Goal: Task Accomplishment & Management: Manage account settings

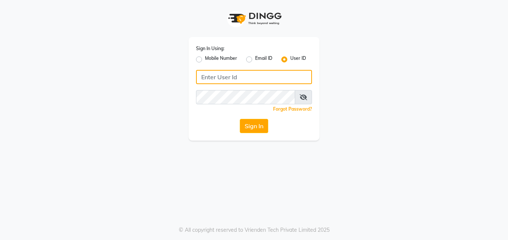
click at [252, 77] on input "Username" at bounding box center [254, 77] width 116 height 14
type input "dingg"
type input "d"
type input "[GEOGRAPHIC_DATA]"
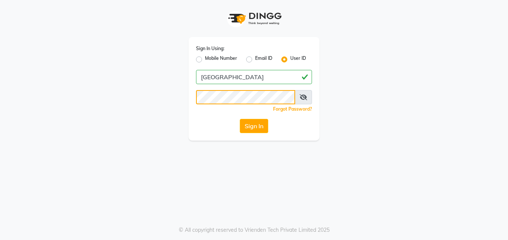
click at [240, 119] on button "Sign In" at bounding box center [254, 126] width 28 height 14
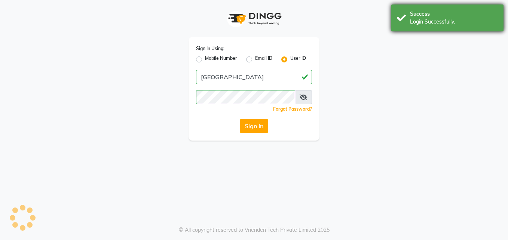
click at [417, 15] on div "Success" at bounding box center [454, 14] width 88 height 8
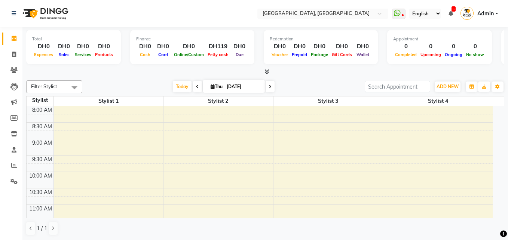
select select "en"
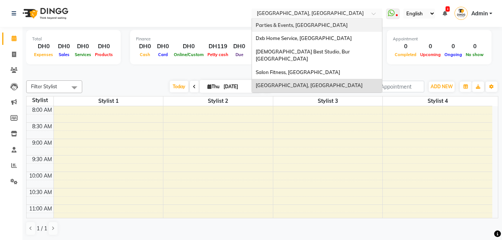
click at [338, 18] on ng-select "Select Location × Dubai Beauty Center, Media City Parties & Events, Burj Khalif…" at bounding box center [317, 14] width 131 height 10
click at [301, 41] on div "Dxb Home Service, [GEOGRAPHIC_DATA]" at bounding box center [317, 38] width 130 height 13
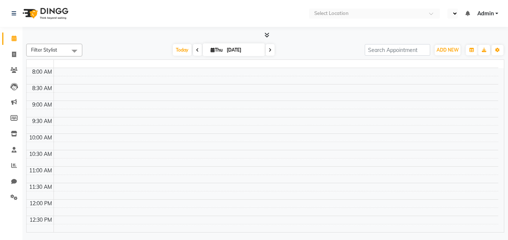
select select "en"
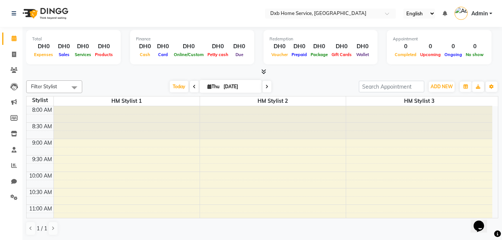
click at [482, 16] on span "Admin" at bounding box center [479, 14] width 16 height 8
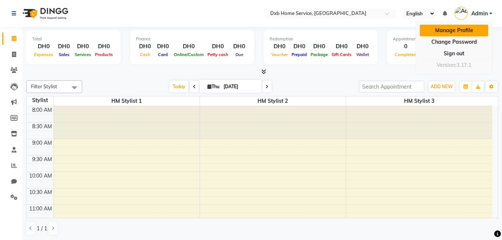
click at [455, 29] on link "Manage Profile" at bounding box center [454, 31] width 68 height 12
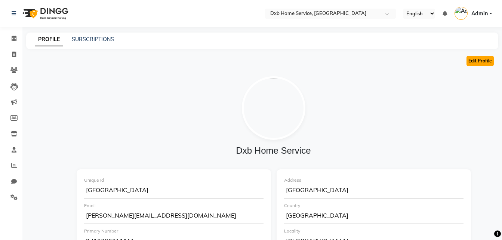
click at [472, 59] on button "Edit Profile" at bounding box center [480, 61] width 27 height 10
select select "1"
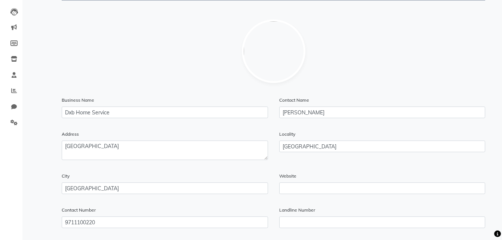
scroll to position [76, 0]
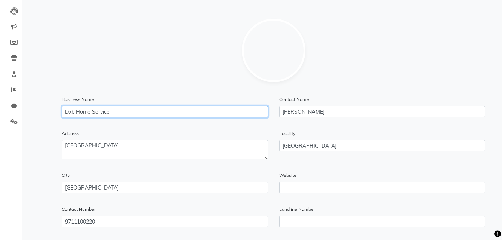
click at [219, 107] on input "Dxb Home Service" at bounding box center [165, 112] width 206 height 12
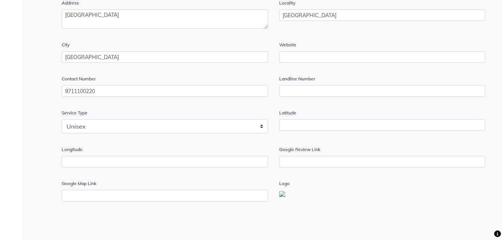
scroll to position [0, 0]
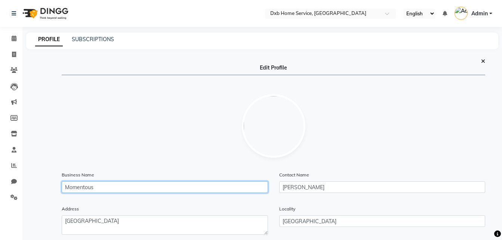
click at [221, 192] on input "Momentous" at bounding box center [165, 187] width 206 height 12
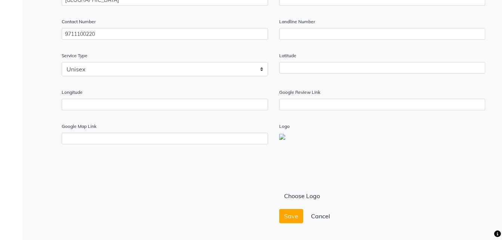
scroll to position [269, 0]
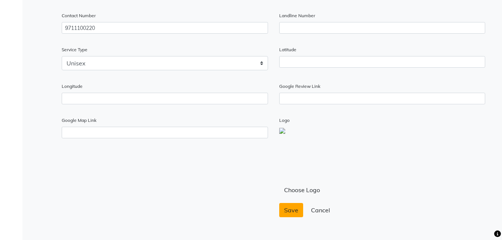
type input "Momentous Beauty"
click at [293, 207] on span "Save" at bounding box center [291, 209] width 14 height 7
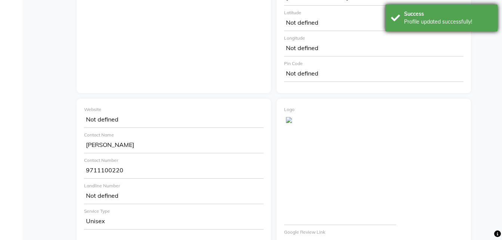
click at [417, 20] on div "Profile updated successfully!" at bounding box center [448, 22] width 88 height 8
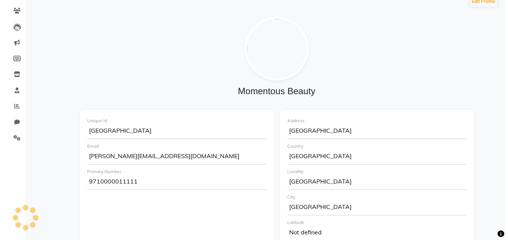
scroll to position [0, 0]
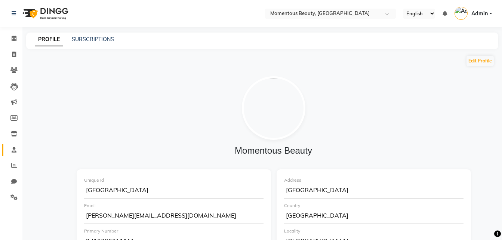
click at [10, 152] on span at bounding box center [13, 150] width 13 height 9
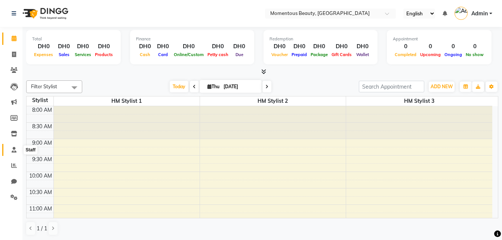
click at [12, 150] on icon at bounding box center [14, 150] width 5 height 6
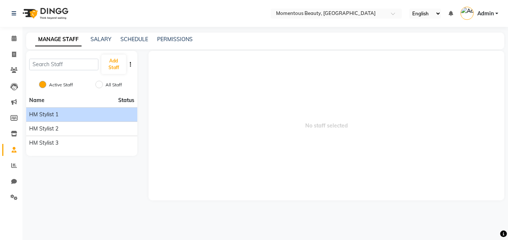
click at [89, 113] on div "HM Stylist 1" at bounding box center [81, 115] width 105 height 8
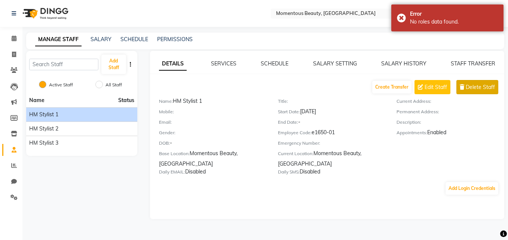
click at [465, 87] on button "Delete Staff" at bounding box center [477, 87] width 42 height 14
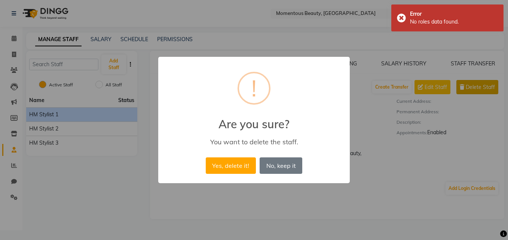
click at [206, 157] on button "Yes, delete it!" at bounding box center [231, 165] width 50 height 16
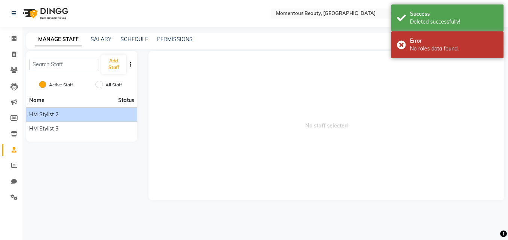
click at [77, 110] on li "HM Stylist 2" at bounding box center [81, 114] width 111 height 14
click at [71, 117] on div "HM Stylist 2" at bounding box center [81, 115] width 105 height 8
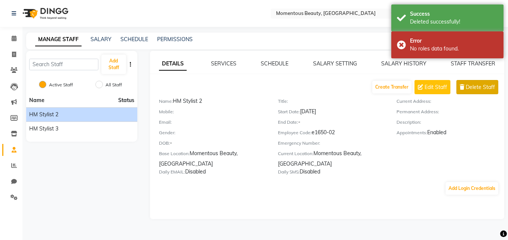
click at [469, 87] on span "Delete Staff" at bounding box center [479, 87] width 29 height 8
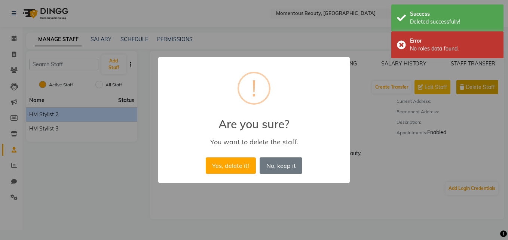
click at [206, 157] on button "Yes, delete it!" at bounding box center [231, 165] width 50 height 16
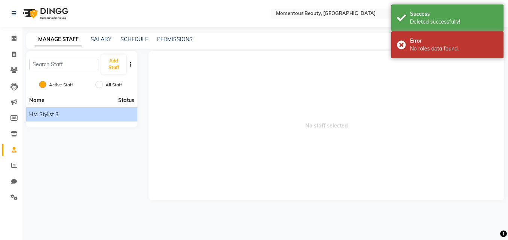
click at [99, 114] on div "HM Stylist 3" at bounding box center [81, 115] width 105 height 8
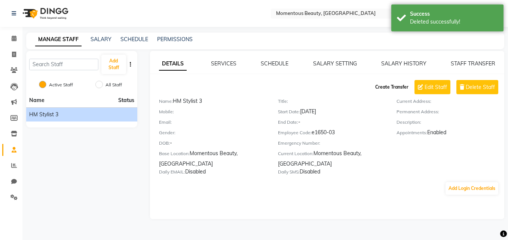
click at [393, 87] on button "Create Transfer" at bounding box center [391, 87] width 39 height 13
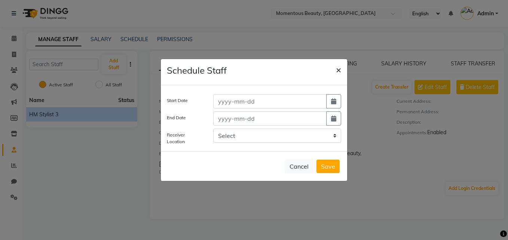
click at [341, 73] on button "×" at bounding box center [338, 69] width 17 height 21
select select
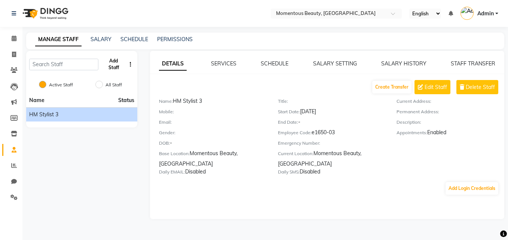
click at [112, 58] on button "Add Staff" at bounding box center [113, 64] width 25 height 19
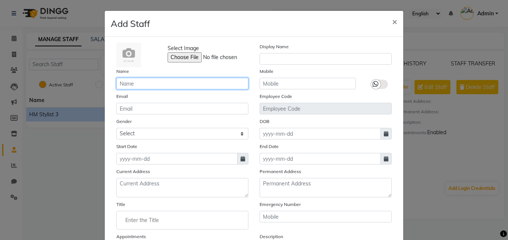
click at [160, 87] on input "text" at bounding box center [182, 84] width 132 height 12
type input "[PERSON_NAME]"
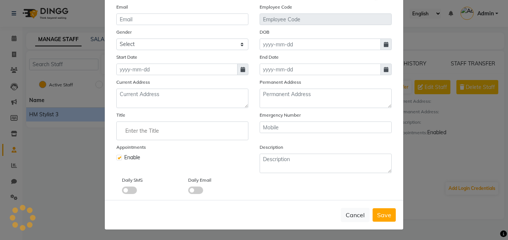
scroll to position [90, 0]
click at [383, 216] on span "Save" at bounding box center [384, 214] width 14 height 7
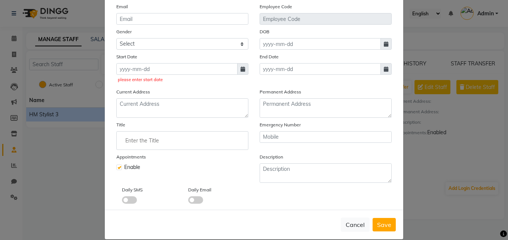
click at [238, 72] on span at bounding box center [242, 69] width 11 height 12
select select "9"
select select "2025"
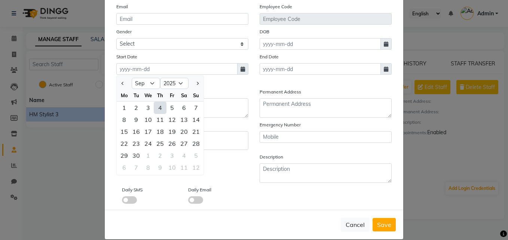
click at [155, 104] on div "4" at bounding box center [160, 108] width 12 height 12
type input "[DATE]"
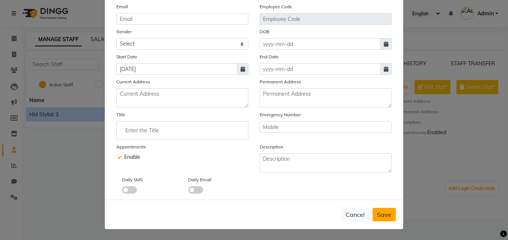
click at [382, 209] on button "Save" at bounding box center [383, 214] width 23 height 13
checkbox input "false"
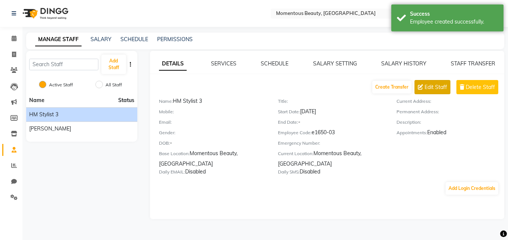
click at [427, 92] on button "Edit Staff" at bounding box center [432, 87] width 36 height 14
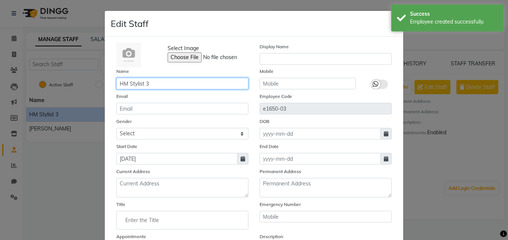
click at [213, 83] on input "HM Stylist 3" at bounding box center [182, 84] width 132 height 12
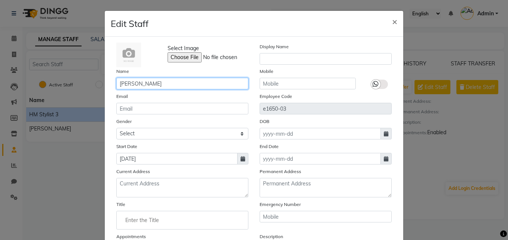
type input "[PERSON_NAME]"
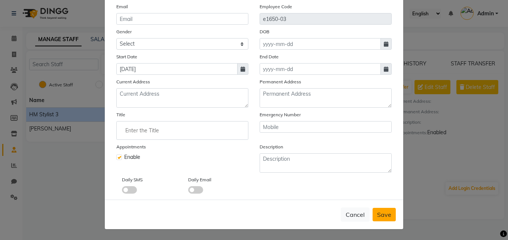
click at [377, 213] on span "Save" at bounding box center [384, 214] width 14 height 7
checkbox input "false"
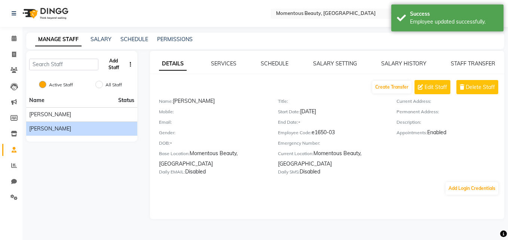
click at [116, 61] on button "Add Staff" at bounding box center [113, 64] width 25 height 19
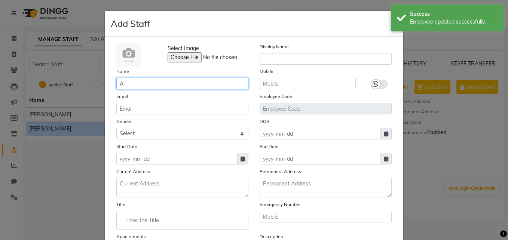
click at [175, 87] on input "A" at bounding box center [182, 84] width 132 height 12
type input "Arlene C"
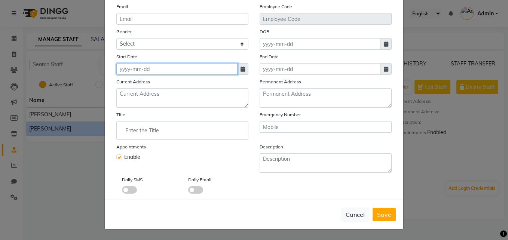
click at [225, 70] on input at bounding box center [176, 69] width 121 height 12
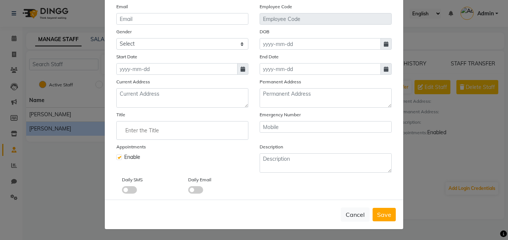
select select "9"
select select "2025"
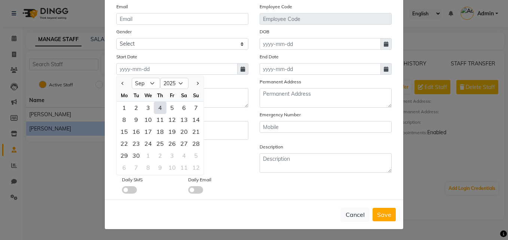
click at [158, 107] on div "4" at bounding box center [160, 108] width 12 height 12
type input "[DATE]"
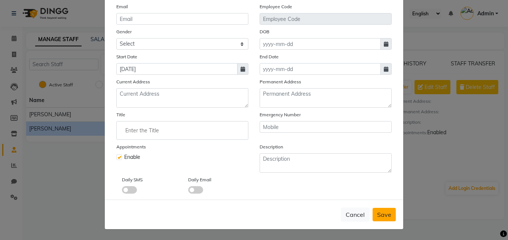
click at [386, 219] on button "Save" at bounding box center [383, 214] width 23 height 13
checkbox input "false"
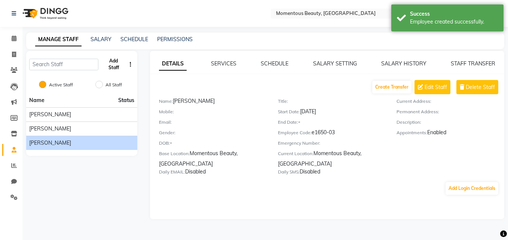
click at [110, 71] on button "Add Staff" at bounding box center [113, 64] width 25 height 19
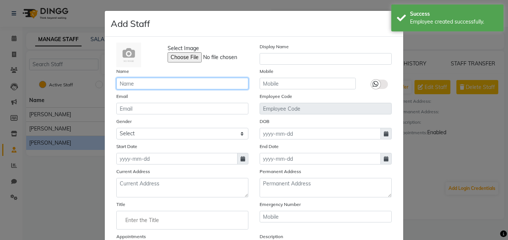
click at [160, 83] on input "text" at bounding box center [182, 84] width 132 height 12
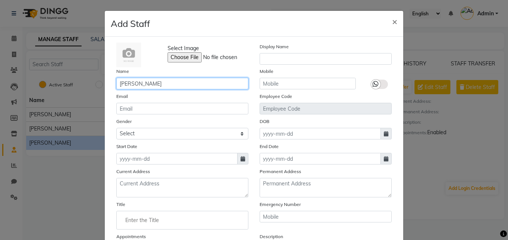
type input "Jamel B"
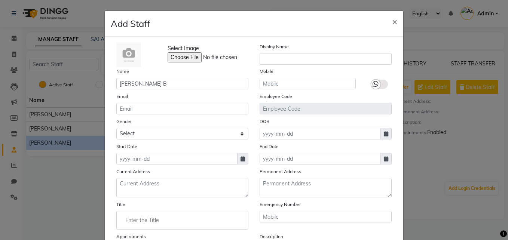
click at [240, 156] on icon at bounding box center [242, 158] width 4 height 5
select select "9"
select select "2025"
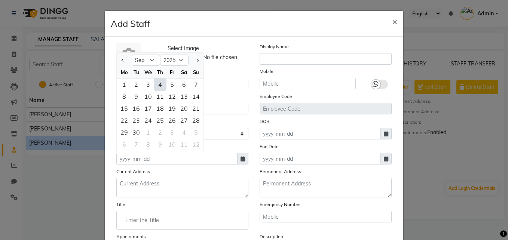
click at [156, 82] on div "4" at bounding box center [160, 85] width 12 height 12
type input "[DATE]"
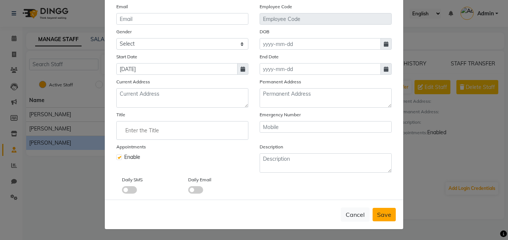
click at [384, 211] on span "Save" at bounding box center [384, 214] width 14 height 7
checkbox input "false"
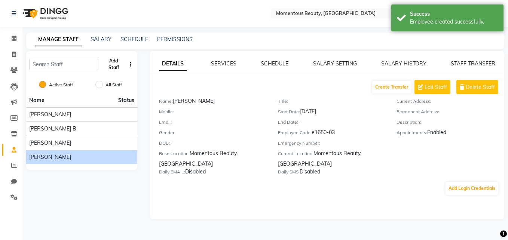
click at [113, 62] on button "Add Staff" at bounding box center [113, 64] width 25 height 19
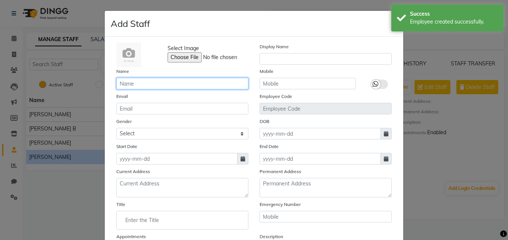
click at [139, 84] on input "text" at bounding box center [182, 84] width 132 height 12
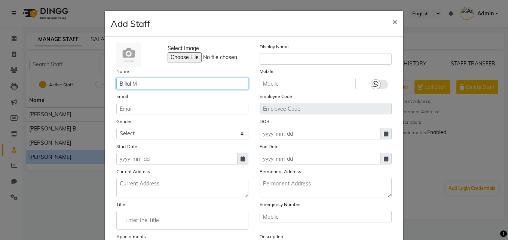
type input "Billal M"
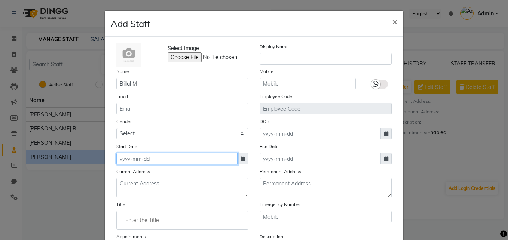
click at [200, 159] on input at bounding box center [176, 159] width 121 height 12
select select "9"
select select "2025"
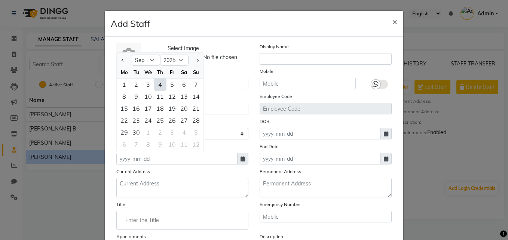
click at [160, 86] on div "4" at bounding box center [160, 85] width 12 height 12
type input "[DATE]"
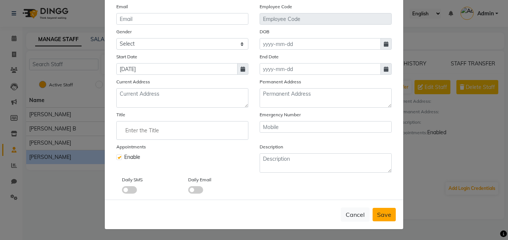
click at [389, 212] on button "Save" at bounding box center [383, 214] width 23 height 13
checkbox input "false"
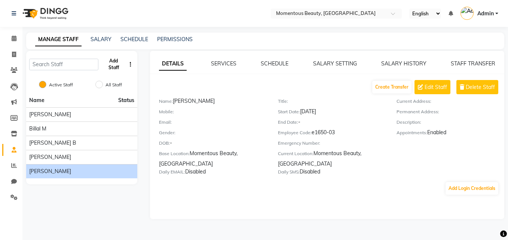
click at [118, 64] on button "Add Staff" at bounding box center [113, 64] width 25 height 19
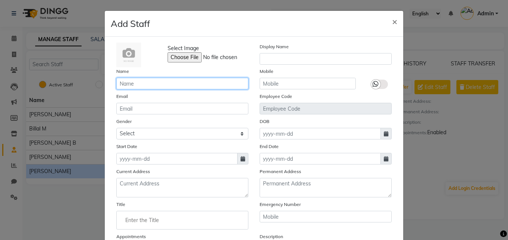
click at [123, 86] on input "text" at bounding box center [182, 84] width 132 height 12
type input "Batoul El"
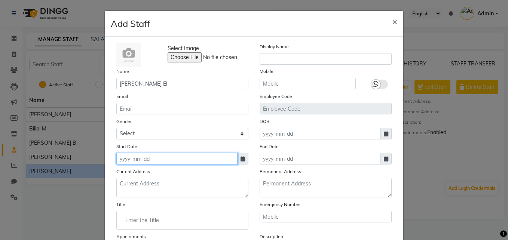
click at [227, 160] on input at bounding box center [176, 159] width 121 height 12
select select "9"
select select "2025"
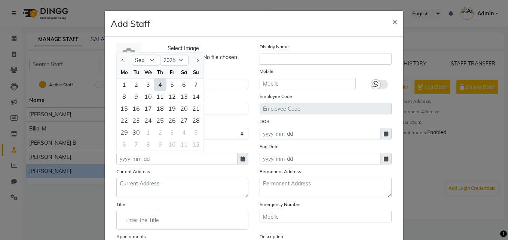
click at [161, 83] on div "4" at bounding box center [160, 85] width 12 height 12
type input "[DATE]"
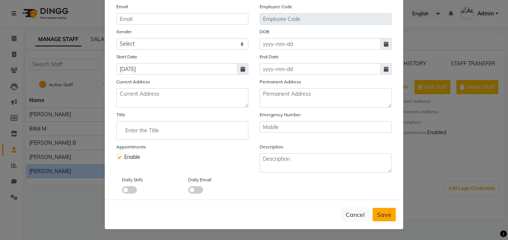
click at [378, 214] on span "Save" at bounding box center [384, 214] width 14 height 7
checkbox input "false"
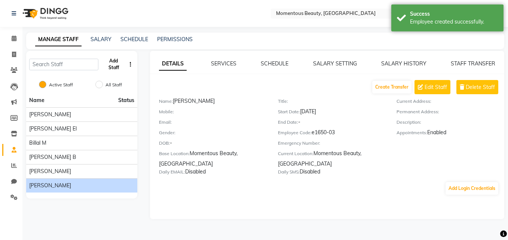
click at [116, 61] on button "Add Staff" at bounding box center [113, 64] width 25 height 19
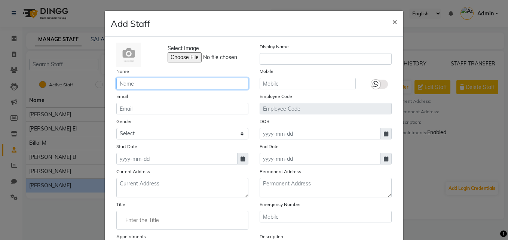
click at [162, 86] on input "text" at bounding box center [182, 84] width 132 height 12
type input "[PERSON_NAME]"
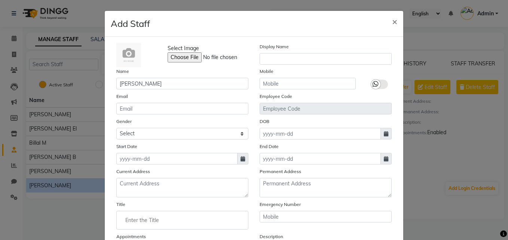
click at [237, 156] on span at bounding box center [242, 159] width 11 height 12
select select "9"
select select "2025"
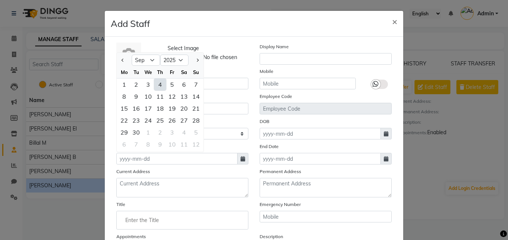
click at [159, 83] on div "4" at bounding box center [160, 85] width 12 height 12
type input "[DATE]"
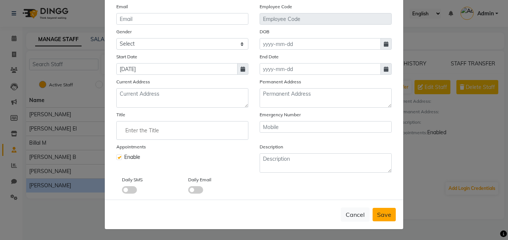
click at [380, 210] on button "Save" at bounding box center [383, 214] width 23 height 13
checkbox input "false"
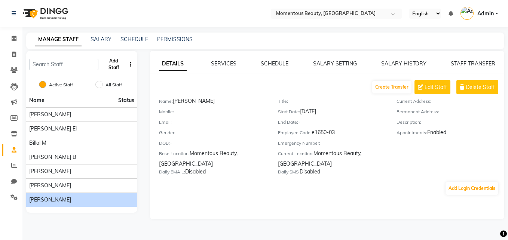
click at [113, 62] on button "Add Staff" at bounding box center [113, 64] width 25 height 19
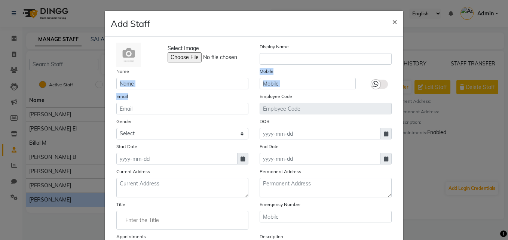
drag, startPoint x: 135, startPoint y: 89, endPoint x: 146, endPoint y: 87, distance: 10.8
click at [146, 87] on div "Select Image Display Name Name Mobile Email Employee Code Gender Select Male Fe…" at bounding box center [254, 163] width 286 height 241
click at [146, 87] on input "text" at bounding box center [182, 84] width 132 height 12
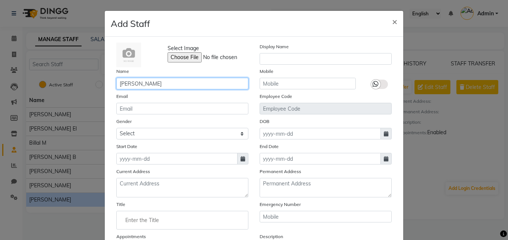
type input "[PERSON_NAME]"
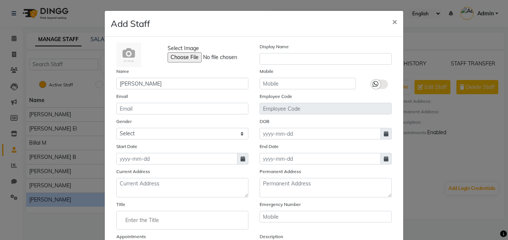
click at [242, 159] on span at bounding box center [242, 159] width 11 height 12
select select "9"
select select "2025"
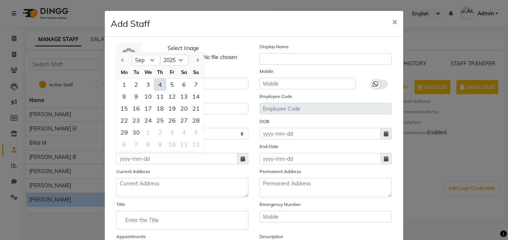
click at [159, 81] on div "4" at bounding box center [160, 85] width 12 height 12
type input "[DATE]"
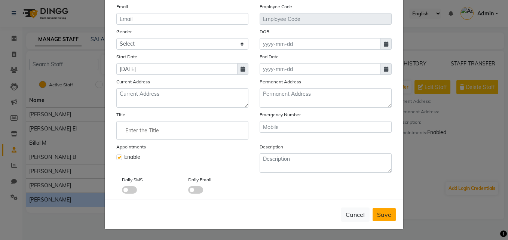
click at [385, 210] on button "Save" at bounding box center [383, 214] width 23 height 13
checkbox input "false"
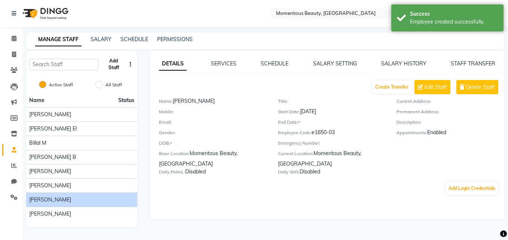
click at [111, 65] on button "Add Staff" at bounding box center [113, 64] width 25 height 19
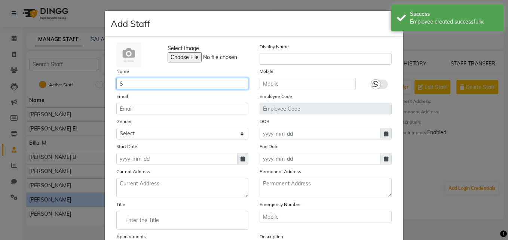
click at [158, 85] on input "S" at bounding box center [182, 84] width 132 height 12
type input "[PERSON_NAME]"
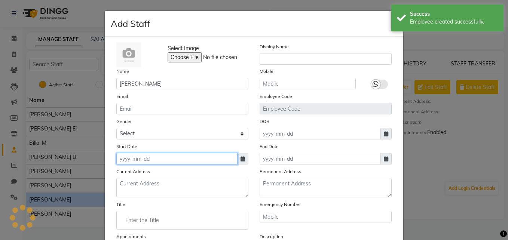
click at [182, 156] on input at bounding box center [176, 159] width 121 height 12
select select "9"
select select "2025"
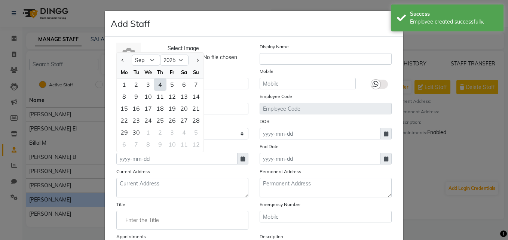
click at [156, 83] on div "4" at bounding box center [160, 85] width 12 height 12
type input "[DATE]"
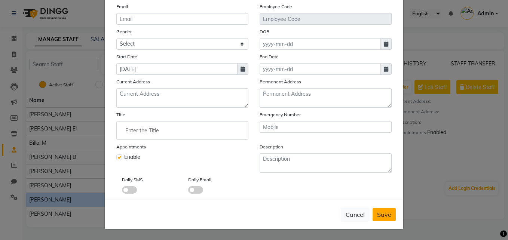
click at [379, 212] on span "Save" at bounding box center [384, 214] width 14 height 7
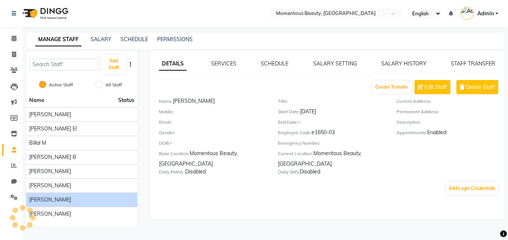
checkbox input "false"
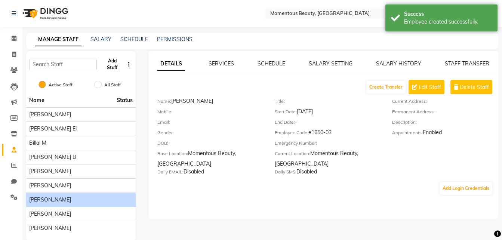
click at [108, 69] on button "Add Staff" at bounding box center [112, 64] width 25 height 19
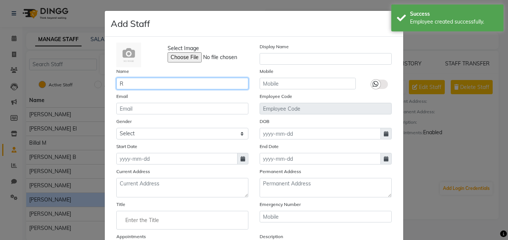
click at [144, 83] on input "R" at bounding box center [182, 84] width 132 height 12
type input "[PERSON_NAME]"
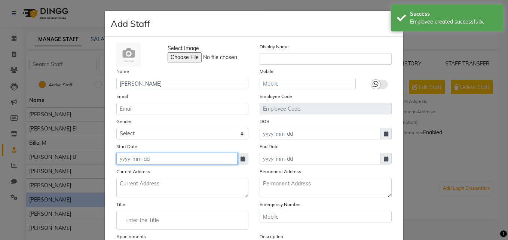
click at [181, 159] on input at bounding box center [176, 159] width 121 height 12
select select "9"
select select "2025"
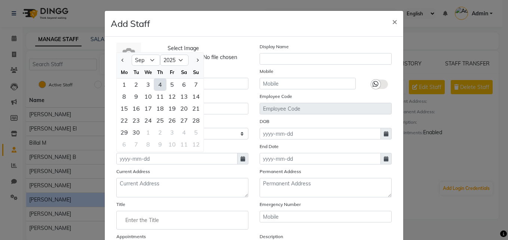
click at [159, 82] on div "4" at bounding box center [160, 85] width 12 height 12
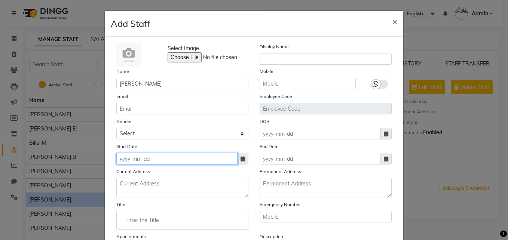
type input "[DATE]"
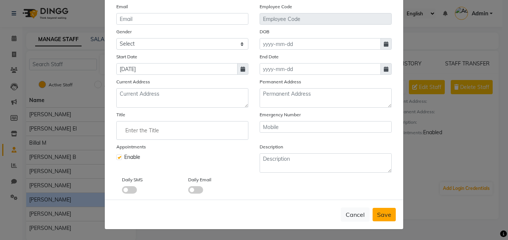
click at [388, 213] on span "Save" at bounding box center [384, 214] width 14 height 7
checkbox input "false"
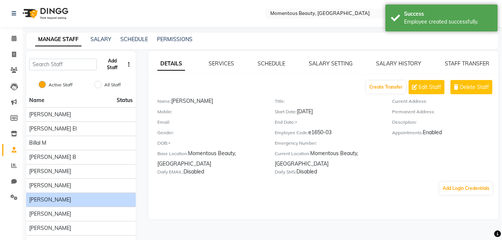
click at [106, 66] on button "Add Staff" at bounding box center [112, 64] width 25 height 19
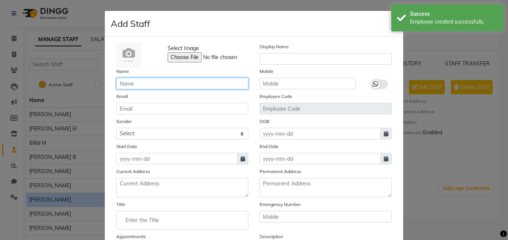
click at [136, 82] on input "text" at bounding box center [182, 84] width 132 height 12
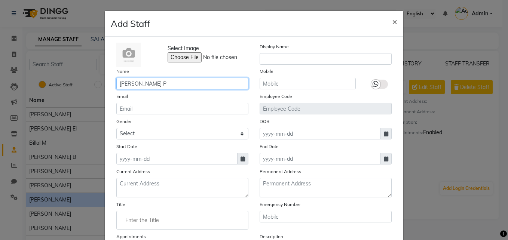
type input "[PERSON_NAME] P"
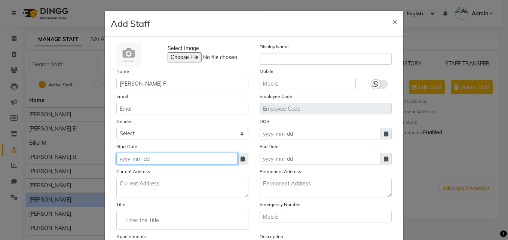
click at [203, 157] on input at bounding box center [176, 159] width 121 height 12
select select "9"
select select "2025"
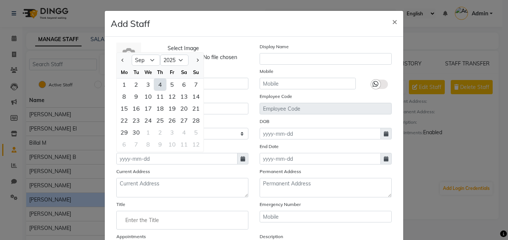
click at [158, 86] on div "4" at bounding box center [160, 85] width 12 height 12
type input "[DATE]"
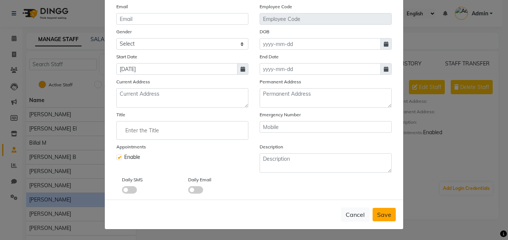
click at [391, 209] on button "Save" at bounding box center [383, 214] width 23 height 13
checkbox input "false"
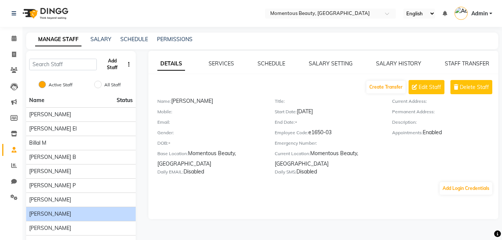
click at [116, 58] on button "Add Staff" at bounding box center [112, 64] width 25 height 19
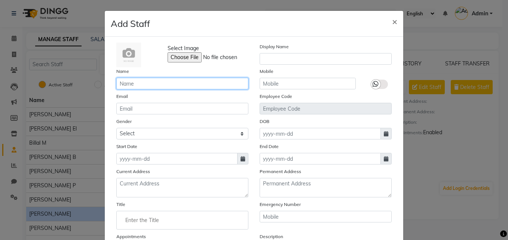
click at [158, 89] on input "text" at bounding box center [182, 84] width 132 height 12
type input "Hossaine H"
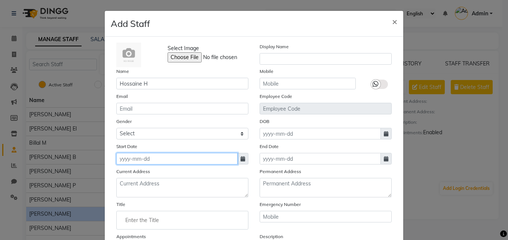
click at [168, 157] on input at bounding box center [176, 159] width 121 height 12
select select "9"
select select "2025"
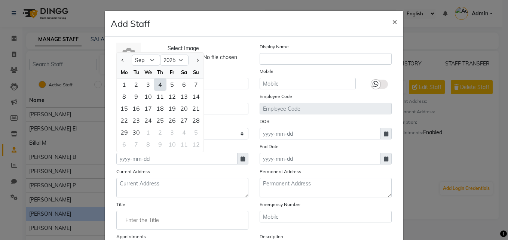
click at [156, 89] on div "4" at bounding box center [160, 85] width 12 height 12
type input "[DATE]"
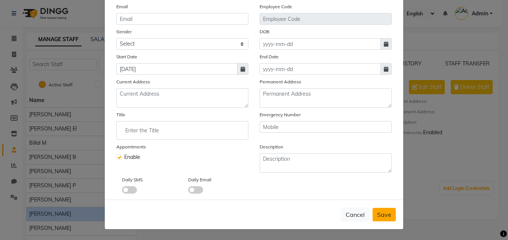
click at [380, 216] on span "Save" at bounding box center [384, 214] width 14 height 7
checkbox input "false"
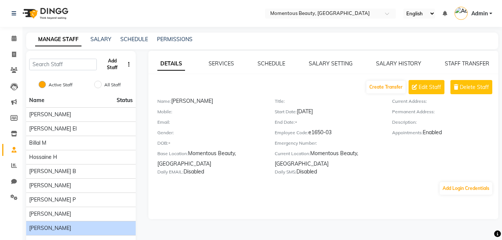
click at [119, 67] on button "Add Staff" at bounding box center [112, 64] width 25 height 19
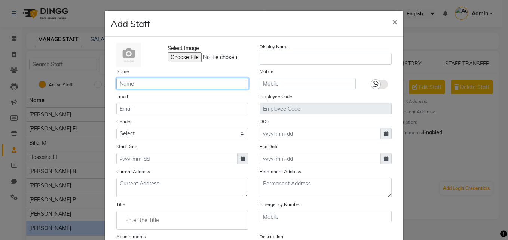
click at [148, 78] on input "text" at bounding box center [182, 84] width 132 height 12
type input "Maryam S"
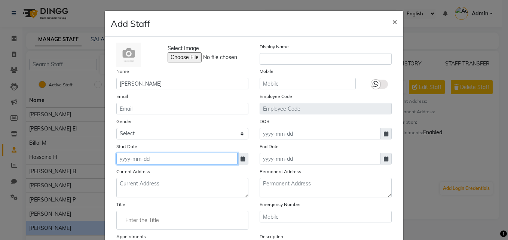
click at [174, 155] on input at bounding box center [176, 159] width 121 height 12
select select "9"
select select "2025"
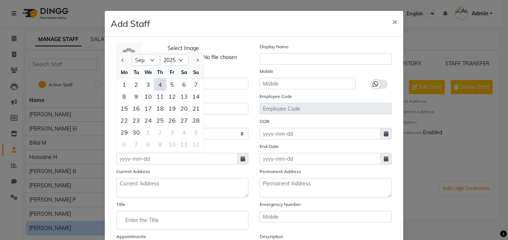
click at [159, 87] on div "4" at bounding box center [160, 85] width 12 height 12
type input "[DATE]"
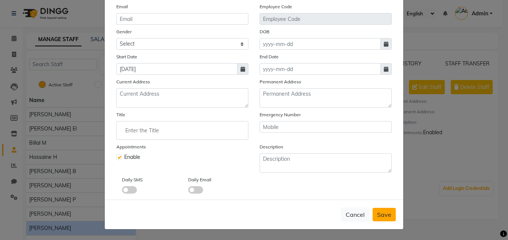
click at [380, 219] on button "Save" at bounding box center [383, 214] width 23 height 13
checkbox input "false"
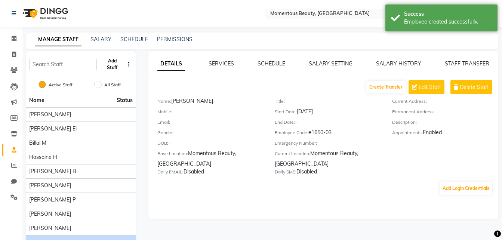
click at [109, 61] on button "Add Staff" at bounding box center [112, 64] width 25 height 19
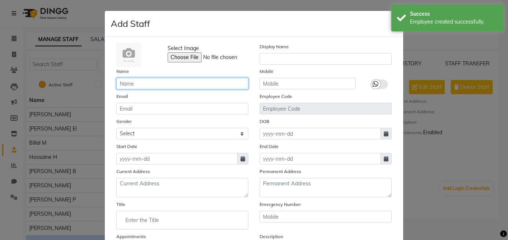
click at [172, 85] on input "text" at bounding box center [182, 84] width 132 height 12
type input "[PERSON_NAME]"
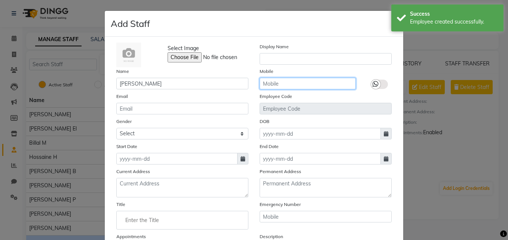
click at [280, 86] on input "text" at bounding box center [307, 84] width 96 height 12
type input "5"
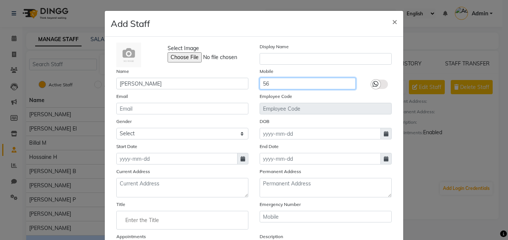
type input "5"
type input "564808286"
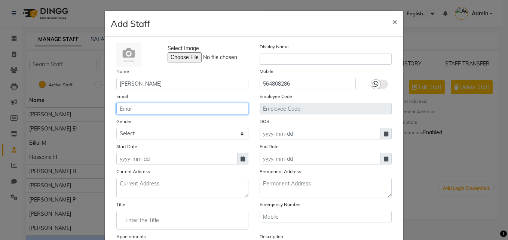
click at [183, 110] on input "email" at bounding box center [182, 109] width 132 height 12
type input "[PERSON_NAME][EMAIL_ADDRESS][DOMAIN_NAME]"
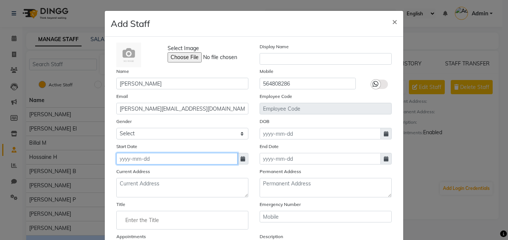
click at [199, 158] on input at bounding box center [176, 159] width 121 height 12
select select "9"
select select "2025"
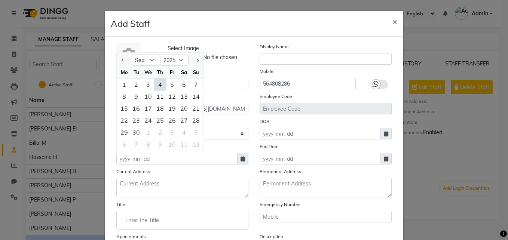
click at [160, 86] on div "4" at bounding box center [160, 85] width 12 height 12
type input "[DATE]"
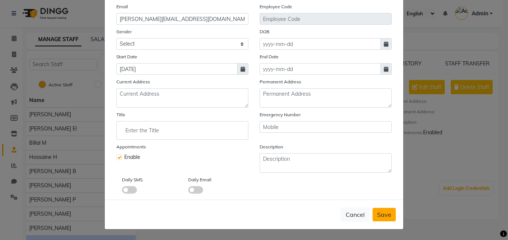
click at [382, 213] on span "Save" at bounding box center [384, 214] width 14 height 7
checkbox input "false"
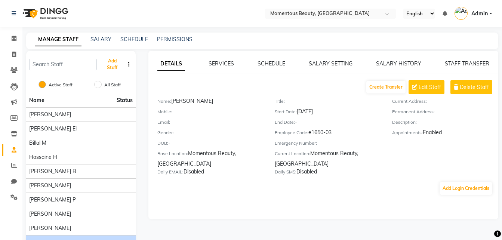
scroll to position [43, 0]
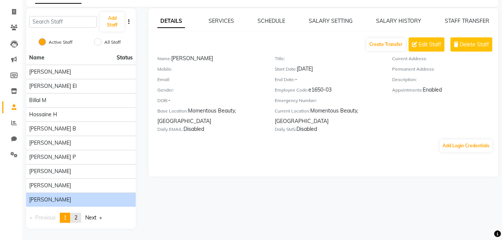
click at [77, 218] on span "2" at bounding box center [75, 217] width 3 height 7
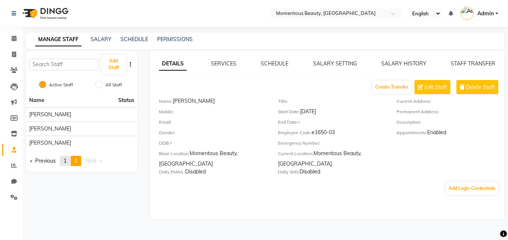
click at [67, 163] on span "1" at bounding box center [65, 160] width 3 height 7
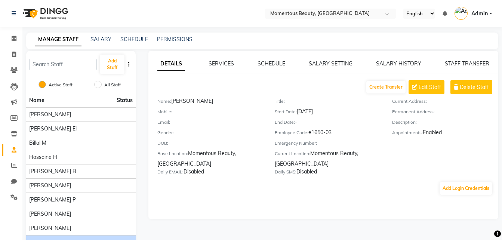
click at [76, 71] on div "Add Staff" at bounding box center [81, 64] width 110 height 27
click at [73, 64] on input "text" at bounding box center [63, 65] width 68 height 12
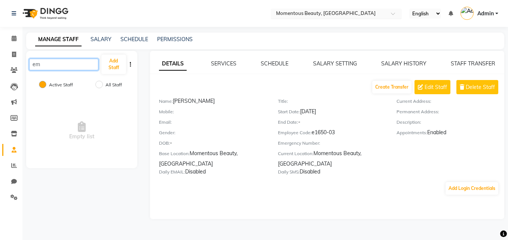
type input "e"
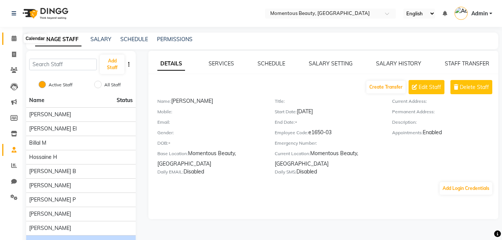
click at [13, 42] on span at bounding box center [13, 38] width 13 height 9
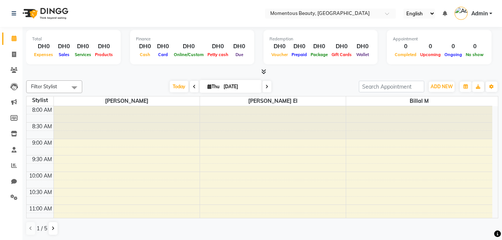
click at [484, 15] on span "Admin" at bounding box center [479, 14] width 16 height 8
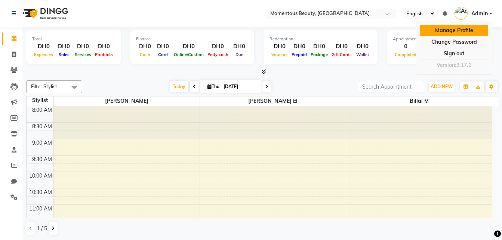
click at [465, 27] on link "Manage Profile" at bounding box center [454, 31] width 68 height 12
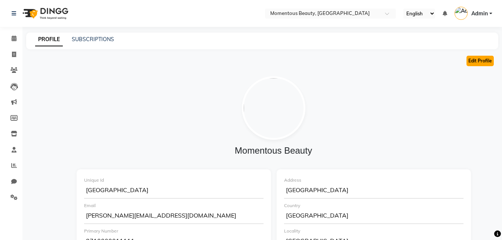
click at [486, 62] on button "Edit Profile" at bounding box center [480, 61] width 27 height 10
select select "1"
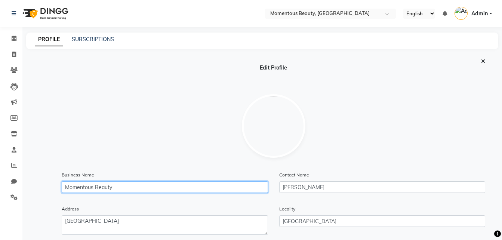
click at [229, 190] on input "Momentous Beauty" at bounding box center [165, 187] width 206 height 12
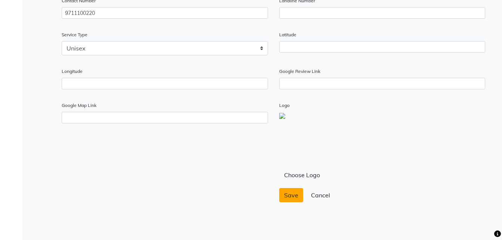
type input "Momentous Beauty Demo Account"
click at [293, 199] on button "Save" at bounding box center [291, 195] width 24 height 14
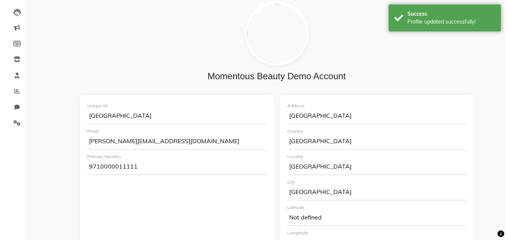
scroll to position [0, 0]
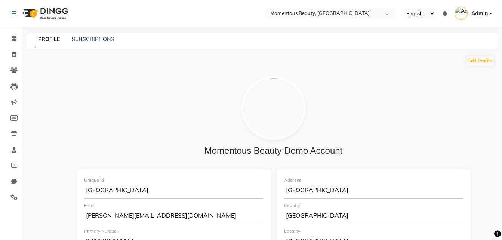
click at [13, 157] on li "Staff" at bounding box center [11, 150] width 22 height 16
click at [13, 151] on icon at bounding box center [14, 150] width 5 height 6
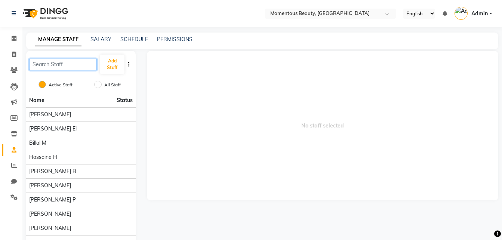
click at [71, 64] on input "text" at bounding box center [63, 65] width 68 height 12
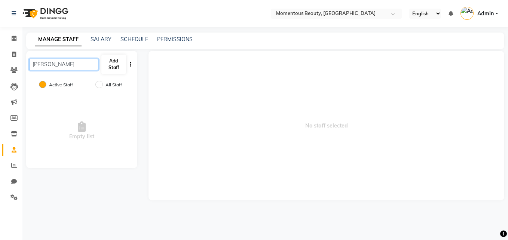
type input "Emil"
click at [120, 71] on button "Add Staff" at bounding box center [113, 64] width 25 height 19
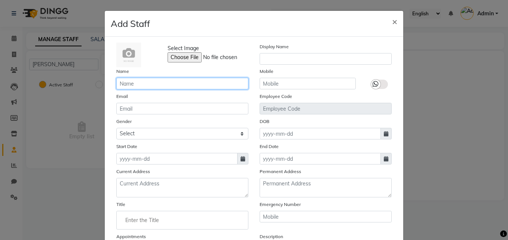
click at [210, 83] on input "text" at bounding box center [182, 84] width 132 height 12
type input "[PERSON_NAME]"
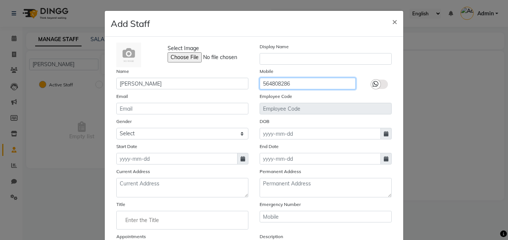
type input "564808286"
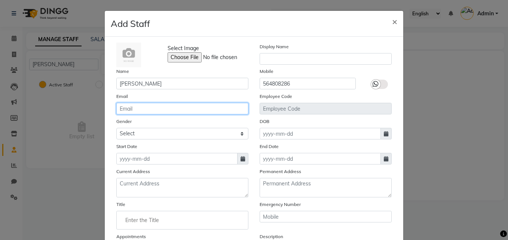
click at [179, 111] on input "email" at bounding box center [182, 109] width 132 height 12
type input "[PERSON_NAME][EMAIL_ADDRESS][DOMAIN_NAME]"
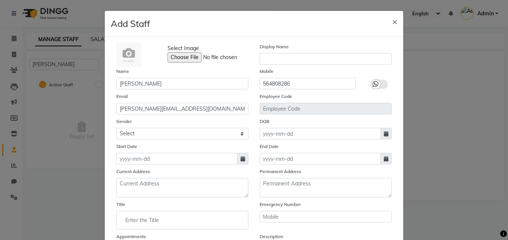
click at [240, 158] on icon at bounding box center [242, 158] width 4 height 5
select select "9"
select select "2025"
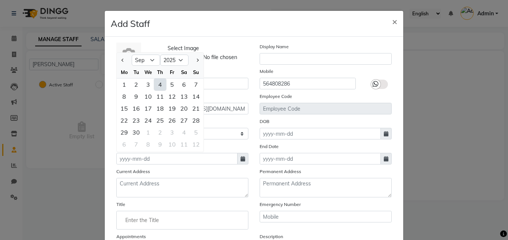
click at [154, 83] on div "4" at bounding box center [160, 85] width 12 height 12
type input "[DATE]"
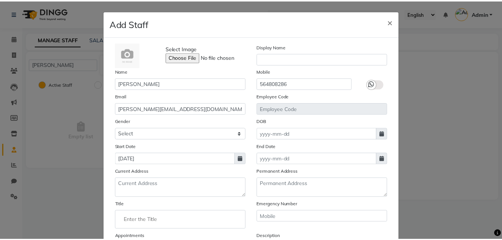
scroll to position [90, 0]
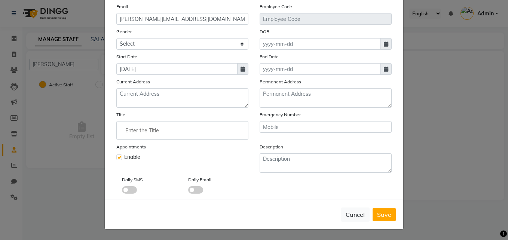
click at [116, 157] on label at bounding box center [119, 157] width 6 height 6
click at [116, 157] on input "checkbox" at bounding box center [118, 156] width 5 height 5
checkbox input "false"
click at [378, 209] on button "Save" at bounding box center [383, 214] width 23 height 13
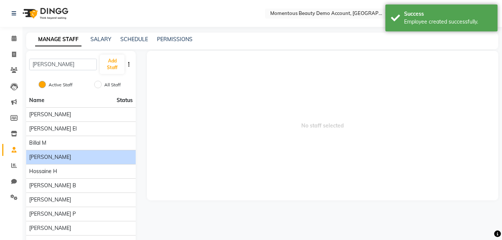
click at [101, 156] on div "[PERSON_NAME]" at bounding box center [81, 157] width 104 height 8
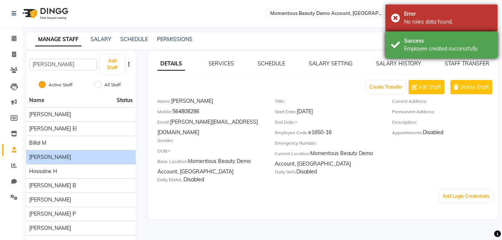
click at [412, 38] on div "Success" at bounding box center [448, 41] width 88 height 8
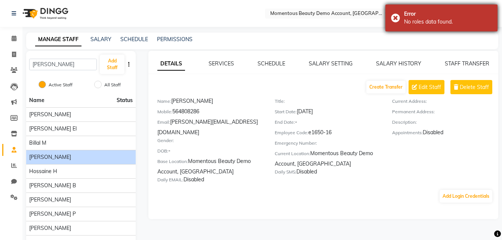
click at [432, 9] on div "Error No roles data found." at bounding box center [441, 17] width 112 height 27
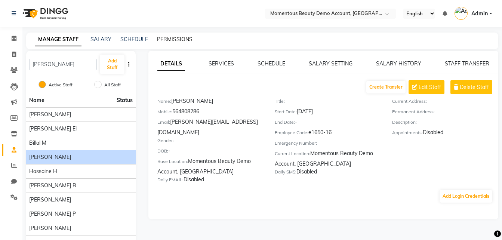
click at [190, 39] on link "PERMISSIONS" at bounding box center [175, 39] width 36 height 7
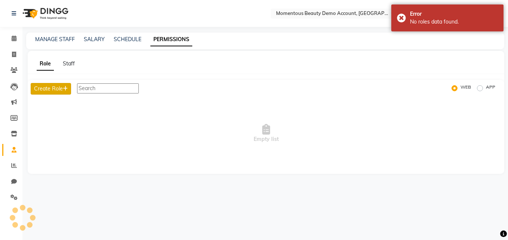
click at [61, 92] on button "Create Role" at bounding box center [51, 89] width 40 height 12
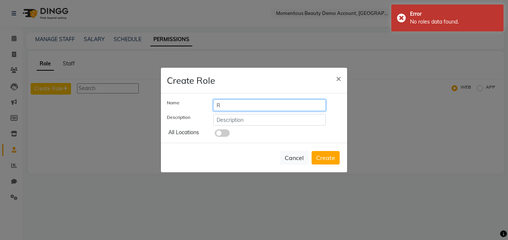
click at [257, 110] on input "R" at bounding box center [269, 105] width 113 height 12
type input "Reception"
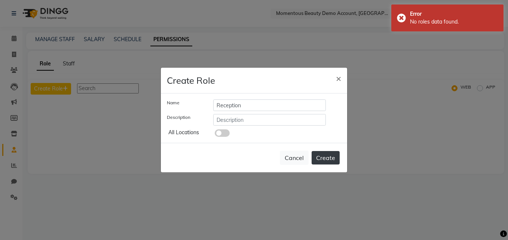
click at [328, 158] on button "Create" at bounding box center [325, 157] width 28 height 13
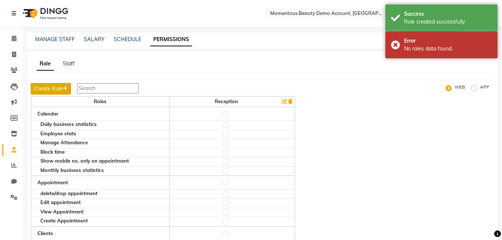
click at [64, 86] on icon "button" at bounding box center [65, 88] width 5 height 5
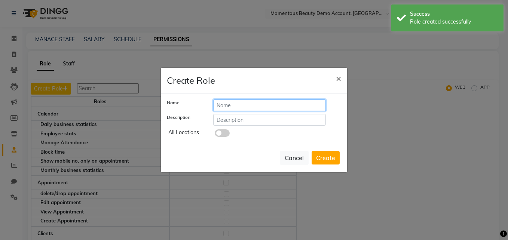
click at [261, 110] on input "text" at bounding box center [269, 105] width 113 height 12
type input "N"
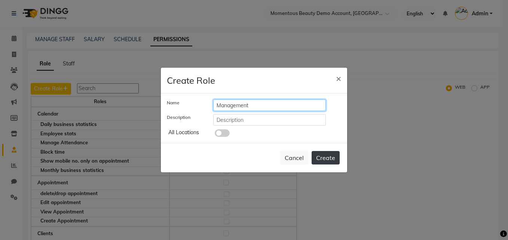
type input "Management"
click at [320, 162] on button "Create" at bounding box center [325, 157] width 28 height 13
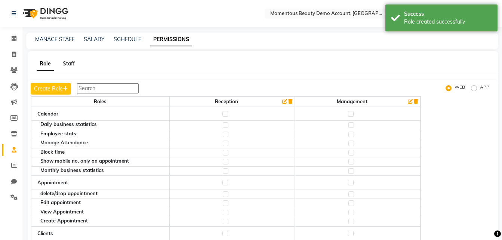
click at [223, 112] on label at bounding box center [225, 114] width 6 height 6
click at [223, 112] on input "checkbox" at bounding box center [224, 113] width 5 height 5
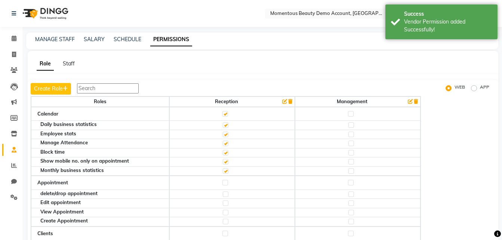
click at [223, 143] on label at bounding box center [226, 144] width 6 height 6
click at [223, 143] on input "checkbox" at bounding box center [225, 143] width 5 height 5
checkbox input "false"
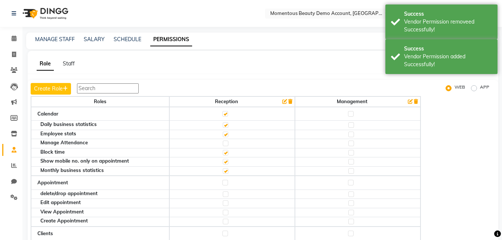
click at [224, 174] on div at bounding box center [225, 171] width 5 height 7
click at [225, 172] on label at bounding box center [226, 171] width 6 height 6
click at [225, 172] on input "checkbox" at bounding box center [225, 171] width 5 height 5
click at [398, 55] on div "Success Vendor Permission added Successfully!" at bounding box center [441, 56] width 112 height 35
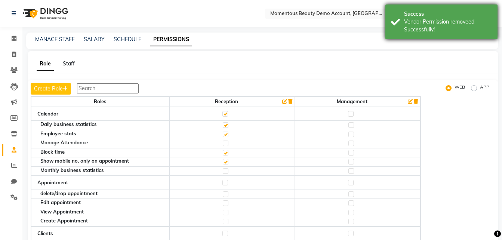
click at [418, 30] on div "Vendor Permission removeed Successfully!" at bounding box center [448, 26] width 88 height 16
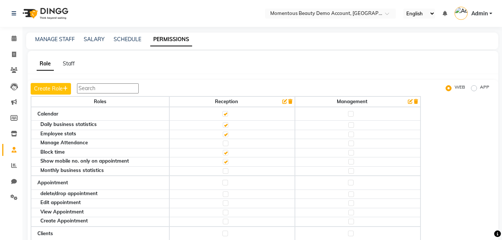
click at [352, 113] on label at bounding box center [351, 114] width 6 height 6
click at [352, 113] on input "checkbox" at bounding box center [350, 113] width 5 height 5
checkbox input "true"
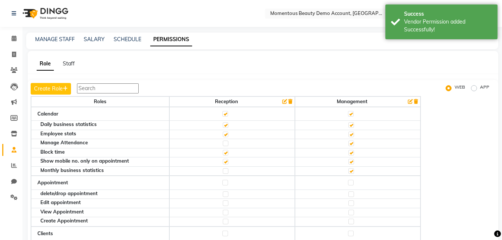
click at [352, 143] on label at bounding box center [351, 144] width 6 height 6
click at [352, 143] on input "checkbox" at bounding box center [350, 143] width 5 height 5
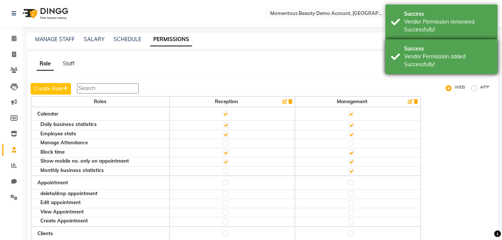
click at [444, 64] on div "Vendor Permission added Successfully!" at bounding box center [448, 61] width 88 height 16
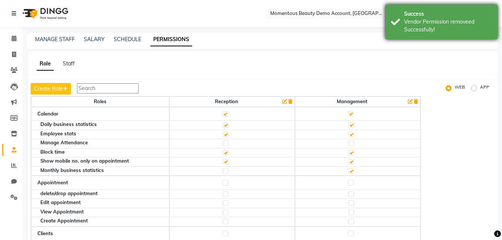
click at [456, 21] on div "Vendor Permission removeed Successfully!" at bounding box center [448, 26] width 88 height 16
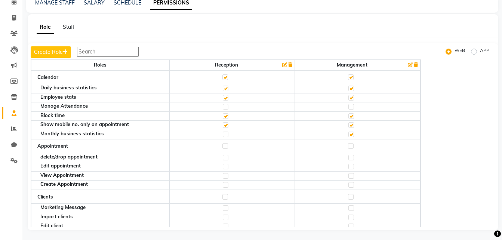
scroll to position [38, 0]
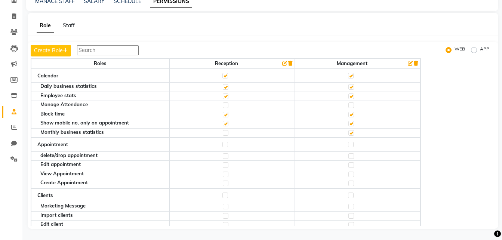
click at [222, 143] on label at bounding box center [225, 145] width 6 height 6
click at [222, 143] on input "checkbox" at bounding box center [224, 144] width 5 height 5
checkbox input "true"
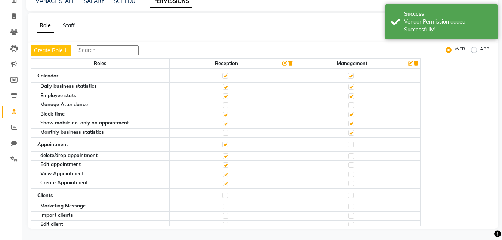
click at [351, 144] on label at bounding box center [351, 145] width 6 height 6
click at [351, 144] on input "checkbox" at bounding box center [350, 144] width 5 height 5
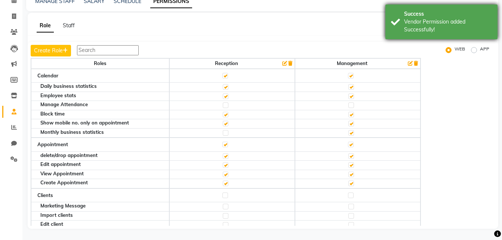
click at [418, 28] on div "Vendor Permission added Successfully!" at bounding box center [448, 26] width 88 height 16
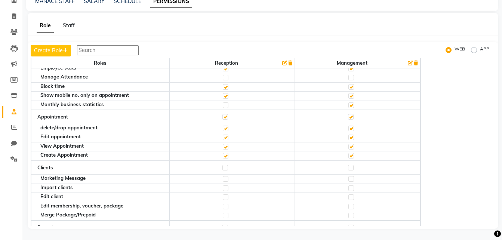
scroll to position [35, 0]
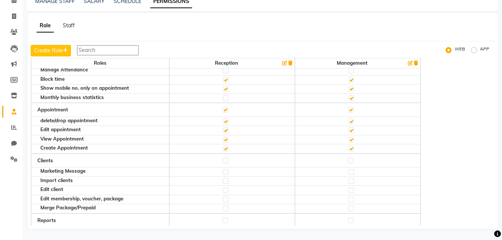
click at [225, 162] on label at bounding box center [225, 161] width 6 height 6
click at [225, 162] on input "checkbox" at bounding box center [224, 160] width 5 height 5
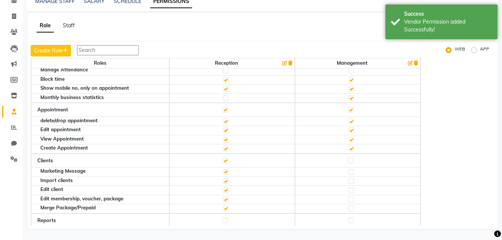
click at [224, 169] on label at bounding box center [226, 172] width 6 height 6
click at [224, 169] on input "checkbox" at bounding box center [225, 171] width 5 height 5
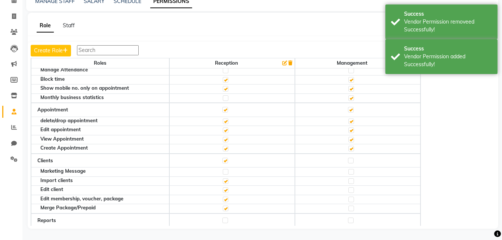
click at [225, 180] on label at bounding box center [226, 181] width 6 height 6
click at [225, 180] on input "checkbox" at bounding box center [225, 181] width 5 height 5
click at [350, 159] on label at bounding box center [351, 161] width 6 height 6
click at [350, 159] on input "checkbox" at bounding box center [350, 160] width 5 height 5
checkbox input "true"
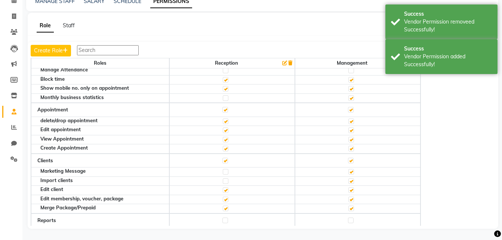
click at [353, 171] on label at bounding box center [351, 172] width 6 height 6
click at [353, 171] on input "checkbox" at bounding box center [350, 171] width 5 height 5
click at [351, 180] on label at bounding box center [351, 181] width 6 height 6
click at [351, 180] on input "checkbox" at bounding box center [350, 181] width 5 height 5
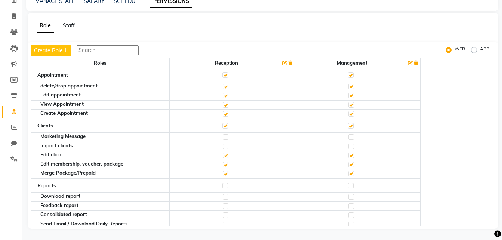
scroll to position [118, 0]
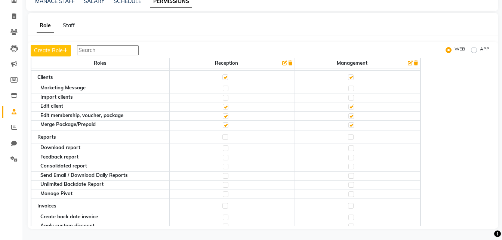
click at [224, 137] on label at bounding box center [225, 137] width 6 height 6
click at [224, 137] on input "checkbox" at bounding box center [224, 137] width 5 height 5
checkbox input "true"
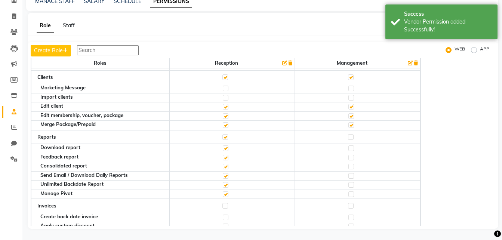
click at [224, 156] on label at bounding box center [226, 158] width 6 height 6
click at [224, 156] on input "checkbox" at bounding box center [225, 157] width 5 height 5
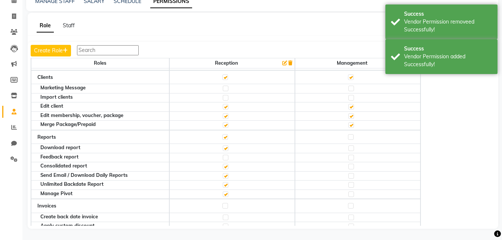
click at [224, 165] on label at bounding box center [226, 167] width 6 height 6
click at [224, 165] on input "checkbox" at bounding box center [225, 166] width 5 height 5
checkbox input "false"
click at [224, 175] on label at bounding box center [226, 176] width 6 height 6
click at [224, 175] on input "checkbox" at bounding box center [225, 175] width 5 height 5
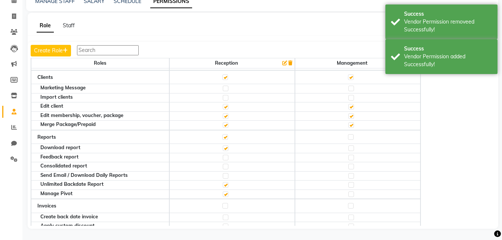
click at [224, 186] on label at bounding box center [226, 185] width 6 height 6
click at [224, 186] on input "checkbox" at bounding box center [225, 184] width 5 height 5
click at [225, 193] on label at bounding box center [226, 194] width 6 height 6
click at [225, 193] on input "checkbox" at bounding box center [225, 194] width 5 height 5
click at [351, 138] on label at bounding box center [351, 137] width 6 height 6
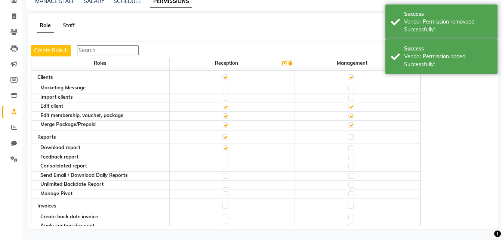
click at [351, 138] on input "checkbox" at bounding box center [350, 137] width 5 height 5
checkbox input "true"
click at [353, 157] on label at bounding box center [351, 158] width 6 height 6
click at [353, 157] on input "checkbox" at bounding box center [350, 157] width 5 height 5
click at [353, 167] on label at bounding box center [351, 167] width 6 height 6
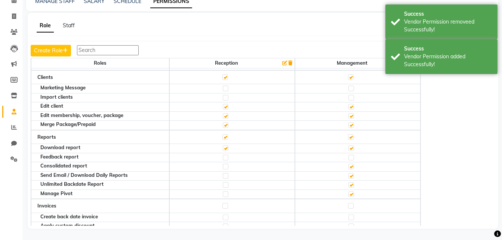
click at [353, 167] on input "checkbox" at bounding box center [350, 166] width 5 height 5
click at [352, 175] on label at bounding box center [351, 176] width 6 height 6
click at [352, 175] on input "checkbox" at bounding box center [350, 175] width 5 height 5
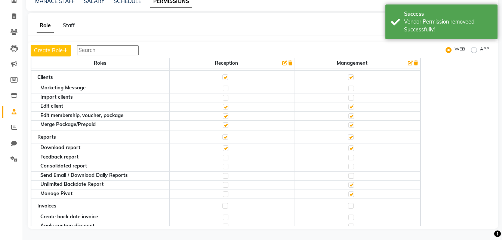
click at [350, 186] on label at bounding box center [351, 185] width 6 height 6
click at [350, 186] on input "checkbox" at bounding box center [350, 184] width 5 height 5
click at [352, 196] on label at bounding box center [351, 194] width 6 height 6
click at [352, 196] on input "checkbox" at bounding box center [350, 194] width 5 height 5
checkbox input "false"
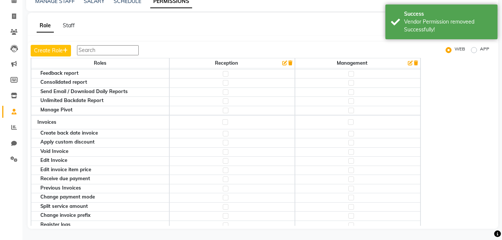
scroll to position [209, 0]
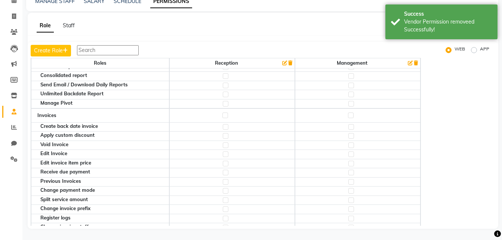
click at [227, 111] on td at bounding box center [232, 115] width 126 height 14
click at [224, 114] on label at bounding box center [225, 116] width 6 height 6
click at [224, 114] on input "checkbox" at bounding box center [224, 115] width 5 height 5
checkbox input "true"
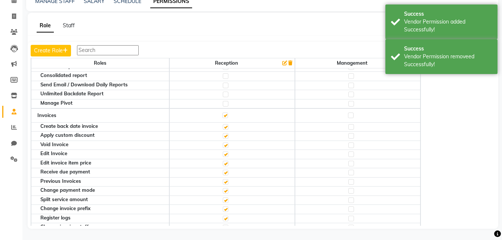
click at [350, 114] on label at bounding box center [351, 116] width 6 height 6
click at [350, 114] on input "checkbox" at bounding box center [350, 115] width 5 height 5
checkbox input "true"
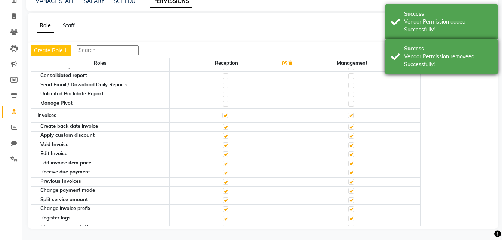
click at [473, 60] on div "Vendor Permission removeed Successfully!" at bounding box center [448, 61] width 88 height 16
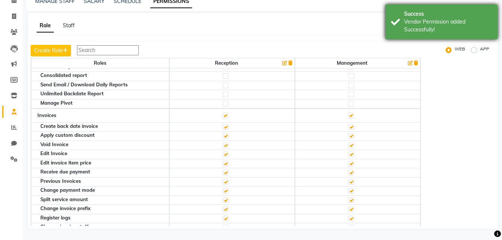
click at [461, 30] on div "Vendor Permission added Successfully!" at bounding box center [448, 26] width 88 height 16
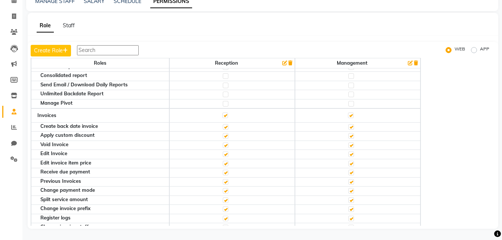
scroll to position [195, 0]
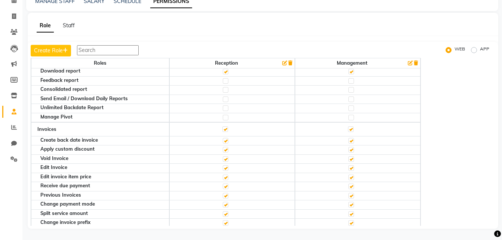
click at [224, 168] on label at bounding box center [226, 168] width 6 height 6
click at [224, 168] on input "checkbox" at bounding box center [225, 168] width 5 height 5
checkbox input "false"
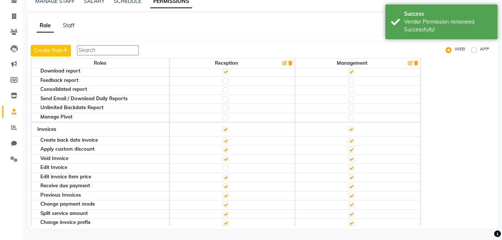
click at [351, 168] on label at bounding box center [351, 168] width 6 height 6
click at [351, 168] on input "checkbox" at bounding box center [350, 168] width 5 height 5
checkbox input "false"
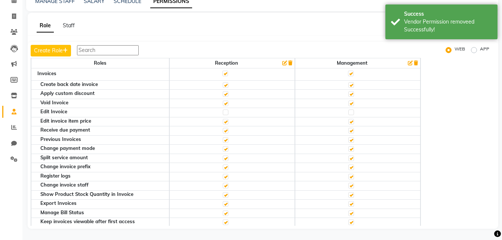
scroll to position [257, 0]
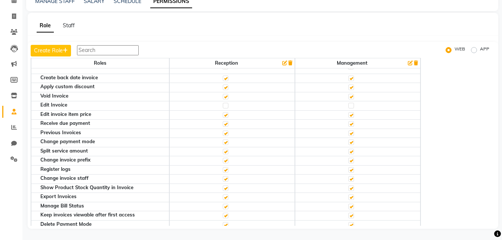
click at [223, 162] on label at bounding box center [226, 161] width 6 height 6
click at [223, 162] on input "checkbox" at bounding box center [225, 160] width 5 height 5
checkbox input "false"
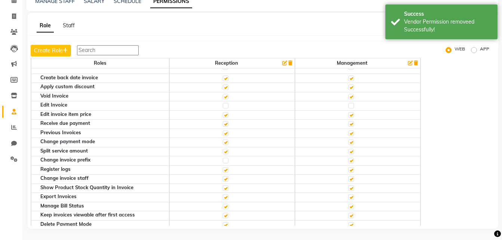
click at [224, 170] on label at bounding box center [226, 170] width 6 height 6
click at [224, 170] on input "checkbox" at bounding box center [225, 169] width 5 height 5
click at [354, 162] on label at bounding box center [351, 161] width 6 height 6
click at [353, 162] on input "checkbox" at bounding box center [350, 160] width 5 height 5
click at [353, 169] on label at bounding box center [351, 170] width 6 height 6
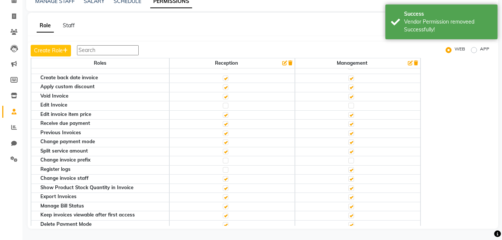
click at [353, 169] on input "checkbox" at bounding box center [350, 169] width 5 height 5
checkbox input "false"
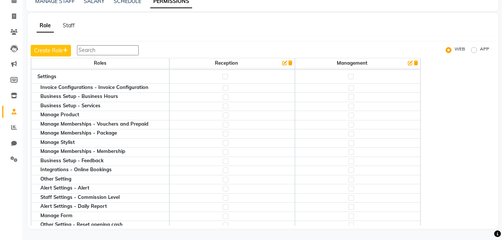
scroll to position [397, 0]
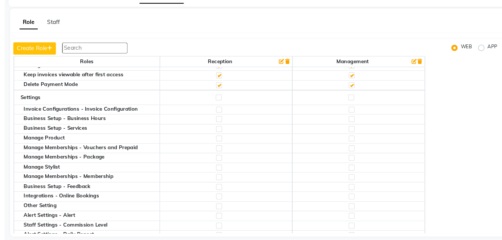
click at [352, 95] on label at bounding box center [351, 97] width 6 height 6
click at [352, 95] on input "checkbox" at bounding box center [350, 97] width 5 height 5
checkbox input "true"
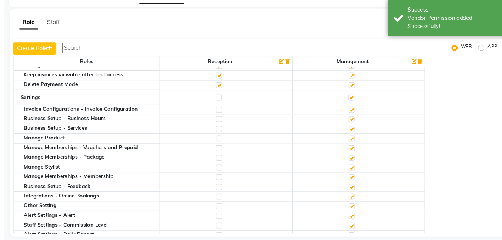
click at [341, 106] on td at bounding box center [358, 108] width 126 height 9
click at [351, 108] on label at bounding box center [351, 109] width 6 height 6
click at [351, 108] on input "checkbox" at bounding box center [350, 108] width 5 height 5
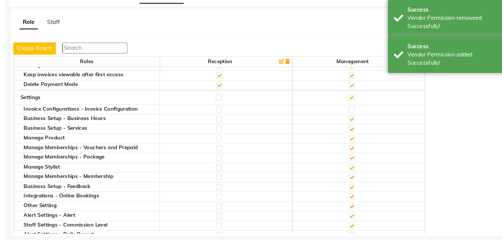
click at [350, 117] on label at bounding box center [351, 118] width 6 height 6
click at [350, 117] on input "checkbox" at bounding box center [350, 117] width 5 height 5
checkbox input "false"
click at [352, 135] on label at bounding box center [351, 136] width 6 height 6
click at [352, 135] on input "checkbox" at bounding box center [350, 135] width 5 height 5
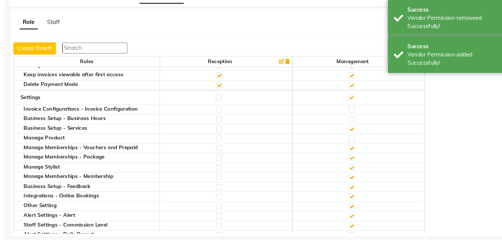
click at [353, 165] on label at bounding box center [351, 164] width 6 height 6
click at [353, 165] on input "checkbox" at bounding box center [350, 163] width 5 height 5
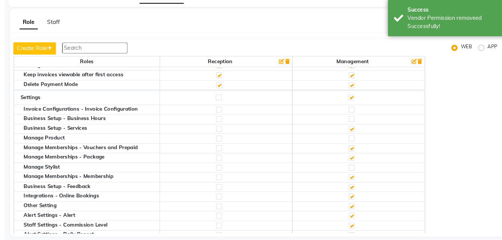
click at [353, 171] on label at bounding box center [351, 173] width 6 height 6
click at [353, 171] on input "checkbox" at bounding box center [350, 172] width 5 height 5
click at [353, 171] on label at bounding box center [351, 173] width 6 height 6
click at [353, 171] on input "checkbox" at bounding box center [350, 172] width 5 height 5
click at [350, 184] on label at bounding box center [351, 182] width 6 height 6
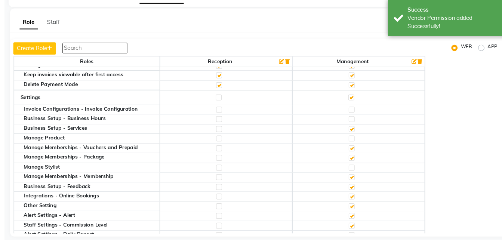
click at [350, 184] on input "checkbox" at bounding box center [350, 181] width 5 height 5
checkbox input "false"
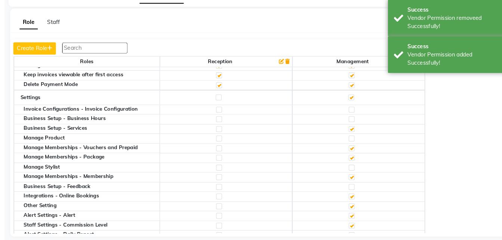
click at [350, 191] on label at bounding box center [351, 191] width 6 height 6
click at [350, 191] on input "checkbox" at bounding box center [350, 190] width 5 height 5
click at [351, 200] on label at bounding box center [351, 200] width 6 height 6
click at [351, 200] on input "checkbox" at bounding box center [350, 200] width 5 height 5
checkbox input "false"
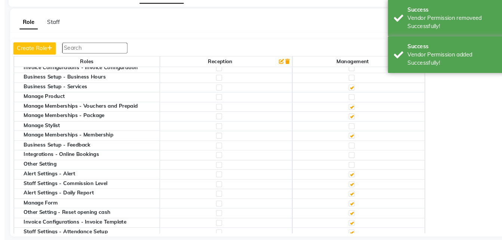
scroll to position [449, 0]
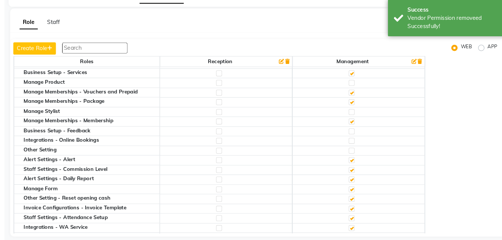
click at [351, 157] on label at bounding box center [351, 157] width 6 height 6
click at [351, 157] on input "checkbox" at bounding box center [350, 156] width 5 height 5
checkbox input "false"
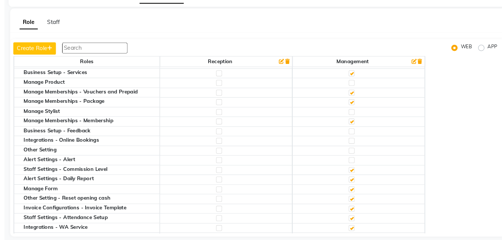
click at [350, 164] on label at bounding box center [351, 166] width 6 height 6
click at [350, 164] on input "checkbox" at bounding box center [350, 165] width 5 height 5
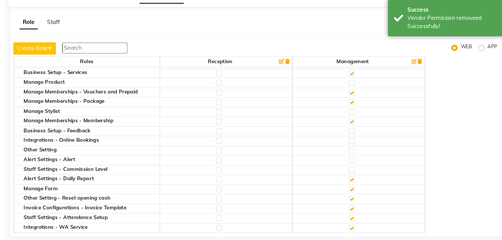
click at [350, 173] on label at bounding box center [351, 175] width 6 height 6
click at [350, 173] on input "checkbox" at bounding box center [350, 174] width 5 height 5
click at [350, 183] on label at bounding box center [351, 184] width 6 height 6
click at [350, 183] on input "checkbox" at bounding box center [350, 184] width 5 height 5
checkbox input "false"
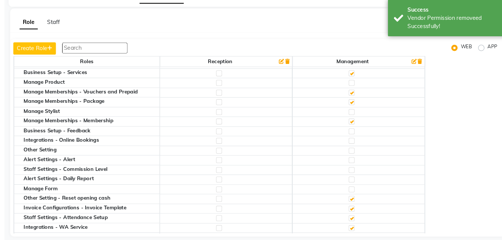
click at [352, 201] on label at bounding box center [351, 203] width 6 height 6
click at [352, 201] on input "checkbox" at bounding box center [350, 202] width 5 height 5
click at [351, 212] on label at bounding box center [351, 212] width 6 height 6
click at [351, 212] on input "checkbox" at bounding box center [350, 211] width 5 height 5
checkbox input "false"
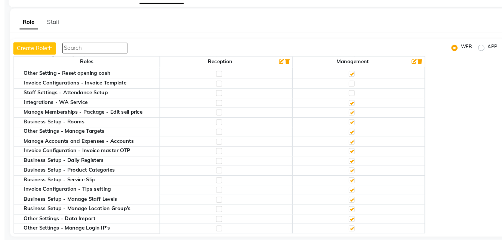
scroll to position [561, 0]
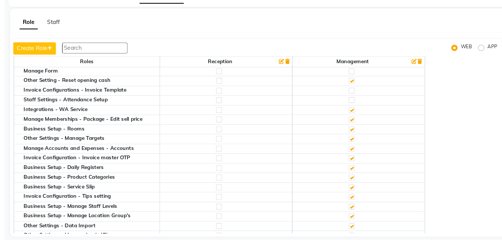
click at [350, 110] on label at bounding box center [351, 109] width 6 height 6
click at [350, 110] on input "checkbox" at bounding box center [350, 109] width 5 height 5
checkbox input "false"
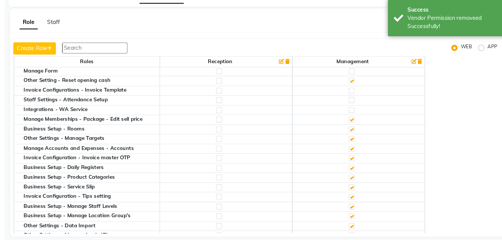
click at [353, 129] on label at bounding box center [351, 128] width 6 height 6
click at [353, 129] on input "checkbox" at bounding box center [350, 127] width 5 height 5
checkbox input "false"
click at [354, 135] on label at bounding box center [351, 136] width 6 height 6
click at [353, 135] on input "checkbox" at bounding box center [350, 136] width 5 height 5
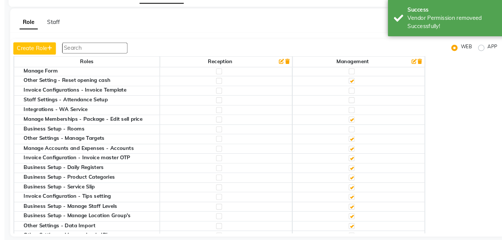
checkbox input "false"
click at [353, 156] on label at bounding box center [351, 155] width 6 height 6
click at [353, 156] on input "checkbox" at bounding box center [350, 154] width 5 height 5
click at [350, 163] on label at bounding box center [351, 164] width 6 height 6
click at [350, 163] on input "checkbox" at bounding box center [350, 164] width 5 height 5
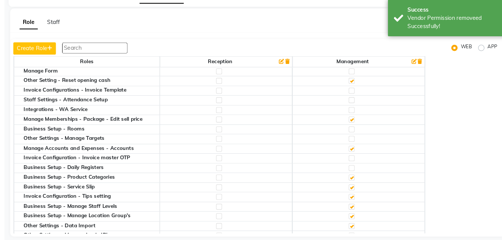
click at [350, 174] on label at bounding box center [351, 173] width 6 height 6
click at [350, 174] on input "checkbox" at bounding box center [350, 172] width 5 height 5
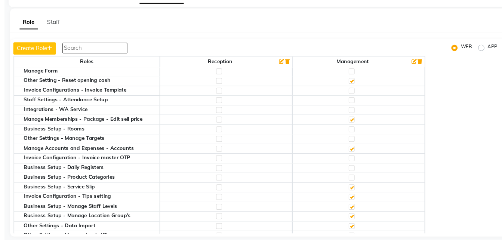
click at [353, 184] on label at bounding box center [351, 182] width 6 height 6
click at [353, 184] on input "checkbox" at bounding box center [350, 182] width 5 height 5
checkbox input "false"
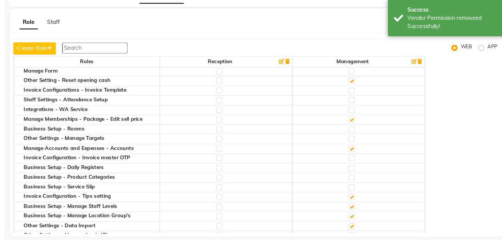
click at [353, 190] on label at bounding box center [351, 191] width 6 height 6
click at [353, 190] on input "checkbox" at bounding box center [350, 191] width 5 height 5
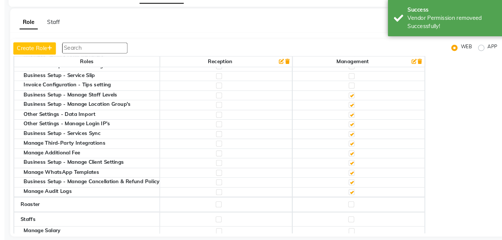
scroll to position [660, 0]
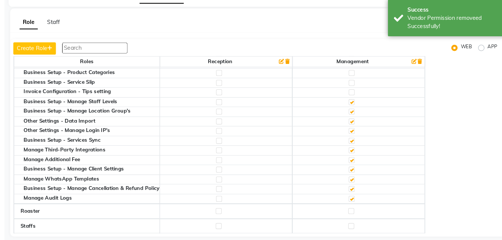
click at [349, 102] on label at bounding box center [351, 102] width 6 height 6
click at [349, 102] on input "checkbox" at bounding box center [350, 101] width 5 height 5
checkbox input "false"
click at [350, 110] on label at bounding box center [351, 111] width 6 height 6
click at [350, 110] on input "checkbox" at bounding box center [350, 110] width 5 height 5
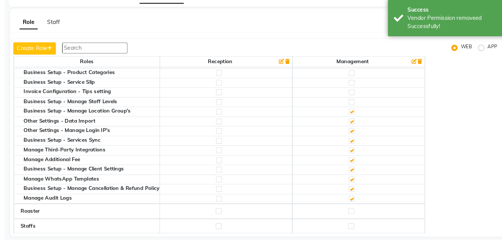
checkbox input "false"
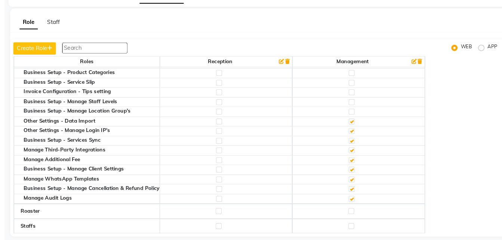
click at [351, 118] on label at bounding box center [351, 120] width 6 height 6
click at [351, 118] on input "checkbox" at bounding box center [350, 119] width 5 height 5
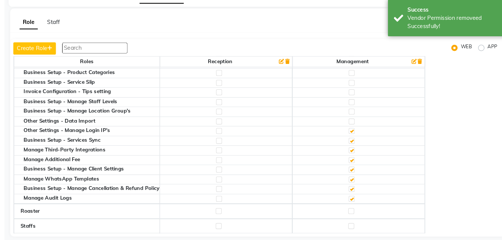
click at [351, 129] on label at bounding box center [351, 129] width 6 height 6
click at [351, 129] on input "checkbox" at bounding box center [350, 128] width 5 height 5
checkbox input "false"
click at [351, 137] on label at bounding box center [351, 138] width 6 height 6
click at [351, 137] on input "checkbox" at bounding box center [350, 138] width 5 height 5
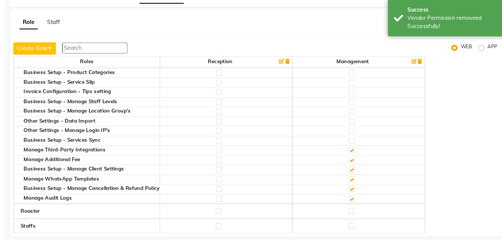
click at [352, 148] on label at bounding box center [351, 147] width 6 height 6
click at [352, 148] on input "checkbox" at bounding box center [350, 147] width 5 height 5
click at [352, 156] on label at bounding box center [351, 157] width 6 height 6
click at [352, 156] on input "checkbox" at bounding box center [350, 156] width 5 height 5
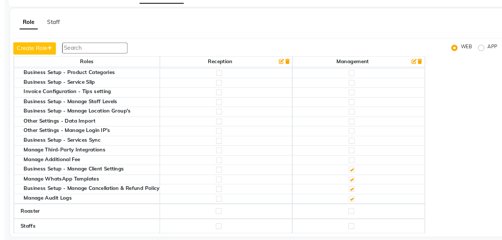
click at [352, 156] on label at bounding box center [351, 157] width 6 height 6
click at [352, 156] on input "checkbox" at bounding box center [350, 156] width 5 height 5
checkbox input "true"
click at [352, 163] on label at bounding box center [351, 166] width 6 height 6
click at [352, 163] on input "checkbox" at bounding box center [350, 165] width 5 height 5
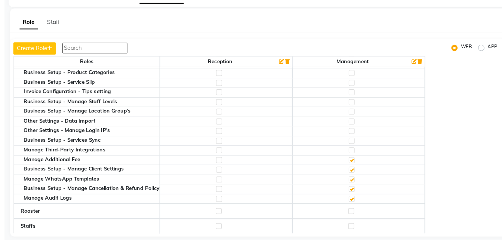
checkbox input "false"
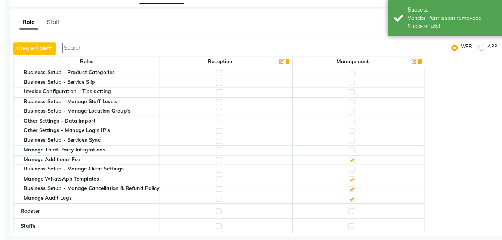
click at [351, 173] on label at bounding box center [351, 175] width 6 height 6
click at [351, 173] on input "checkbox" at bounding box center [350, 174] width 5 height 5
click at [351, 179] on td at bounding box center [358, 183] width 126 height 9
click at [351, 181] on label at bounding box center [351, 184] width 6 height 6
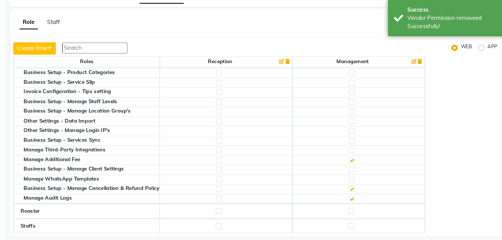
click at [351, 181] on input "checkbox" at bounding box center [350, 183] width 5 height 5
checkbox input "false"
click at [351, 191] on label at bounding box center [351, 193] width 6 height 6
click at [351, 191] on input "checkbox" at bounding box center [350, 193] width 5 height 5
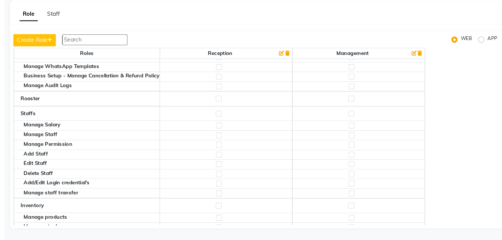
scroll to position [726, 0]
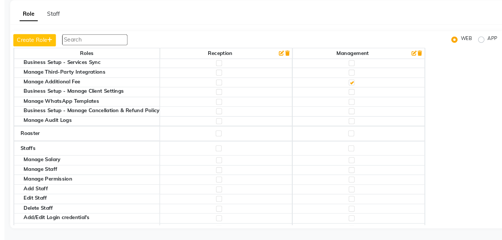
click at [351, 139] on label at bounding box center [351, 139] width 6 height 6
click at [351, 139] on input "checkbox" at bounding box center [350, 138] width 5 height 5
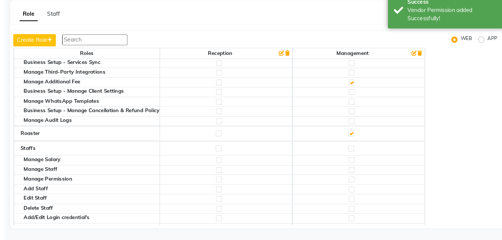
click at [352, 150] on label at bounding box center [351, 153] width 6 height 6
click at [352, 151] on input "checkbox" at bounding box center [350, 153] width 5 height 5
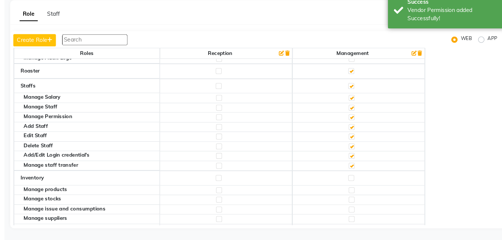
scroll to position [805, 0]
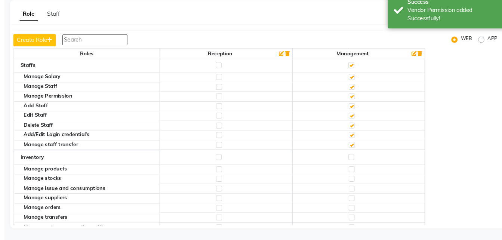
click at [353, 103] on label at bounding box center [351, 104] width 6 height 6
click at [353, 103] on input "checkbox" at bounding box center [350, 103] width 5 height 5
click at [351, 130] on label at bounding box center [351, 132] width 6 height 6
click at [351, 130] on input "checkbox" at bounding box center [350, 131] width 5 height 5
click at [352, 141] on label at bounding box center [351, 141] width 6 height 6
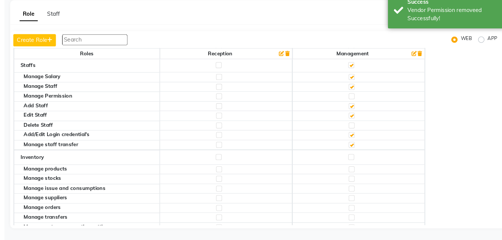
click at [352, 141] on input "checkbox" at bounding box center [350, 140] width 5 height 5
checkbox input "false"
click at [352, 147] on label at bounding box center [351, 150] width 6 height 6
click at [352, 147] on input "checkbox" at bounding box center [350, 149] width 5 height 5
drag, startPoint x: 354, startPoint y: 160, endPoint x: 349, endPoint y: 160, distance: 4.5
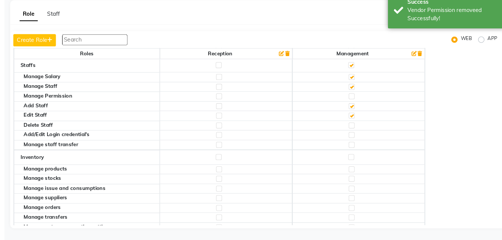
click at [349, 160] on td at bounding box center [358, 161] width 126 height 14
click at [349, 160] on label at bounding box center [351, 162] width 6 height 6
click at [349, 160] on input "checkbox" at bounding box center [350, 161] width 5 height 5
checkbox input "true"
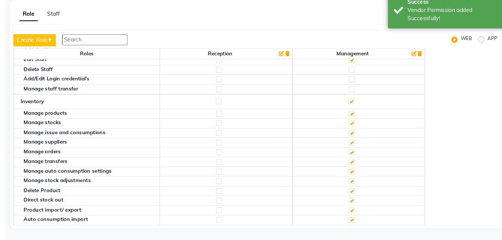
scroll to position [871, 0]
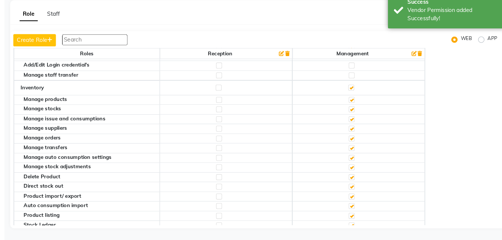
click at [350, 116] on label at bounding box center [351, 116] width 6 height 6
click at [350, 116] on input "checkbox" at bounding box center [350, 116] width 5 height 5
checkbox input "false"
click at [351, 126] on label at bounding box center [351, 126] width 6 height 6
click at [351, 126] on input "checkbox" at bounding box center [350, 125] width 5 height 5
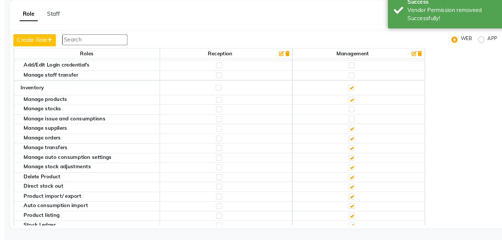
click at [351, 133] on label at bounding box center [351, 135] width 6 height 6
click at [351, 133] on input "checkbox" at bounding box center [350, 134] width 5 height 5
click at [351, 144] on label at bounding box center [351, 144] width 6 height 6
click at [351, 144] on input "checkbox" at bounding box center [350, 143] width 5 height 5
click at [351, 153] on label at bounding box center [351, 153] width 6 height 6
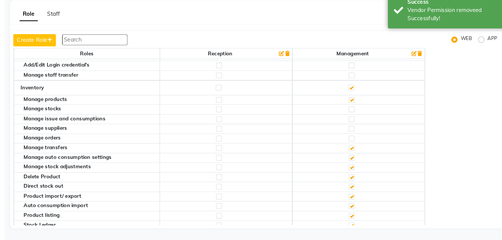
click at [351, 153] on input "checkbox" at bounding box center [350, 152] width 5 height 5
click at [351, 161] on label at bounding box center [351, 162] width 6 height 6
click at [351, 161] on input "checkbox" at bounding box center [350, 162] width 5 height 5
click at [351, 170] on label at bounding box center [351, 171] width 6 height 6
click at [351, 170] on input "checkbox" at bounding box center [350, 171] width 5 height 5
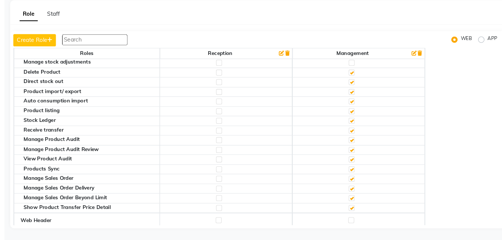
scroll to position [976, 0]
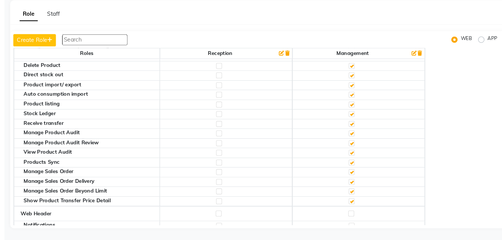
click at [351, 93] on label at bounding box center [351, 93] width 6 height 6
click at [351, 93] on input "checkbox" at bounding box center [350, 93] width 5 height 5
checkbox input "false"
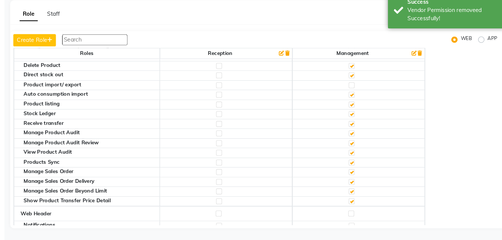
click at [351, 102] on label at bounding box center [351, 102] width 6 height 6
click at [351, 102] on input "checkbox" at bounding box center [350, 102] width 5 height 5
click at [351, 102] on label at bounding box center [351, 102] width 6 height 6
click at [351, 102] on input "checkbox" at bounding box center [350, 102] width 5 height 5
checkbox input "true"
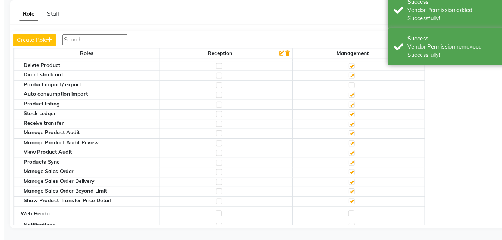
click at [353, 101] on label at bounding box center [351, 102] width 6 height 6
click at [353, 101] on input "checkbox" at bounding box center [350, 102] width 5 height 5
click at [352, 127] on label at bounding box center [351, 130] width 6 height 6
click at [352, 127] on input "checkbox" at bounding box center [350, 129] width 5 height 5
checkbox input "false"
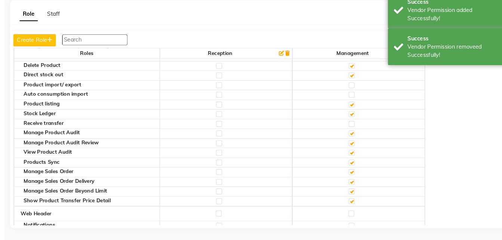
click at [350, 119] on label at bounding box center [351, 121] width 6 height 6
click at [350, 119] on input "checkbox" at bounding box center [350, 120] width 5 height 5
click at [350, 139] on label at bounding box center [351, 139] width 6 height 6
click at [350, 139] on input "checkbox" at bounding box center [350, 138] width 5 height 5
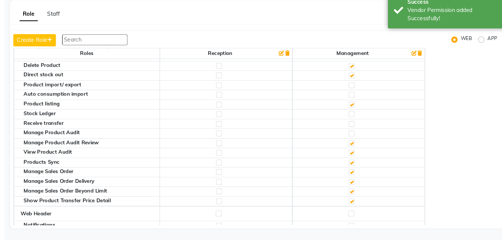
click at [351, 147] on label at bounding box center [351, 148] width 6 height 6
click at [351, 147] on input "checkbox" at bounding box center [350, 148] width 5 height 5
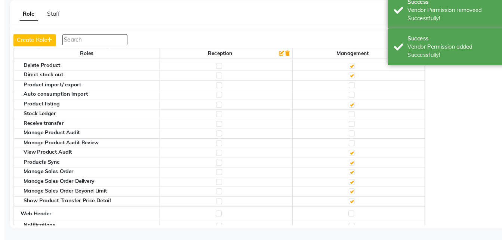
click at [351, 156] on label at bounding box center [351, 157] width 6 height 6
click at [351, 156] on input "checkbox" at bounding box center [350, 157] width 5 height 5
checkbox input "false"
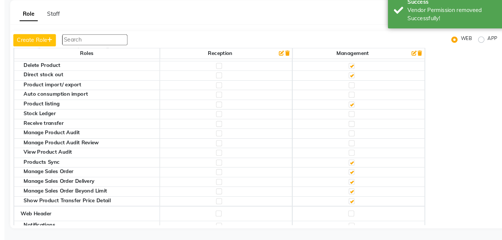
click at [351, 165] on label at bounding box center [351, 167] width 6 height 6
click at [351, 165] on input "checkbox" at bounding box center [350, 166] width 5 height 5
click at [353, 175] on label at bounding box center [351, 176] width 6 height 6
click at [353, 175] on input "checkbox" at bounding box center [350, 175] width 5 height 5
checkbox input "false"
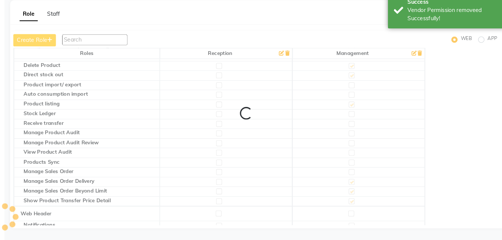
click at [353, 186] on label at bounding box center [351, 185] width 6 height 6
click at [353, 186] on input "checkbox" at bounding box center [350, 184] width 5 height 5
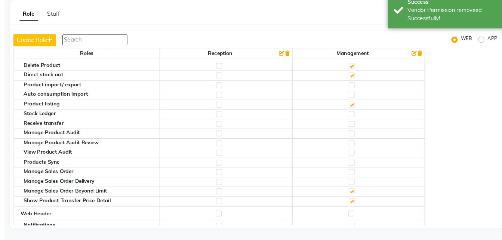
click at [353, 193] on label at bounding box center [351, 194] width 6 height 6
click at [353, 193] on input "checkbox" at bounding box center [350, 193] width 5 height 5
click at [352, 203] on label at bounding box center [351, 203] width 6 height 6
click at [352, 203] on input "checkbox" at bounding box center [350, 203] width 5 height 5
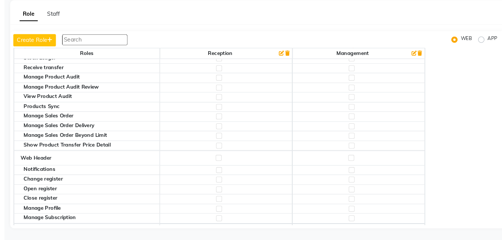
scroll to position [1069, 0]
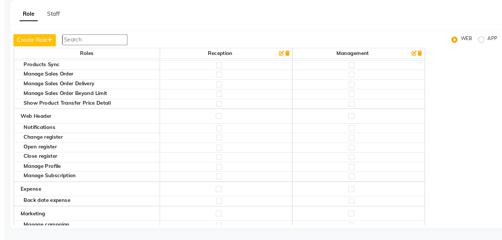
click at [352, 122] on label at bounding box center [351, 123] width 6 height 6
click at [352, 122] on input "checkbox" at bounding box center [350, 122] width 5 height 5
checkbox input "true"
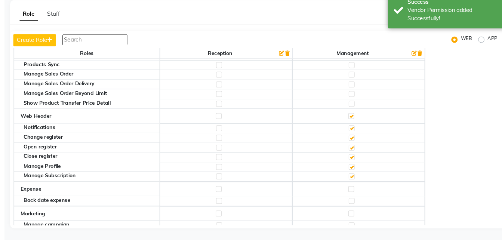
click at [353, 132] on label at bounding box center [351, 134] width 6 height 6
click at [353, 132] on input "checkbox" at bounding box center [350, 134] width 5 height 5
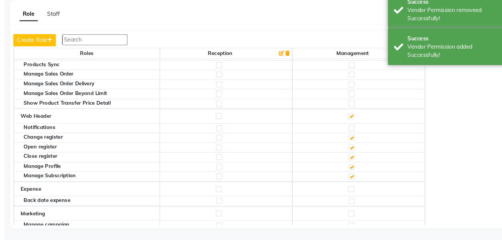
click at [352, 143] on label at bounding box center [351, 143] width 6 height 6
click at [352, 143] on input "checkbox" at bounding box center [350, 143] width 5 height 5
click at [352, 152] on label at bounding box center [351, 153] width 6 height 6
click at [352, 152] on input "checkbox" at bounding box center [350, 152] width 5 height 5
click at [351, 163] on label at bounding box center [351, 162] width 6 height 6
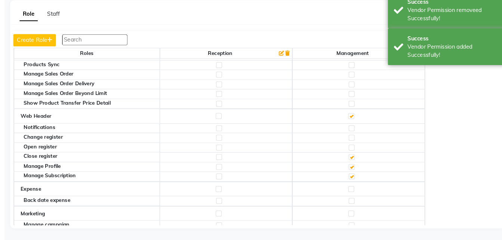
click at [351, 163] on input "checkbox" at bounding box center [350, 161] width 5 height 5
click at [351, 172] on label at bounding box center [351, 171] width 6 height 6
click at [351, 172] on input "checkbox" at bounding box center [350, 170] width 5 height 5
click at [351, 179] on label at bounding box center [351, 180] width 6 height 6
click at [351, 179] on input "checkbox" at bounding box center [350, 179] width 5 height 5
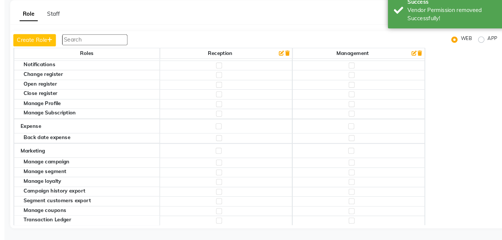
scroll to position [1154, 0]
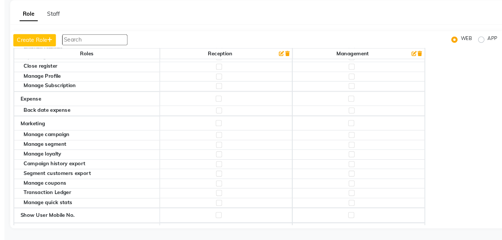
click at [352, 106] on label at bounding box center [351, 106] width 6 height 6
click at [352, 106] on input "checkbox" at bounding box center [350, 106] width 5 height 5
checkbox input "true"
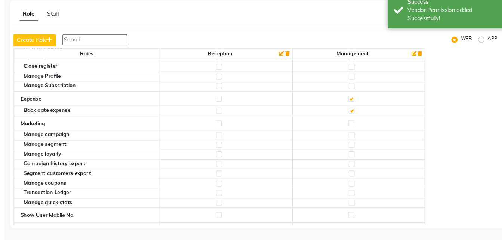
scroll to position [1181, 0]
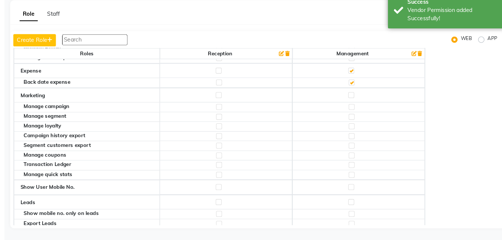
click at [350, 189] on label at bounding box center [351, 190] width 6 height 6
click at [350, 189] on input "checkbox" at bounding box center [350, 189] width 5 height 5
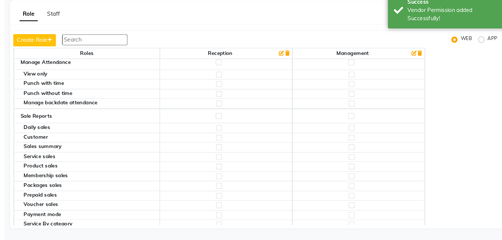
scroll to position [1365, 0]
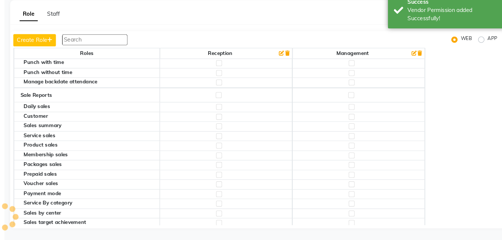
click at [350, 103] on label at bounding box center [351, 103] width 6 height 6
click at [350, 103] on input "checkbox" at bounding box center [350, 102] width 5 height 5
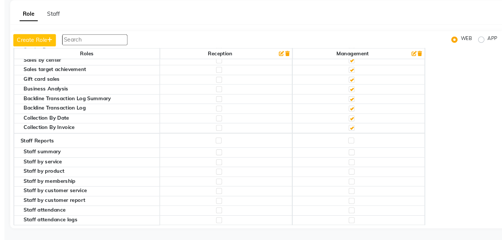
scroll to position [1523, 0]
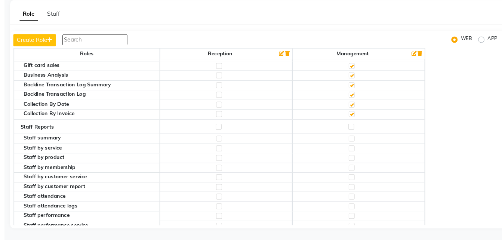
click at [352, 132] on label at bounding box center [351, 133] width 6 height 6
click at [352, 132] on input "checkbox" at bounding box center [350, 132] width 5 height 5
checkbox input "true"
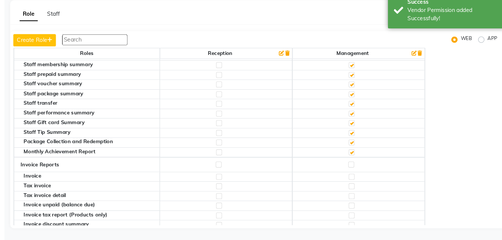
scroll to position [1747, 0]
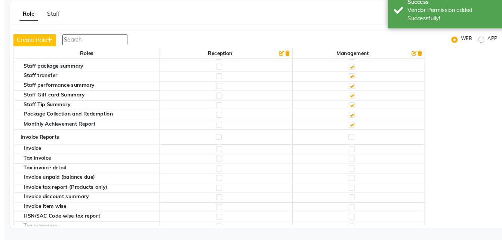
click at [348, 139] on div at bounding box center [350, 142] width 5 height 7
click at [352, 142] on label at bounding box center [351, 142] width 6 height 6
click at [352, 142] on input "checkbox" at bounding box center [350, 142] width 5 height 5
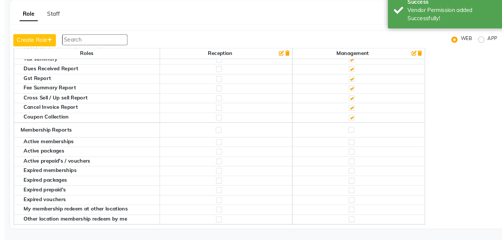
scroll to position [1919, 0]
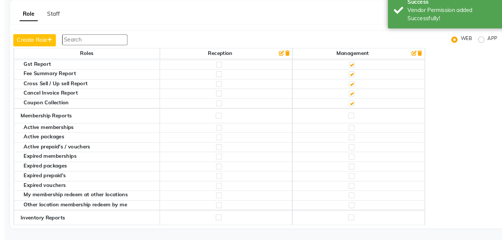
click at [350, 125] on label at bounding box center [351, 122] width 6 height 6
click at [350, 125] on input "checkbox" at bounding box center [350, 122] width 5 height 5
checkbox input "true"
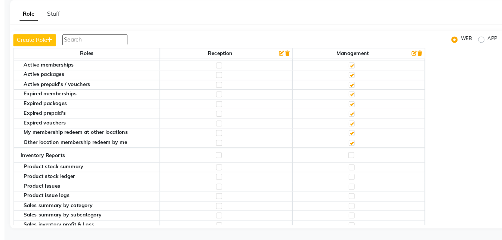
scroll to position [1985, 0]
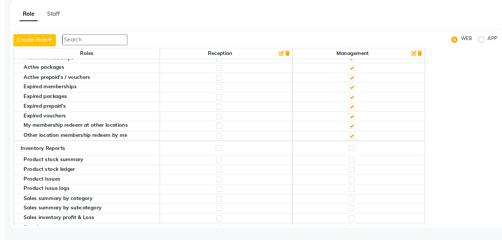
click at [352, 154] on label at bounding box center [351, 153] width 6 height 6
click at [352, 154] on input "checkbox" at bounding box center [350, 152] width 5 height 5
checkbox input "true"
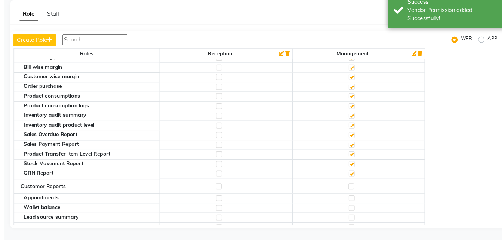
scroll to position [2215, 0]
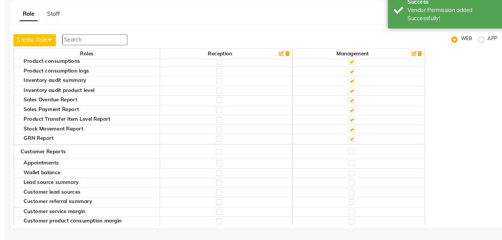
click at [348, 156] on div at bounding box center [350, 156] width 5 height 7
click at [349, 156] on label at bounding box center [351, 156] width 6 height 6
click at [349, 156] on input "checkbox" at bounding box center [350, 156] width 5 height 5
click at [351, 183] on label at bounding box center [351, 186] width 6 height 6
click at [351, 183] on input "checkbox" at bounding box center [350, 185] width 5 height 5
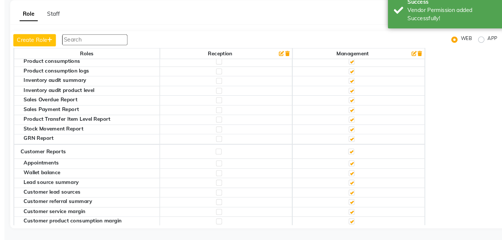
checkbox input "false"
click at [351, 195] on label at bounding box center [351, 195] width 6 height 6
click at [351, 195] on input "checkbox" at bounding box center [350, 195] width 5 height 5
click at [351, 203] on label at bounding box center [351, 204] width 6 height 6
click at [351, 203] on input "checkbox" at bounding box center [350, 204] width 5 height 5
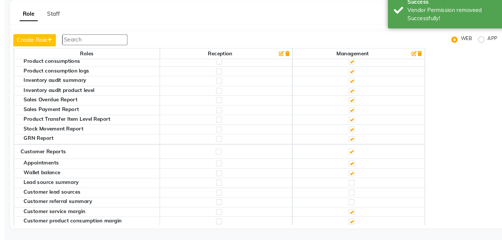
click at [351, 212] on label at bounding box center [351, 213] width 6 height 6
click at [351, 212] on input "checkbox" at bounding box center [350, 213] width 5 height 5
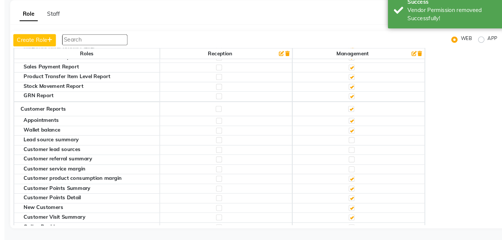
scroll to position [2272, 0]
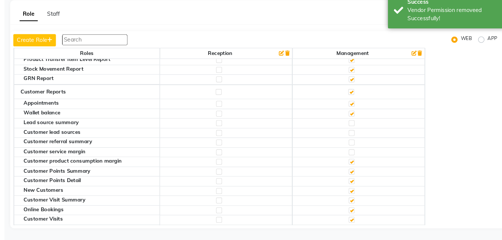
click at [350, 166] on label at bounding box center [351, 166] width 6 height 6
click at [350, 166] on input "checkbox" at bounding box center [350, 165] width 5 height 5
click at [350, 173] on label at bounding box center [351, 175] width 6 height 6
click at [350, 173] on input "checkbox" at bounding box center [350, 175] width 5 height 5
click at [350, 185] on label at bounding box center [351, 184] width 6 height 6
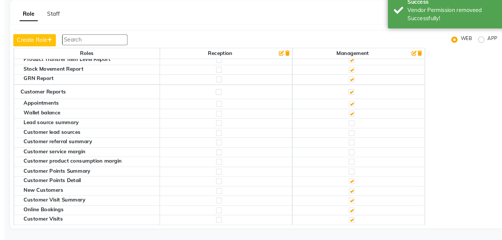
click at [350, 185] on input "checkbox" at bounding box center [350, 184] width 5 height 5
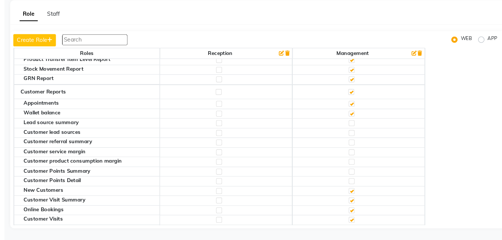
click at [348, 213] on label at bounding box center [351, 212] width 6 height 6
click at [348, 213] on input "checkbox" at bounding box center [350, 211] width 5 height 5
checkbox input "false"
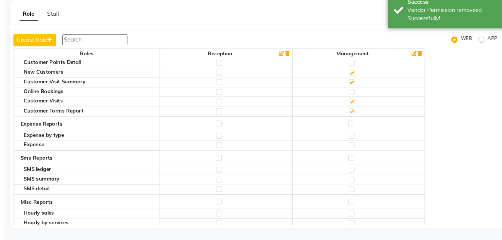
scroll to position [2430, 0]
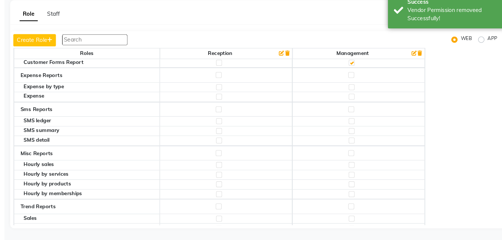
click at [351, 85] on label at bounding box center [351, 84] width 6 height 6
click at [351, 85] on input "checkbox" at bounding box center [350, 83] width 5 height 5
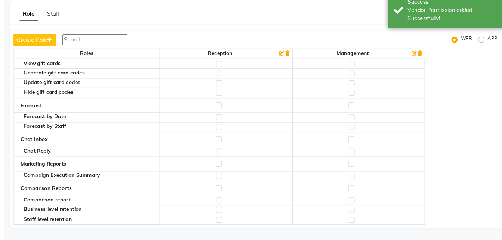
scroll to position [0, 0]
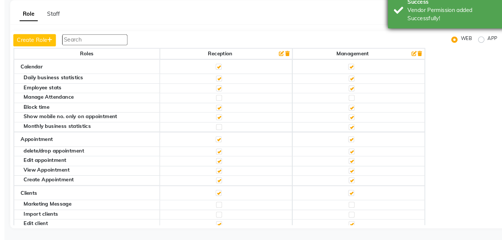
click at [455, 36] on div "Success Vendor Permission added Successfully!" at bounding box center [441, 21] width 112 height 35
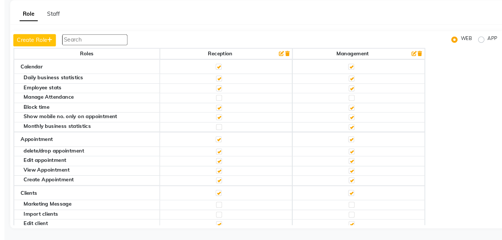
click at [480, 50] on label "APP" at bounding box center [484, 50] width 9 height 9
click at [474, 50] on input "APP" at bounding box center [475, 49] width 5 height 5
radio input "true"
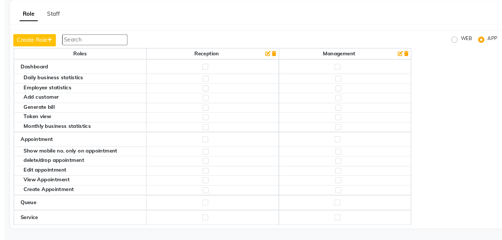
click at [341, 74] on label at bounding box center [338, 76] width 6 height 6
click at [340, 74] on input "checkbox" at bounding box center [337, 75] width 5 height 5
checkbox input "true"
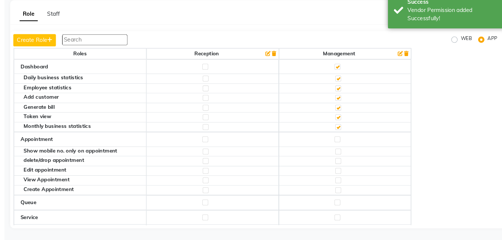
click at [341, 123] on label at bounding box center [339, 124] width 6 height 6
click at [341, 123] on input "checkbox" at bounding box center [338, 123] width 5 height 5
checkbox input "false"
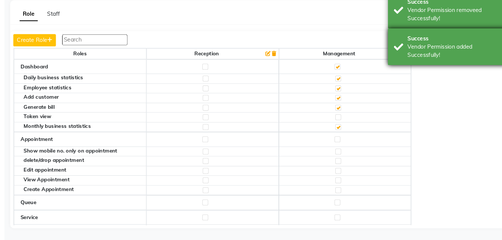
click at [410, 66] on div "Vendor Permission added Successfully!" at bounding box center [448, 61] width 88 height 16
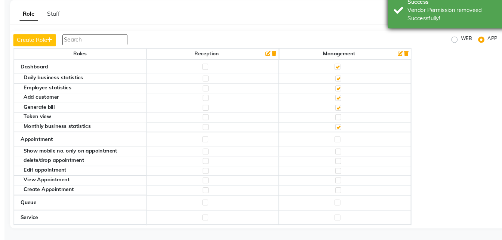
click at [431, 23] on div "Vendor Permission removeed Successfully!" at bounding box center [448, 26] width 88 height 16
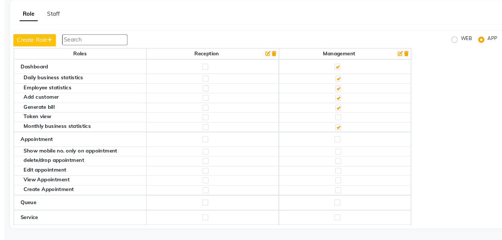
click at [340, 145] on label at bounding box center [338, 145] width 6 height 6
click at [340, 145] on input "checkbox" at bounding box center [337, 144] width 5 height 5
checkbox input "true"
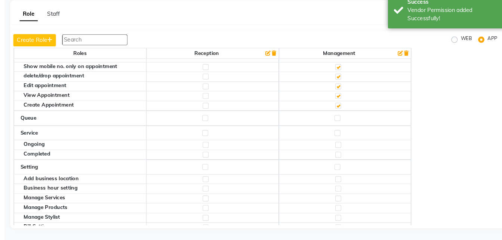
scroll to position [97, 0]
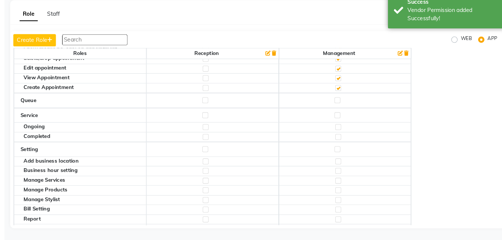
click at [341, 107] on label at bounding box center [338, 108] width 6 height 6
click at [340, 107] on input "checkbox" at bounding box center [337, 107] width 5 height 5
click at [341, 123] on label at bounding box center [338, 122] width 6 height 6
click at [340, 123] on input "checkbox" at bounding box center [337, 121] width 5 height 5
checkbox input "true"
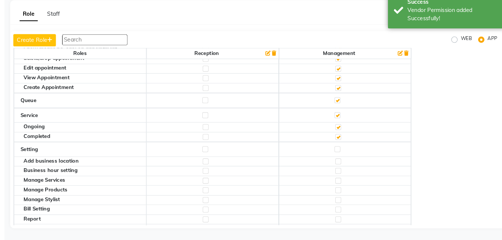
click at [341, 150] on td at bounding box center [345, 154] width 126 height 14
click at [341, 151] on label at bounding box center [338, 154] width 6 height 6
click at [340, 151] on input "checkbox" at bounding box center [337, 153] width 5 height 5
checkbox input "true"
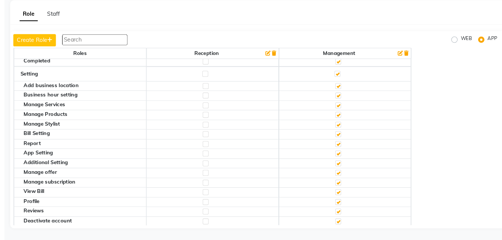
scroll to position [164, 0]
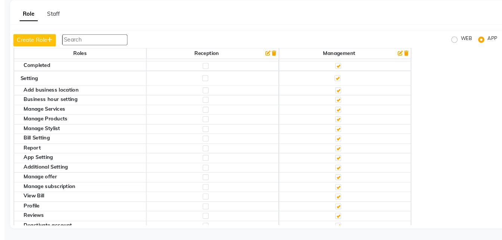
click at [341, 99] on label at bounding box center [339, 98] width 6 height 6
click at [341, 99] on input "checkbox" at bounding box center [338, 98] width 5 height 5
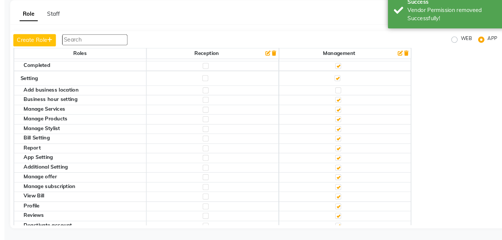
click at [340, 109] on label at bounding box center [339, 107] width 6 height 6
click at [340, 109] on input "checkbox" at bounding box center [338, 107] width 5 height 5
click at [341, 114] on label at bounding box center [339, 117] width 6 height 6
click at [341, 114] on input "checkbox" at bounding box center [338, 116] width 5 height 5
checkbox input "false"
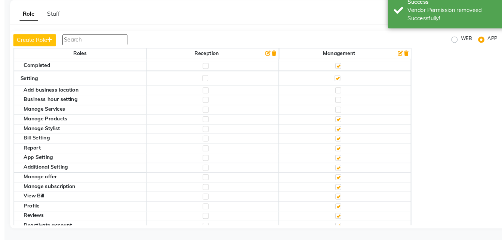
click at [341, 125] on label at bounding box center [339, 126] width 6 height 6
click at [341, 125] on input "checkbox" at bounding box center [338, 125] width 5 height 5
click at [341, 136] on label at bounding box center [339, 135] width 6 height 6
click at [341, 136] on input "checkbox" at bounding box center [338, 134] width 5 height 5
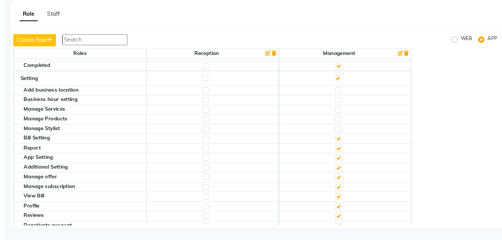
click at [341, 145] on label at bounding box center [339, 144] width 6 height 6
click at [341, 145] on input "checkbox" at bounding box center [338, 143] width 5 height 5
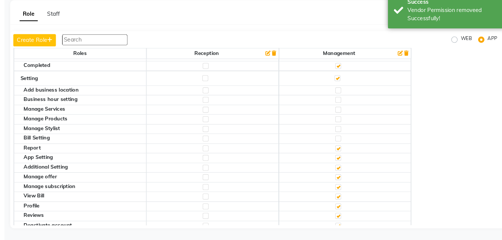
click at [340, 160] on label at bounding box center [339, 162] width 6 height 6
click at [340, 160] on input "checkbox" at bounding box center [338, 162] width 5 height 5
checkbox input "false"
click at [341, 170] on label at bounding box center [339, 172] width 6 height 6
click at [341, 170] on input "checkbox" at bounding box center [338, 171] width 5 height 5
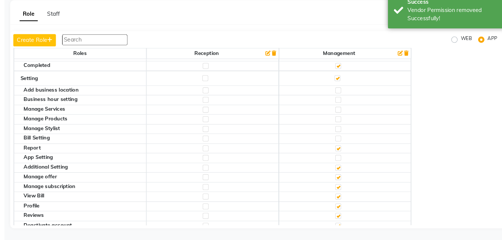
checkbox input "false"
click at [341, 182] on label at bounding box center [339, 181] width 6 height 6
click at [341, 182] on input "checkbox" at bounding box center [338, 180] width 5 height 5
click at [341, 188] on label at bounding box center [339, 190] width 6 height 6
click at [341, 188] on input "checkbox" at bounding box center [338, 189] width 5 height 5
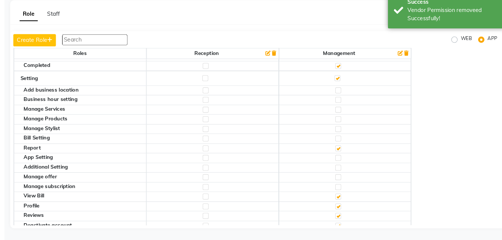
click at [341, 206] on label at bounding box center [339, 208] width 6 height 6
click at [341, 206] on input "checkbox" at bounding box center [338, 208] width 5 height 5
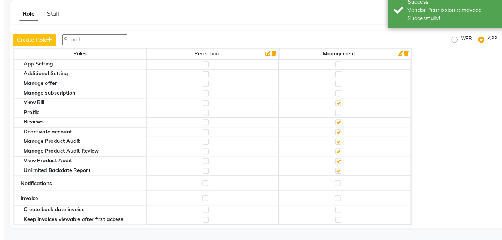
scroll to position [257, 0]
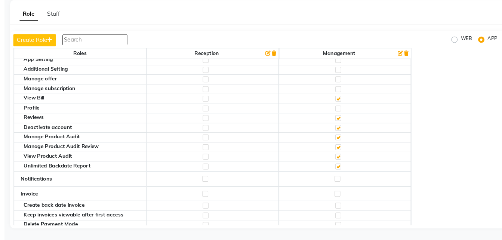
click at [341, 162] on label at bounding box center [339, 161] width 6 height 6
click at [341, 162] on input "checkbox" at bounding box center [338, 161] width 5 height 5
checkbox input "false"
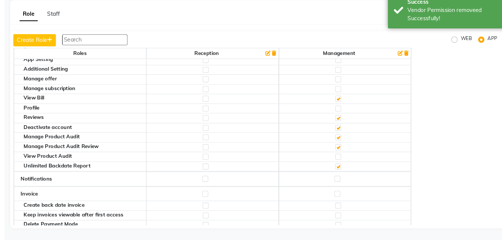
click at [341, 152] on label at bounding box center [339, 152] width 6 height 6
click at [341, 152] on input "checkbox" at bounding box center [338, 152] width 5 height 5
click at [341, 142] on label at bounding box center [339, 143] width 6 height 6
click at [341, 142] on input "checkbox" at bounding box center [338, 142] width 5 height 5
click at [341, 132] on label at bounding box center [339, 134] width 6 height 6
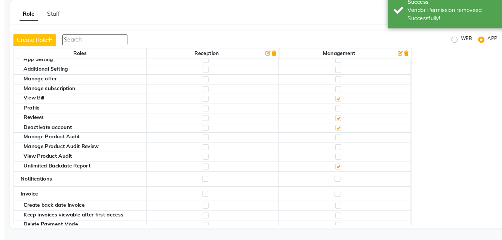
click at [341, 132] on input "checkbox" at bounding box center [338, 133] width 5 height 5
click at [341, 125] on label at bounding box center [339, 125] width 6 height 6
click at [341, 125] on input "checkbox" at bounding box center [338, 124] width 5 height 5
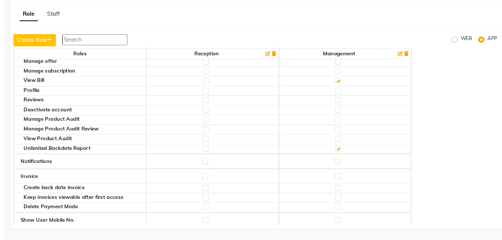
scroll to position [278, 0]
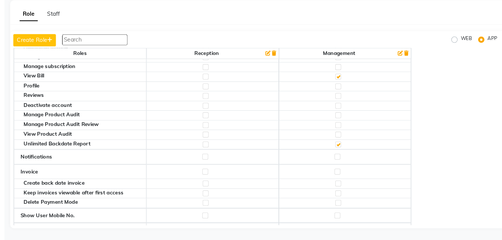
click at [341, 151] on label at bounding box center [339, 150] width 6 height 6
click at [341, 151] on input "checkbox" at bounding box center [338, 149] width 5 height 5
checkbox input "false"
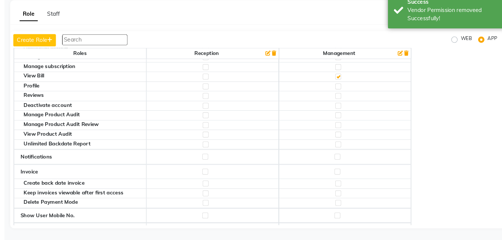
click at [341, 158] on label at bounding box center [338, 161] width 6 height 6
click at [340, 159] on input "checkbox" at bounding box center [337, 161] width 5 height 5
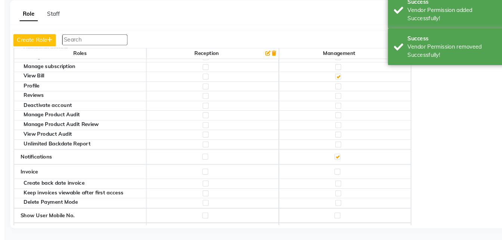
click at [341, 174] on label at bounding box center [338, 175] width 6 height 6
click at [340, 174] on input "checkbox" at bounding box center [337, 175] width 5 height 5
checkbox input "true"
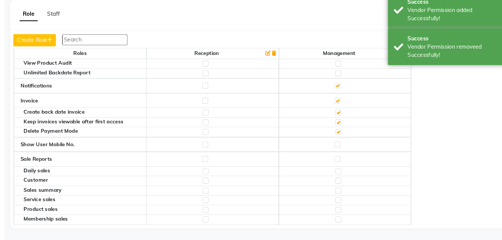
scroll to position [371, 0]
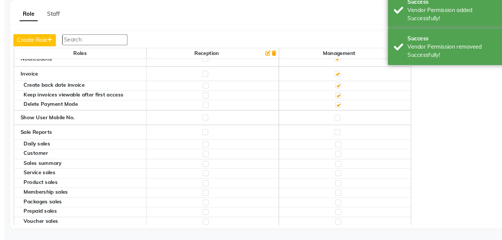
click at [341, 124] on label at bounding box center [338, 124] width 6 height 6
click at [340, 124] on input "checkbox" at bounding box center [337, 124] width 5 height 5
checkbox input "true"
click at [341, 138] on label at bounding box center [338, 138] width 6 height 6
click at [340, 138] on input "checkbox" at bounding box center [337, 137] width 5 height 5
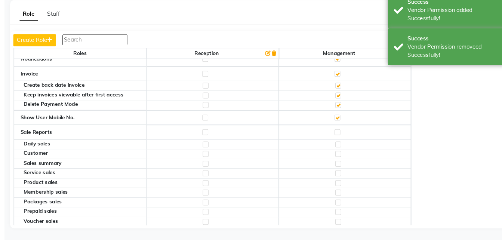
checkbox input "true"
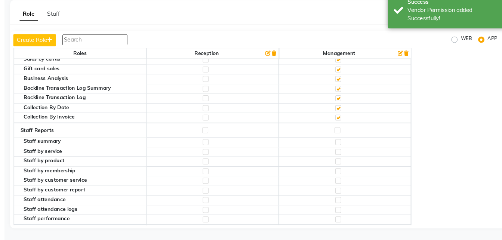
scroll to position [556, 0]
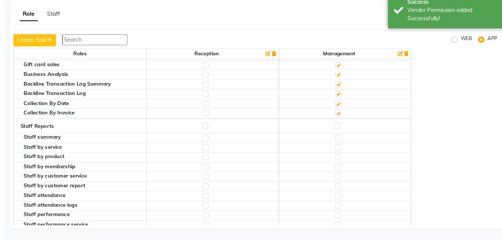
click at [341, 132] on label at bounding box center [338, 132] width 6 height 6
click at [340, 132] on input "checkbox" at bounding box center [337, 131] width 5 height 5
checkbox input "true"
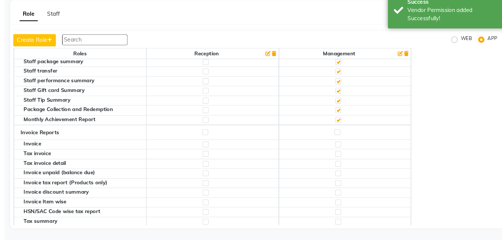
scroll to position [787, 0]
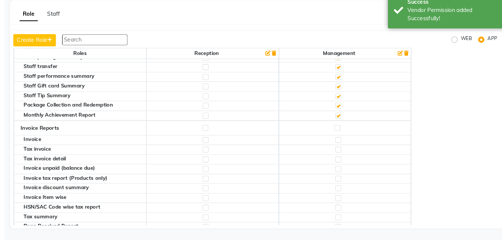
click at [340, 133] on label at bounding box center [338, 134] width 6 height 6
click at [340, 133] on input "checkbox" at bounding box center [337, 133] width 5 height 5
checkbox input "true"
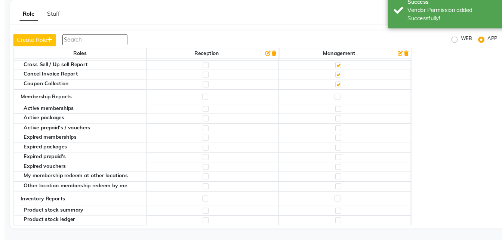
scroll to position [935, 0]
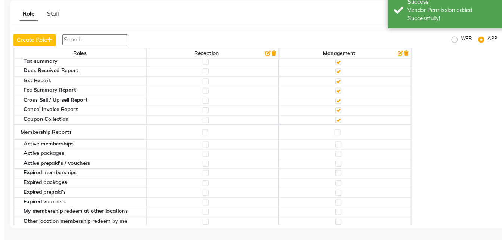
click at [339, 137] on label at bounding box center [338, 138] width 6 height 6
click at [339, 137] on input "checkbox" at bounding box center [337, 137] width 5 height 5
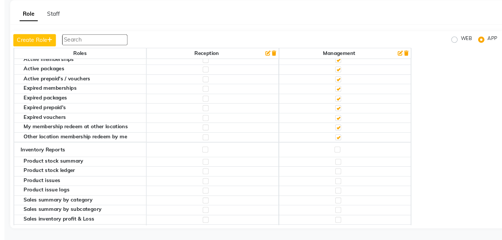
click at [341, 155] on label at bounding box center [338, 154] width 6 height 6
click at [340, 155] on input "checkbox" at bounding box center [337, 154] width 5 height 5
checkbox input "true"
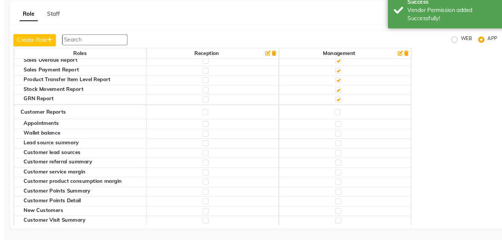
scroll to position [1288, 0]
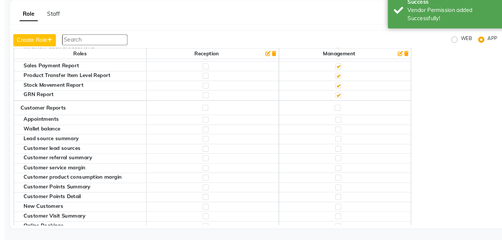
click at [341, 116] on label at bounding box center [338, 115] width 6 height 6
click at [340, 116] on input "checkbox" at bounding box center [337, 114] width 5 height 5
checkbox input "true"
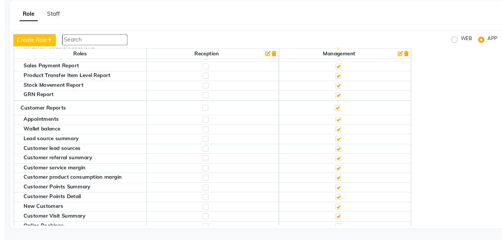
click at [341, 144] on label at bounding box center [339, 144] width 6 height 6
click at [341, 144] on input "checkbox" at bounding box center [338, 144] width 5 height 5
checkbox input "false"
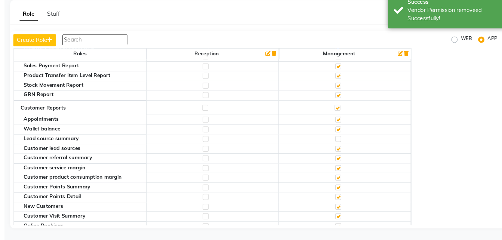
click at [342, 150] on td at bounding box center [345, 153] width 126 height 9
click at [341, 151] on label at bounding box center [339, 154] width 6 height 6
click at [341, 151] on input "checkbox" at bounding box center [338, 153] width 5 height 5
click at [341, 162] on label at bounding box center [339, 163] width 6 height 6
click at [341, 162] on input "checkbox" at bounding box center [338, 162] width 5 height 5
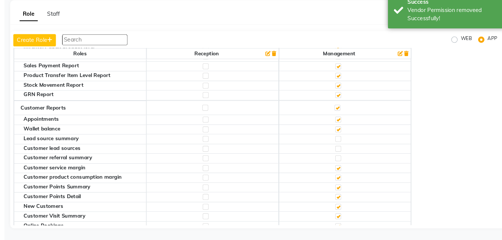
click at [341, 172] on label at bounding box center [339, 172] width 6 height 6
click at [341, 172] on input "checkbox" at bounding box center [338, 171] width 5 height 5
click at [341, 179] on label at bounding box center [339, 181] width 6 height 6
click at [341, 179] on input "checkbox" at bounding box center [338, 180] width 5 height 5
click at [341, 191] on label at bounding box center [339, 190] width 6 height 6
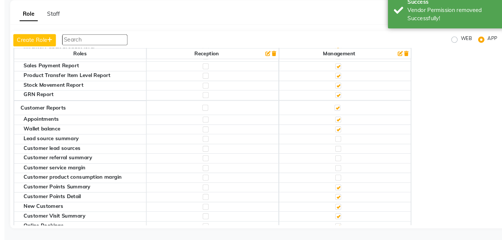
click at [341, 191] on input "checkbox" at bounding box center [338, 190] width 5 height 5
checkbox input "false"
click at [341, 200] on label at bounding box center [339, 199] width 6 height 6
click at [341, 200] on input "checkbox" at bounding box center [338, 199] width 5 height 5
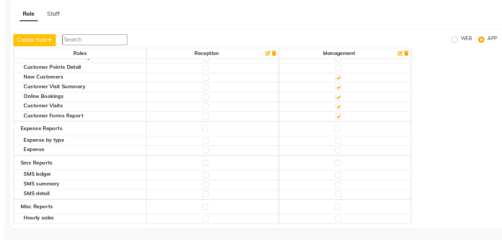
scroll to position [1406, 0]
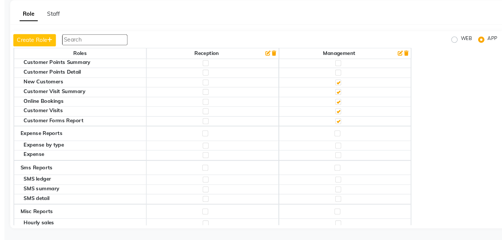
click at [341, 110] on label at bounding box center [339, 109] width 6 height 6
click at [341, 110] on input "checkbox" at bounding box center [338, 109] width 5 height 5
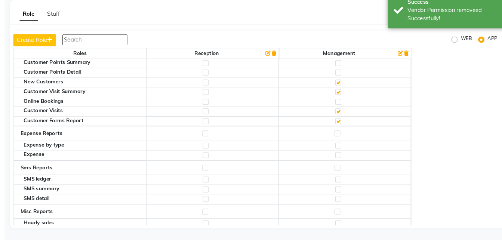
click at [345, 139] on td at bounding box center [345, 139] width 126 height 14
click at [341, 139] on label at bounding box center [338, 139] width 6 height 6
click at [340, 139] on input "checkbox" at bounding box center [337, 138] width 5 height 5
checkbox input "true"
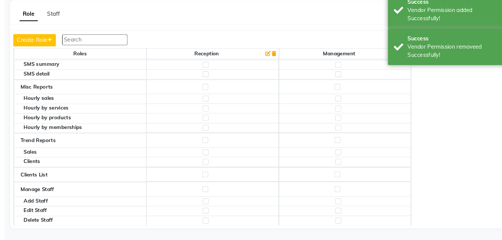
scroll to position [1545, 0]
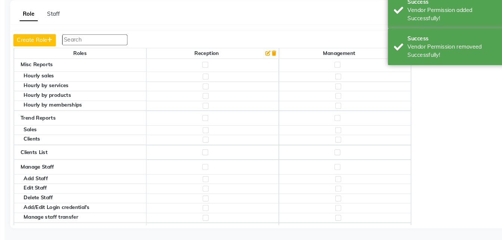
click at [341, 155] on label at bounding box center [338, 157] width 6 height 6
click at [340, 155] on input "checkbox" at bounding box center [337, 156] width 5 height 5
checkbox input "true"
click at [342, 167] on td at bounding box center [345, 171] width 126 height 14
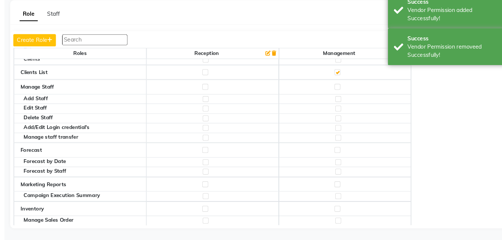
scroll to position [1622, 0]
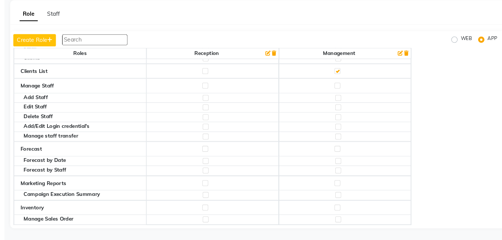
click at [455, 51] on label "WEB" at bounding box center [460, 50] width 10 height 9
click at [447, 51] on input "WEB" at bounding box center [449, 49] width 5 height 5
radio input "true"
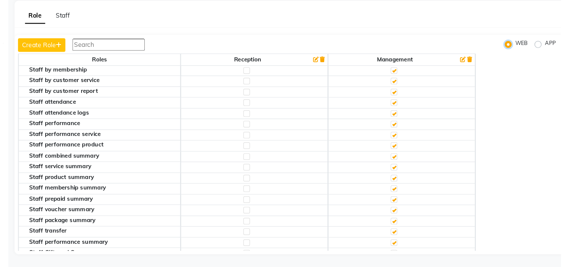
scroll to position [0, 0]
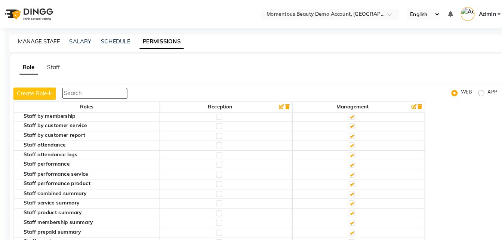
click at [70, 36] on link "MANAGE STAFF" at bounding box center [55, 39] width 40 height 7
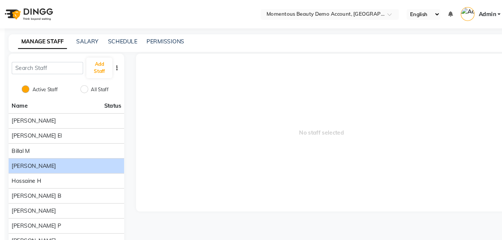
click at [95, 159] on div "[PERSON_NAME]" at bounding box center [81, 157] width 104 height 8
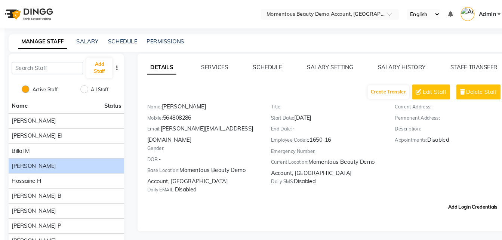
click at [461, 190] on button "Add Login Credentials" at bounding box center [466, 196] width 53 height 13
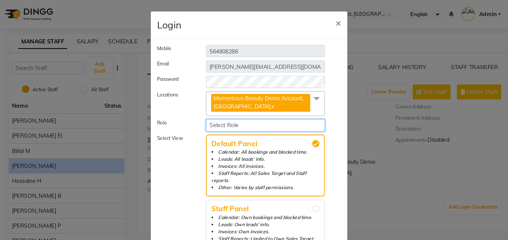
click at [247, 115] on select "Select Role Reception Management" at bounding box center [269, 119] width 113 height 12
select select "5870"
click at [213, 113] on select "Select Role Reception Management" at bounding box center [269, 119] width 113 height 12
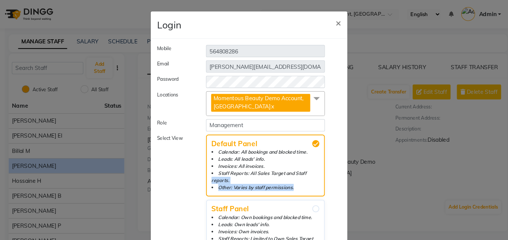
drag, startPoint x: 339, startPoint y: 175, endPoint x: 329, endPoint y: 167, distance: 13.2
click at [329, 167] on div "Select View Default Panel Calendar: All bookings and blocked time. Leads: All l…" at bounding box center [253, 189] width 185 height 124
drag, startPoint x: 498, startPoint y: 122, endPoint x: 500, endPoint y: 88, distance: 33.7
click at [500, 88] on ngb-modal-window "Login × Mobile 564808286 Email emily@momentous.com Password Locations Momentous…" at bounding box center [254, 120] width 508 height 240
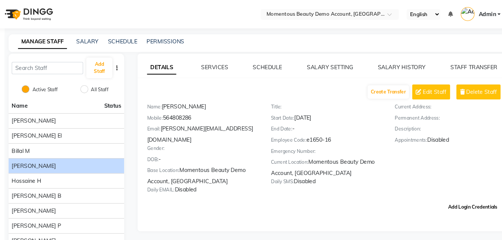
click at [451, 190] on button "Add Login Credentials" at bounding box center [466, 196] width 53 height 13
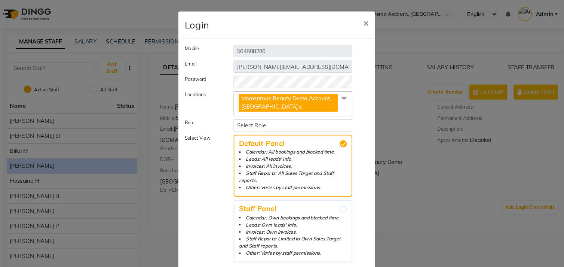
drag, startPoint x: 460, startPoint y: 0, endPoint x: 382, endPoint y: 123, distance: 145.3
click at [382, 123] on ngb-modal-window "Login × Mobile 564808286 Email emily@momentous.com Password Locations Momentous…" at bounding box center [282, 133] width 564 height 267
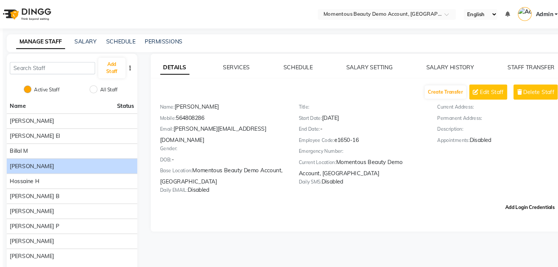
click at [506, 190] on button "Add Login Credentials" at bounding box center [521, 196] width 53 height 13
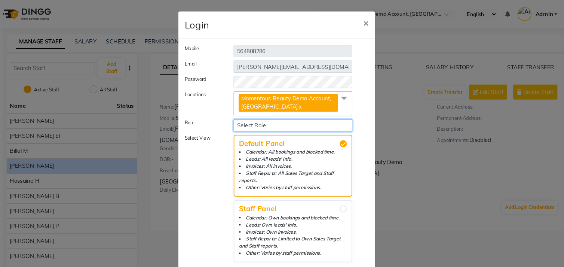
click at [271, 124] on select "Select Role Reception Management" at bounding box center [297, 119] width 113 height 12
select select "5870"
click at [241, 113] on select "Select Role Reception Management" at bounding box center [297, 119] width 113 height 12
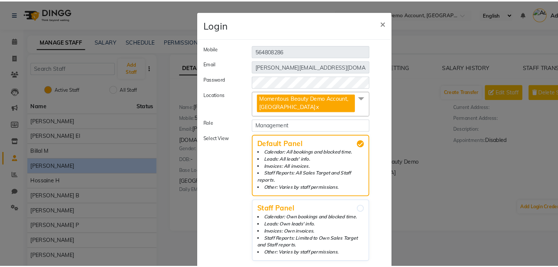
scroll to position [12, 0]
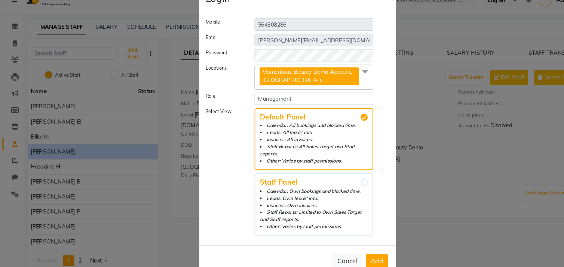
click at [357, 240] on span "Add" at bounding box center [357, 260] width 12 height 7
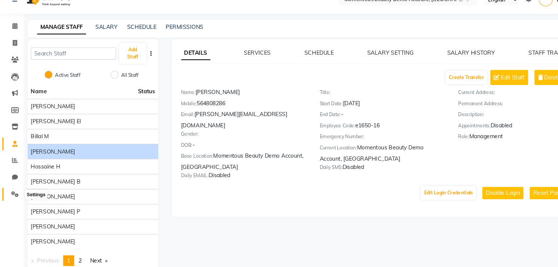
click at [16, 199] on icon at bounding box center [13, 197] width 7 height 6
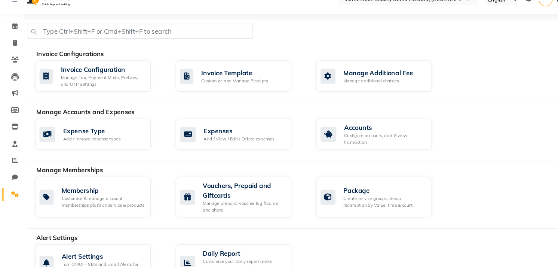
scroll to position [209, 0]
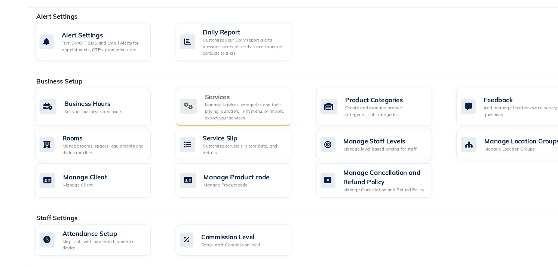
click at [233, 123] on div "Manage services, categories and their pricing, duration. Print menu, or import,…" at bounding box center [232, 119] width 76 height 19
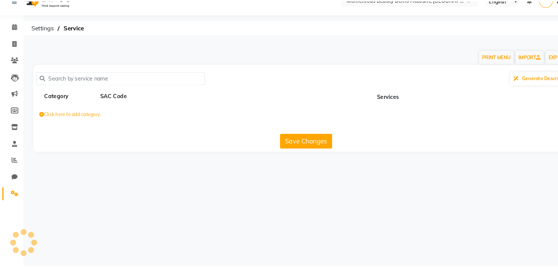
scroll to position [11, 0]
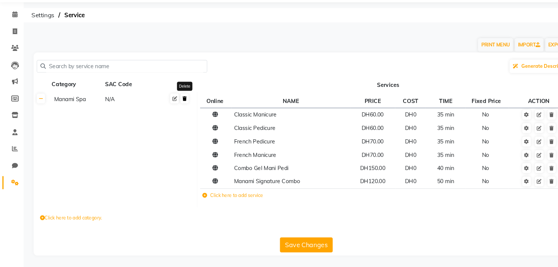
click at [175, 107] on icon at bounding box center [175, 107] width 4 height 4
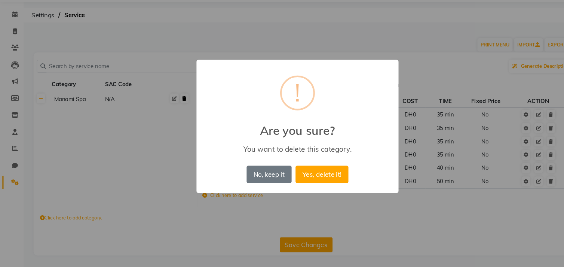
click at [280, 170] on button "Yes, delete it!" at bounding box center [305, 178] width 50 height 16
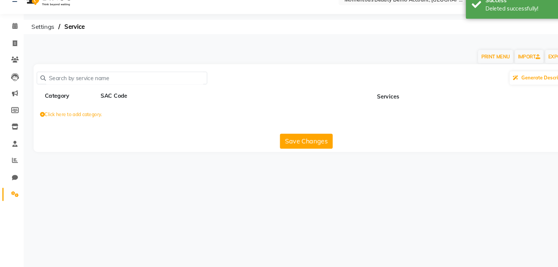
scroll to position [0, 0]
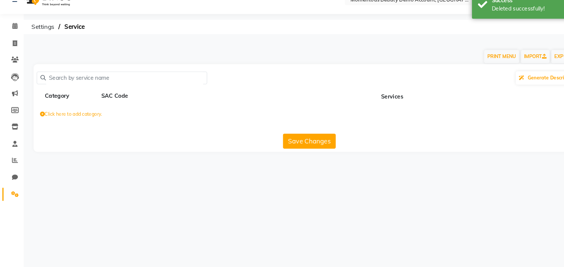
click at [76, 123] on label "Click here to add category." at bounding box center [67, 122] width 59 height 7
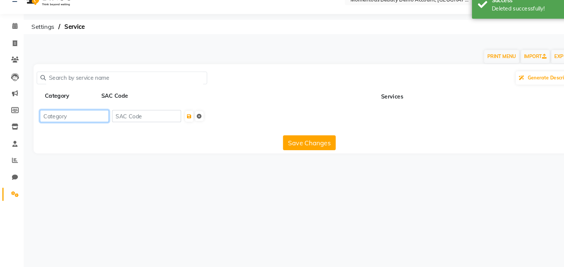
click at [84, 122] on input at bounding box center [70, 124] width 65 height 12
click at [183, 125] on button "submit" at bounding box center [179, 124] width 8 height 10
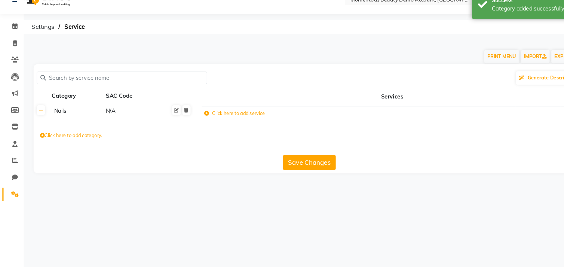
click at [219, 122] on label "Click here to add service" at bounding box center [223, 121] width 58 height 7
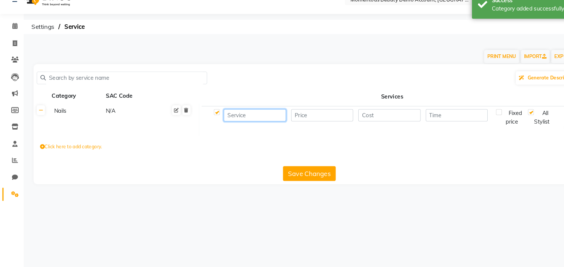
click at [219, 122] on input at bounding box center [241, 123] width 59 height 12
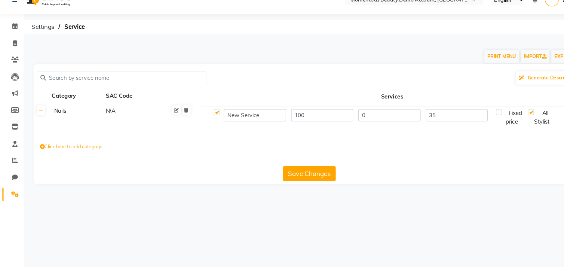
click at [308, 175] on button "Save Changes" at bounding box center [293, 178] width 50 height 14
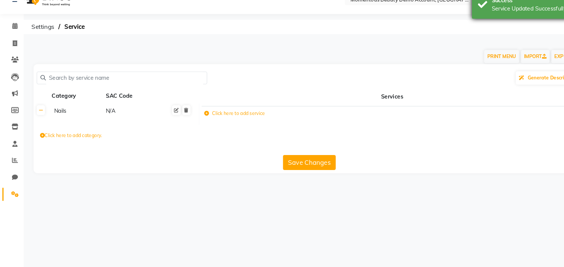
click at [465, 24] on div "Success Service Updated Successfully" at bounding box center [503, 17] width 112 height 27
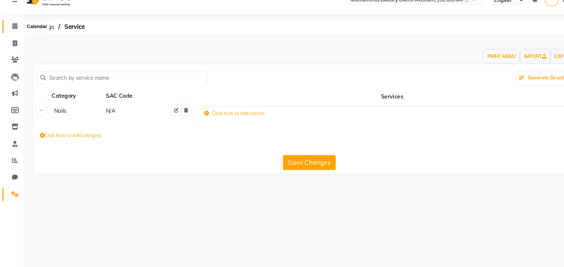
click at [16, 37] on icon at bounding box center [14, 39] width 5 height 6
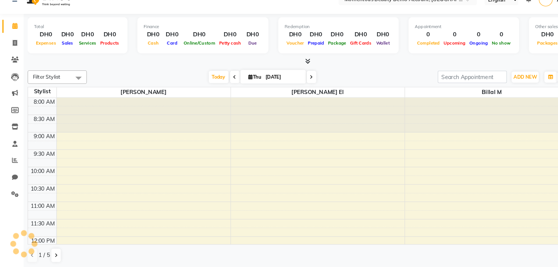
click at [73, 89] on span at bounding box center [74, 87] width 15 height 14
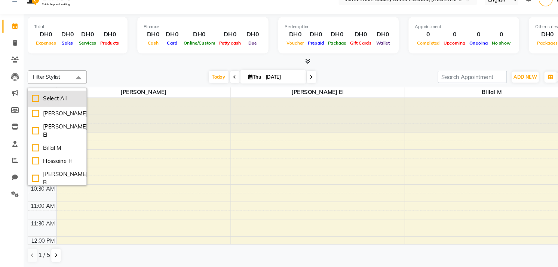
click at [51, 111] on li "Select All" at bounding box center [54, 107] width 55 height 16
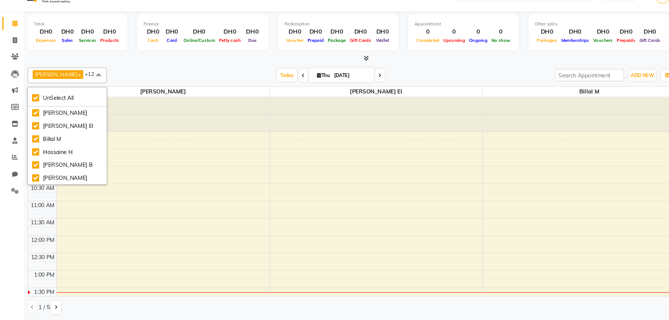
drag, startPoint x: 514, startPoint y: 14, endPoint x: 401, endPoint y: 82, distance: 132.3
click at [401, 82] on div "Arlene C x Batoul El x Billal M x Hossaine H x Jamel B x Jocelyn G x Lillan P x…" at bounding box center [345, 87] width 639 height 15
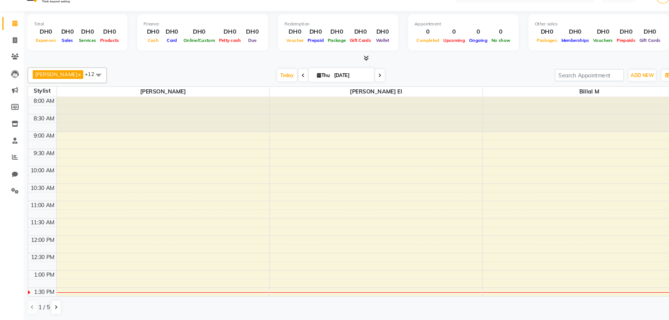
click at [443, 82] on div "Today Thu 04-09-2025" at bounding box center [313, 87] width 417 height 11
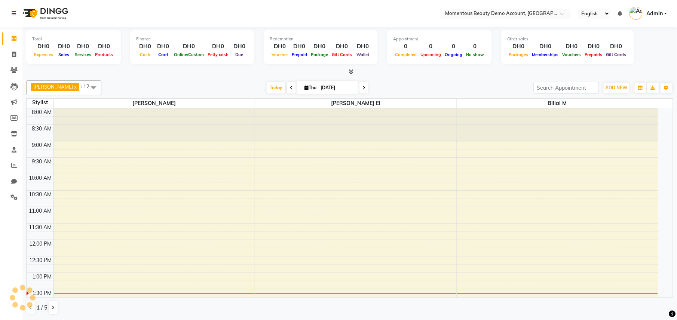
select select "en"
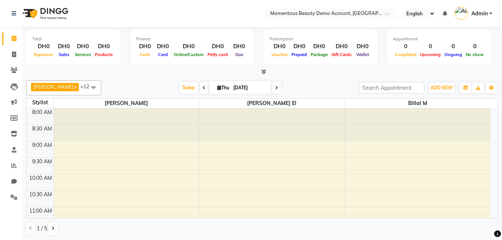
drag, startPoint x: 630, startPoint y: 0, endPoint x: 310, endPoint y: 73, distance: 327.7
click at [310, 73] on div at bounding box center [262, 72] width 472 height 8
click at [489, 88] on button "Toggle Dropdown" at bounding box center [492, 88] width 12 height 10
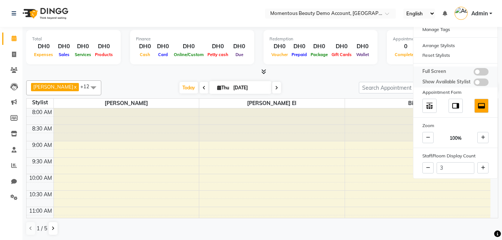
click at [478, 83] on span at bounding box center [481, 82] width 15 height 7
click at [474, 83] on input "checkbox" at bounding box center [474, 83] width 0 height 0
click at [478, 83] on span at bounding box center [481, 82] width 15 height 7
click at [474, 83] on input "checkbox" at bounding box center [474, 83] width 0 height 0
click at [481, 166] on icon at bounding box center [483, 168] width 4 height 4
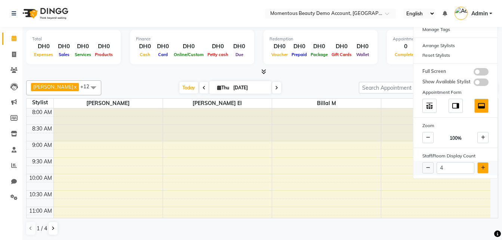
click at [481, 166] on icon at bounding box center [483, 168] width 4 height 4
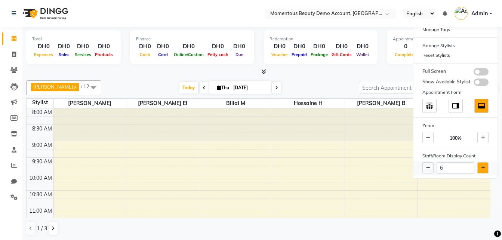
click at [481, 166] on icon at bounding box center [483, 168] width 4 height 4
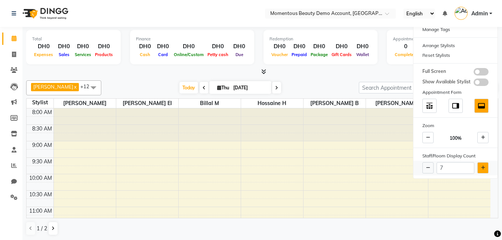
click at [481, 166] on icon at bounding box center [483, 168] width 4 height 4
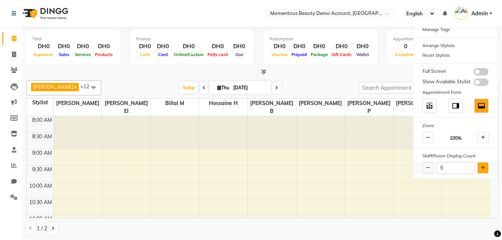
click at [481, 166] on icon at bounding box center [483, 168] width 4 height 4
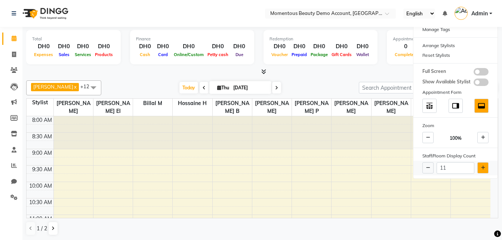
click at [481, 166] on icon at bounding box center [483, 168] width 4 height 4
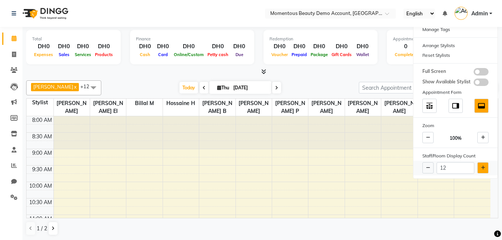
click at [481, 166] on icon at bounding box center [483, 168] width 4 height 4
type input "13"
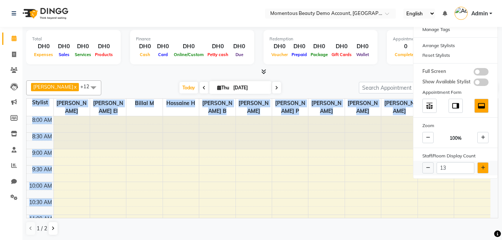
click at [481, 166] on div "13" at bounding box center [456, 168] width 84 height 15
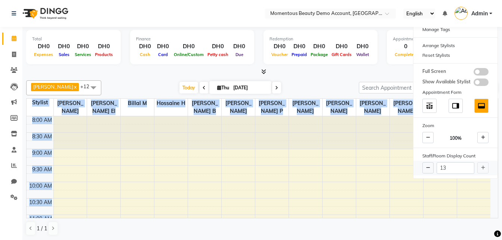
click at [481, 166] on div "13" at bounding box center [456, 168] width 84 height 15
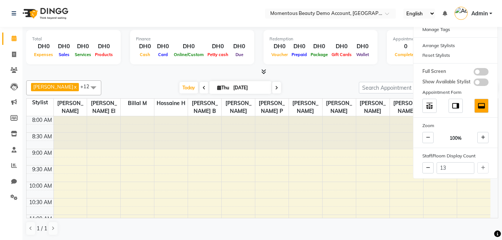
click at [331, 83] on div "Today Thu 04-09-2025" at bounding box center [230, 87] width 250 height 11
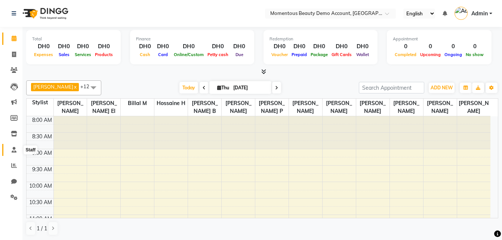
click at [12, 150] on icon at bounding box center [14, 150] width 5 height 6
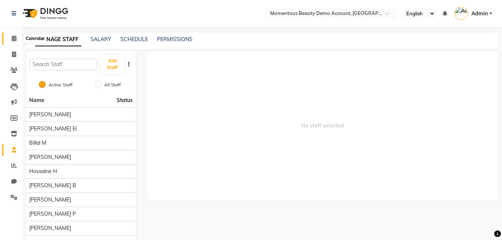
click at [13, 42] on span at bounding box center [13, 38] width 13 height 9
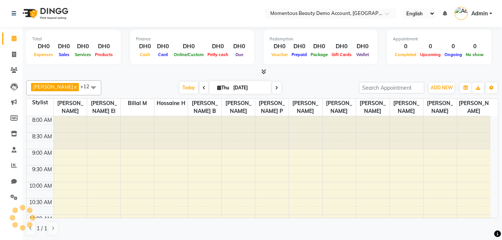
scroll to position [165, 0]
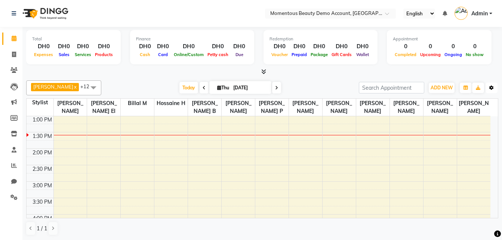
click at [491, 92] on button "Toggle Dropdown" at bounding box center [492, 88] width 12 height 10
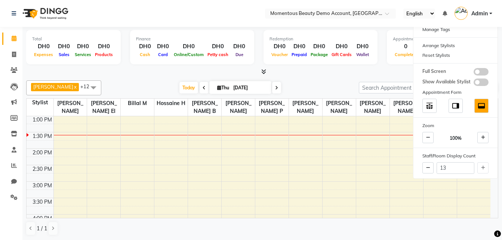
click at [435, 147] on div "Calendar Settings Manage Tags Arrange Stylists Reset Stylists Full Screen Show …" at bounding box center [455, 91] width 85 height 176
click at [427, 138] on icon at bounding box center [428, 137] width 4 height 4
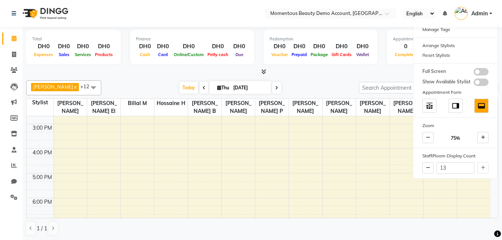
click at [313, 79] on div "Arlene C x Batoul El x Billal M x Hossaine H x Jamel B x Jocelyn G x Lillan P x…" at bounding box center [262, 157] width 472 height 161
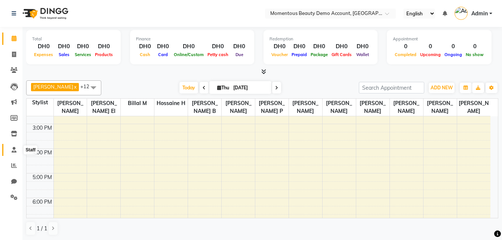
click at [13, 151] on icon at bounding box center [14, 150] width 5 height 6
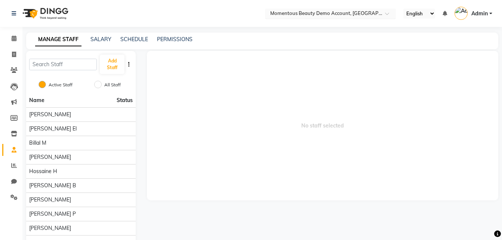
click at [372, 14] on input "text" at bounding box center [323, 13] width 108 height 7
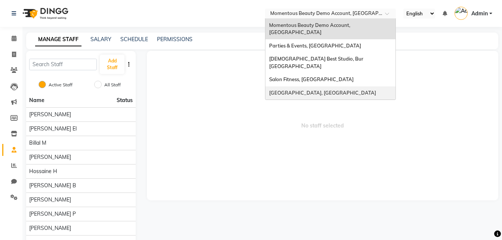
click at [316, 90] on span "[GEOGRAPHIC_DATA], [GEOGRAPHIC_DATA]" at bounding box center [322, 93] width 107 height 6
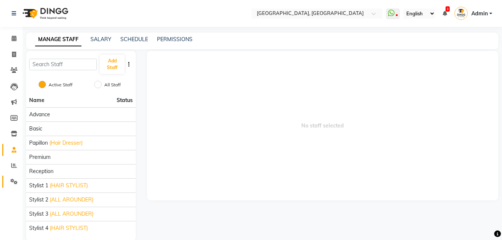
click at [7, 178] on span at bounding box center [13, 182] width 13 height 9
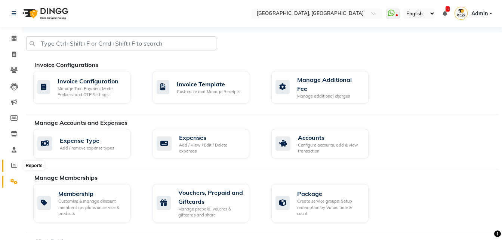
click at [15, 162] on span at bounding box center [13, 166] width 13 height 9
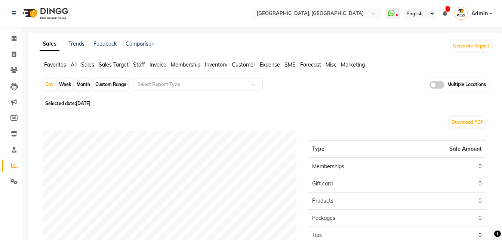
click at [83, 88] on div "Month" at bounding box center [83, 84] width 17 height 10
select select "9"
select select "2025"
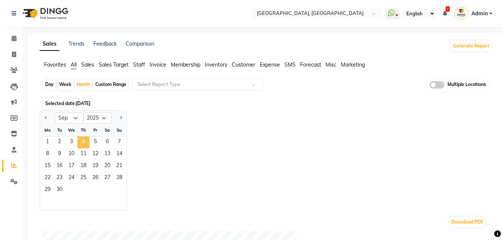
click at [81, 143] on span "4" at bounding box center [83, 142] width 12 height 12
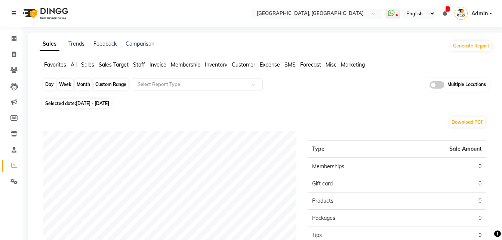
click at [84, 81] on div "Month" at bounding box center [83, 84] width 17 height 10
select select "9"
select select "2025"
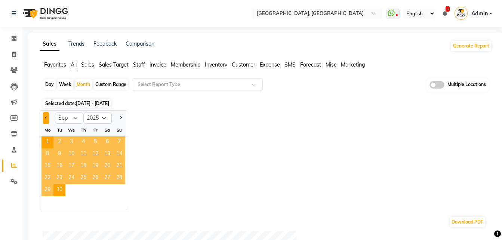
click at [48, 117] on button "Previous month" at bounding box center [46, 118] width 6 height 12
select select "8"
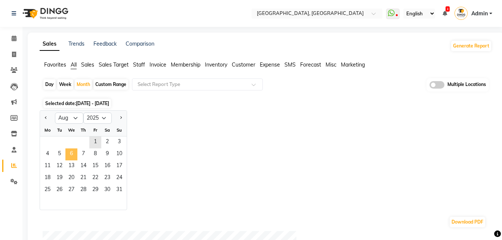
click at [77, 153] on span "6" at bounding box center [71, 154] width 12 height 12
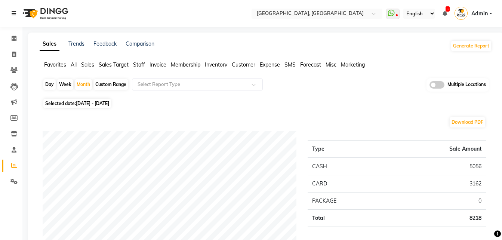
click at [13, 14] on icon at bounding box center [14, 13] width 4 height 5
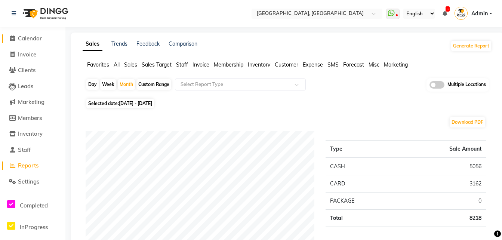
click at [43, 40] on link "Calendar" at bounding box center [33, 38] width 62 height 9
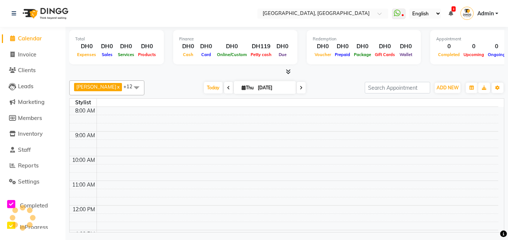
scroll to position [124, 0]
click at [206, 89] on span "Today" at bounding box center [213, 88] width 19 height 12
click at [496, 87] on icon "button" at bounding box center [497, 88] width 4 height 4
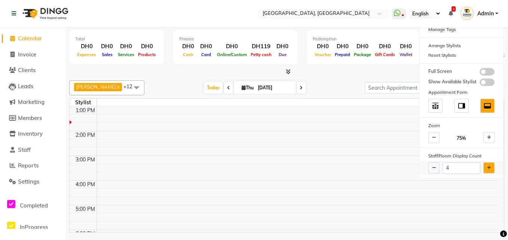
click at [487, 168] on icon at bounding box center [489, 168] width 4 height 4
click at [437, 138] on span at bounding box center [433, 137] width 11 height 11
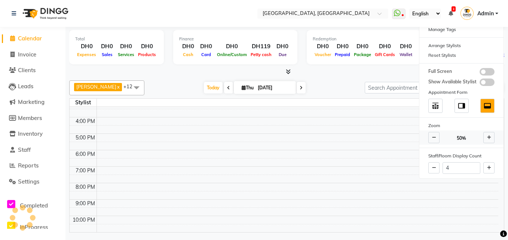
scroll to position [121, 0]
click at [437, 138] on span at bounding box center [433, 137] width 11 height 11
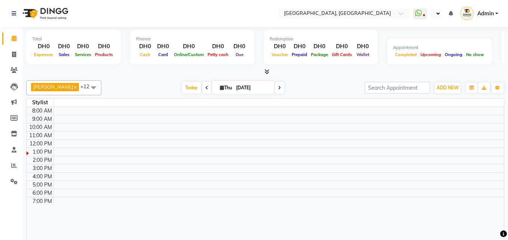
select select "en"
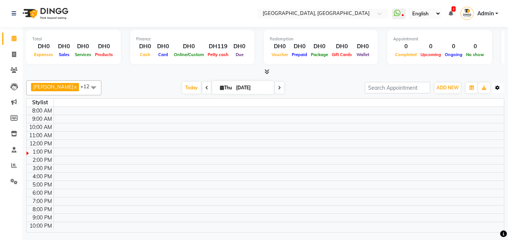
click at [501, 90] on button "Toggle Dropdown" at bounding box center [497, 88] width 12 height 10
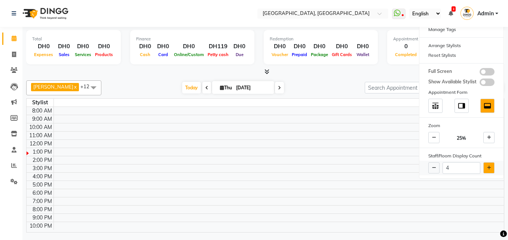
click at [486, 165] on button at bounding box center [488, 167] width 11 height 11
click at [86, 90] on span at bounding box center [93, 87] width 15 height 14
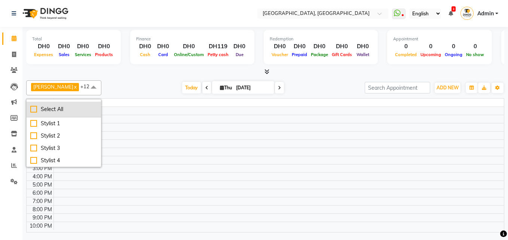
click at [50, 108] on div "Select All" at bounding box center [63, 109] width 67 height 8
checkbox input "true"
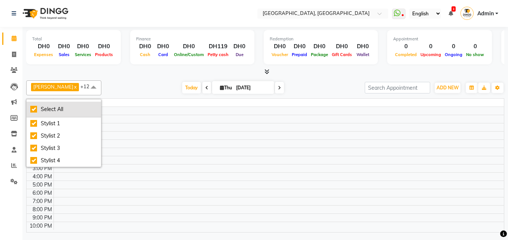
checkbox input "true"
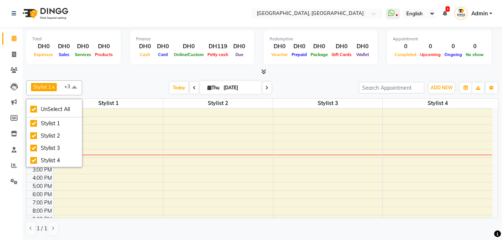
click at [113, 88] on div "[DATE] [DATE]" at bounding box center [220, 87] width 269 height 11
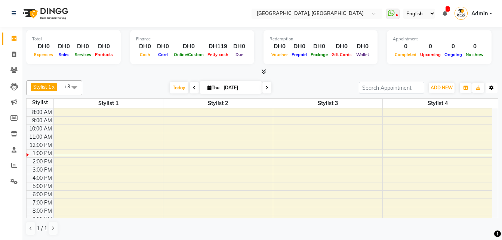
click at [492, 92] on button "Toggle Dropdown" at bounding box center [492, 88] width 12 height 10
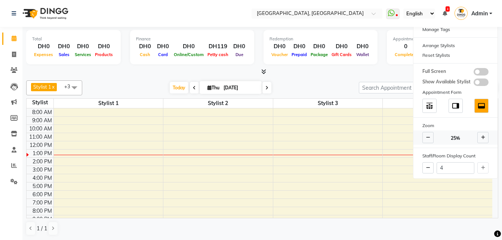
click at [480, 139] on span at bounding box center [482, 137] width 11 height 11
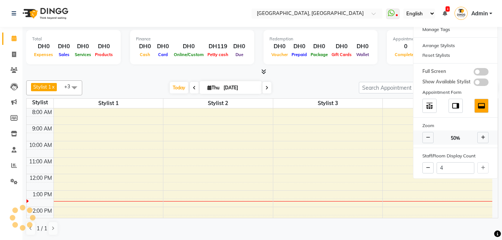
click at [480, 139] on span at bounding box center [482, 137] width 11 height 11
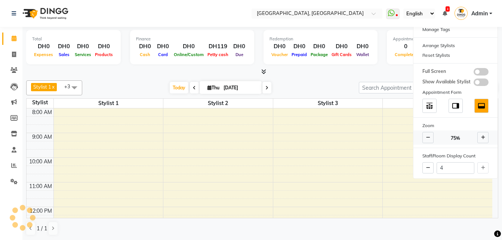
click at [480, 139] on span at bounding box center [482, 137] width 11 height 11
click at [344, 74] on div at bounding box center [262, 72] width 472 height 8
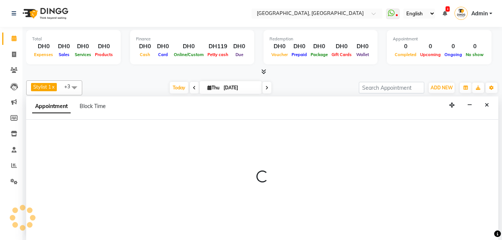
scroll to position [0, 0]
select select "7201"
select select "555"
select select "tentative"
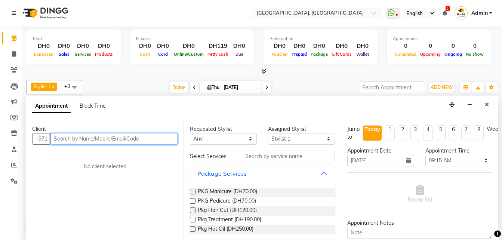
click at [116, 139] on input "text" at bounding box center [113, 139] width 127 height 12
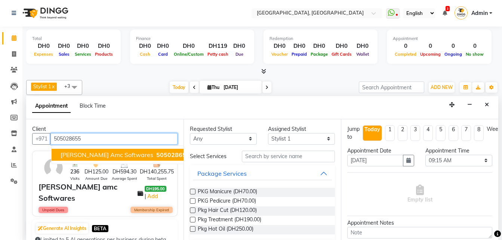
click at [114, 160] on button "[PERSON_NAME] amc Softwares 505028655 (906296)" at bounding box center [140, 155] width 176 height 12
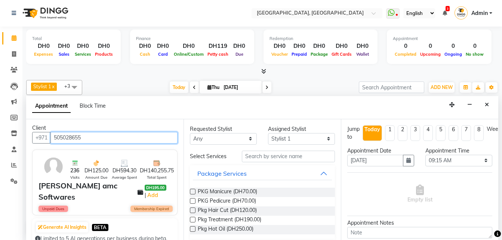
scroll to position [7, 0]
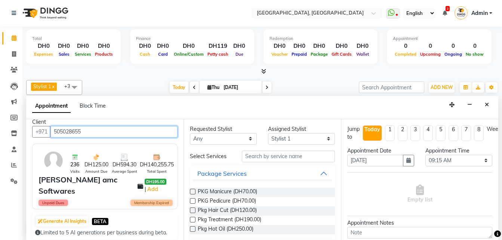
type input "505028655"
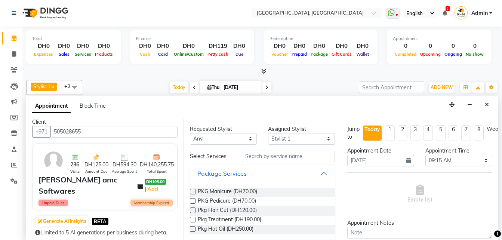
click at [244, 145] on div "Requested Stylist Any Stylist 1 Stylist 2 Stylist 3 Stylist 4 Assigned Stylist …" at bounding box center [262, 179] width 157 height 121
click at [243, 140] on select "Any Stylist 1 Stylist 2 Stylist 3 Stylist 4" at bounding box center [223, 139] width 67 height 12
click at [310, 170] on button "Package Services" at bounding box center [262, 173] width 139 height 13
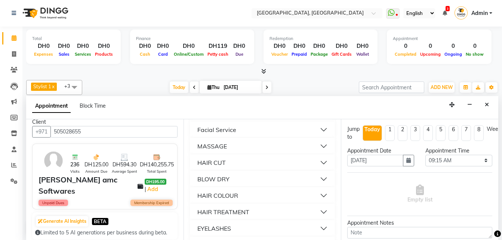
scroll to position [104, 0]
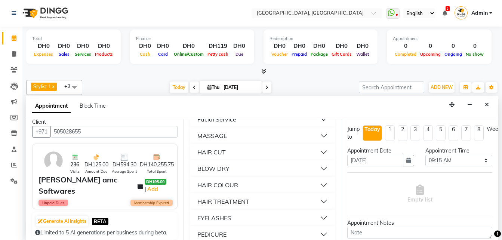
click at [319, 158] on button "HAIR CUT" at bounding box center [262, 151] width 139 height 13
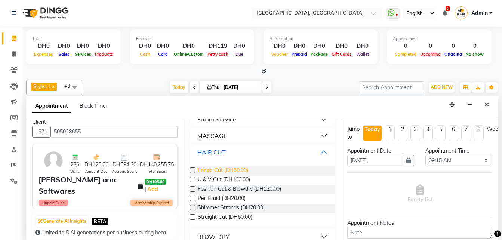
click at [240, 170] on span "Fringe Cut (DH30.00)" at bounding box center [223, 170] width 50 height 9
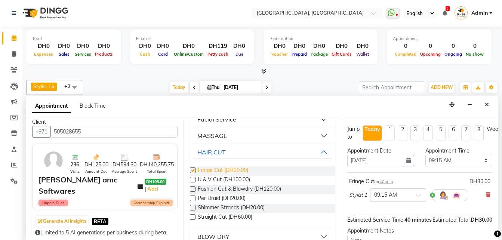
checkbox input "false"
click at [403, 163] on button "button" at bounding box center [408, 161] width 11 height 12
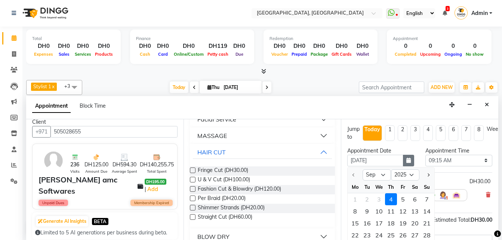
click at [403, 163] on button "button" at bounding box center [408, 161] width 11 height 12
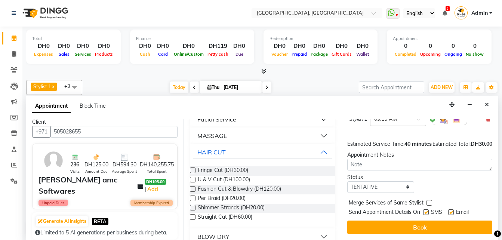
scroll to position [89, 0]
click at [448, 161] on textarea at bounding box center [419, 165] width 145 height 12
click at [400, 187] on select "Select TENTATIVE CONFIRM CHECK-IN UPCOMING" at bounding box center [380, 187] width 67 height 12
click at [425, 182] on div "Status Select TENTATIVE CONFIRM CHECK-IN UPCOMING" at bounding box center [420, 182] width 156 height 19
click at [427, 200] on label at bounding box center [430, 203] width 6 height 6
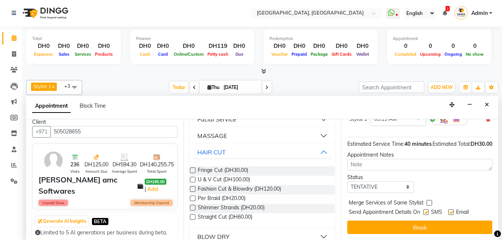
click at [427, 201] on input "checkbox" at bounding box center [429, 203] width 5 height 5
checkbox input "true"
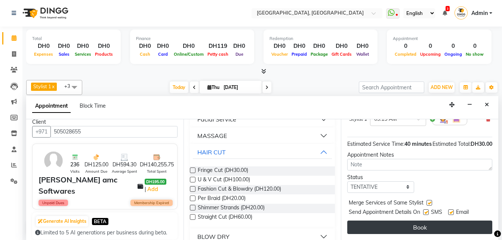
click at [424, 221] on button "Book" at bounding box center [419, 227] width 145 height 13
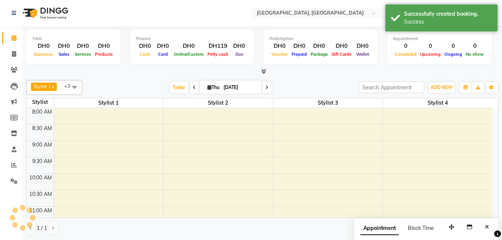
scroll to position [0, 0]
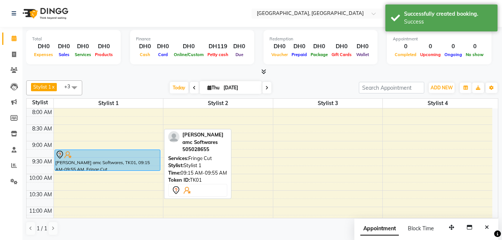
click at [127, 166] on div "Dave amc Softwares, TK01, 09:15 AM-09:55 AM, Fringe Cut" at bounding box center [107, 160] width 105 height 21
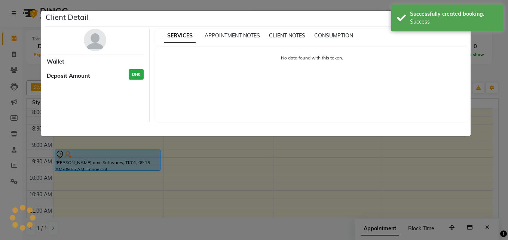
select select "7"
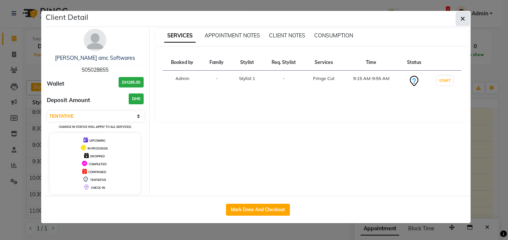
click at [461, 24] on button "button" at bounding box center [462, 19] width 14 height 14
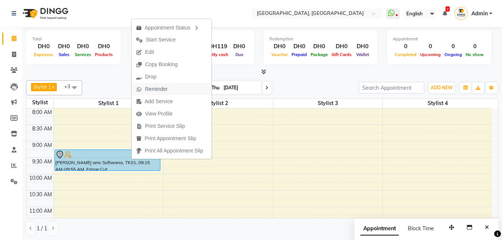
click at [159, 89] on span "Reminder" at bounding box center [156, 89] width 23 height 8
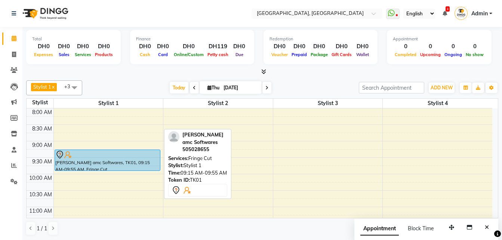
click at [118, 154] on div at bounding box center [107, 154] width 104 height 9
select select "7"
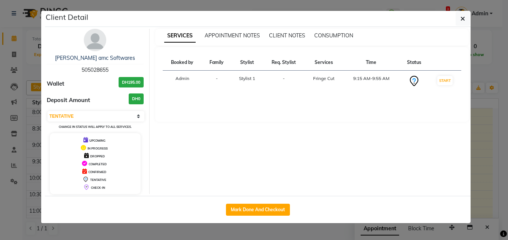
click at [462, 26] on div "Client Detail" at bounding box center [257, 19] width 425 height 16
click at [462, 19] on icon "button" at bounding box center [462, 19] width 4 height 6
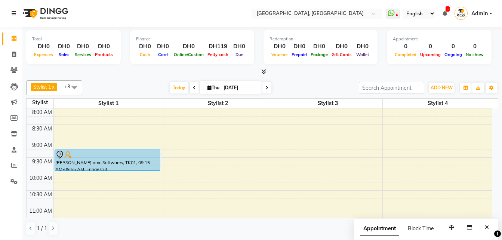
click at [15, 15] on icon at bounding box center [14, 13] width 4 height 5
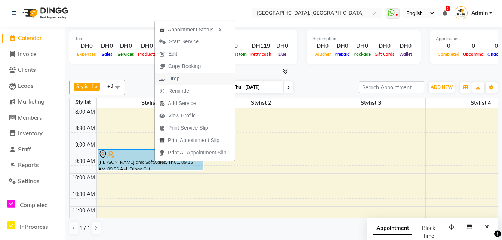
click at [176, 76] on span "Drop" at bounding box center [173, 79] width 11 height 8
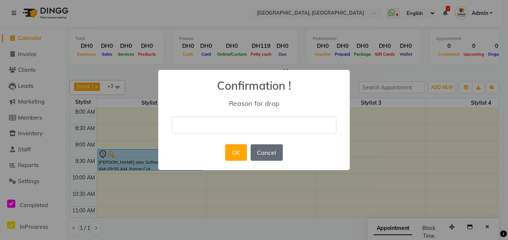
click at [256, 149] on button "Cancel" at bounding box center [267, 152] width 32 height 16
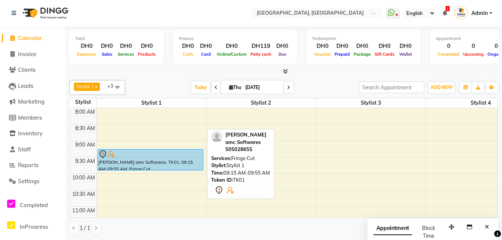
click at [153, 162] on div "Dave amc Softwares, TK01, 09:15 AM-09:55 AM, Fringe Cut" at bounding box center [150, 160] width 105 height 21
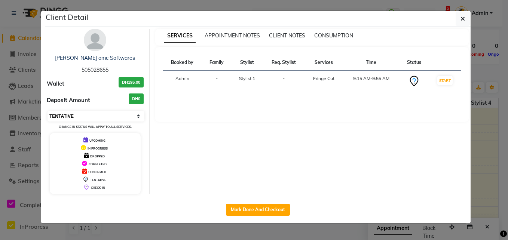
click at [142, 117] on select "Select IN SERVICE CONFIRMED TENTATIVE CHECK IN MARK DONE DROPPED UPCOMING" at bounding box center [95, 116] width 97 height 10
select select "6"
click at [47, 111] on select "Select IN SERVICE CONFIRMED TENTATIVE CHECK IN MARK DONE DROPPED UPCOMING" at bounding box center [95, 116] width 97 height 10
click at [457, 23] on button "button" at bounding box center [462, 19] width 14 height 14
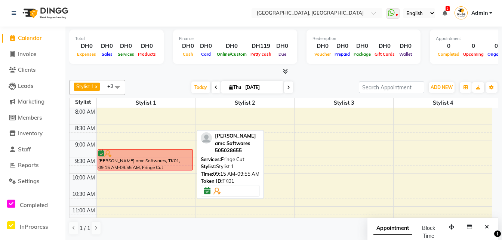
click at [138, 165] on div "Dave amc Softwares, TK01, 09:15 AM-09:55 AM, Fringe Cut" at bounding box center [145, 160] width 95 height 21
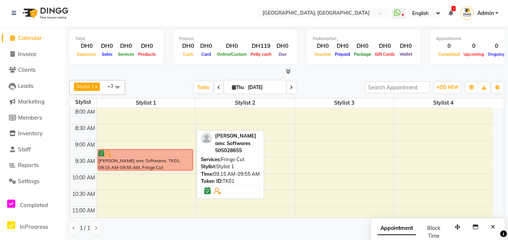
select select "6"
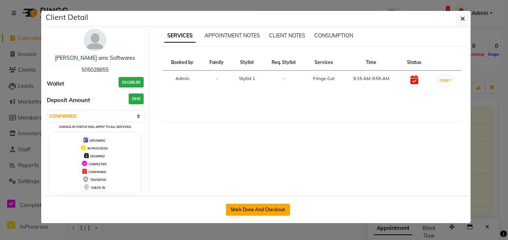
click at [231, 205] on button "Mark Done And Checkout" at bounding box center [258, 210] width 64 height 12
select select "service"
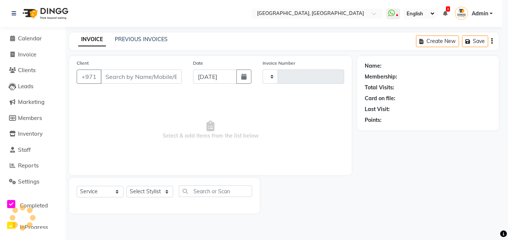
type input "0142"
select select "3551"
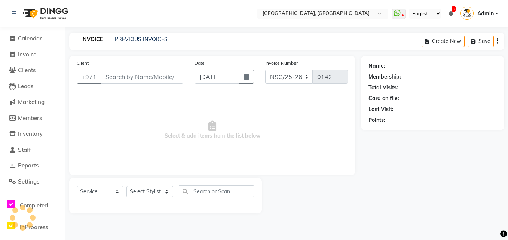
type input "505028655"
select select "7201"
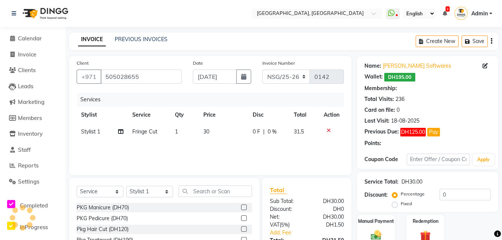
type input "20"
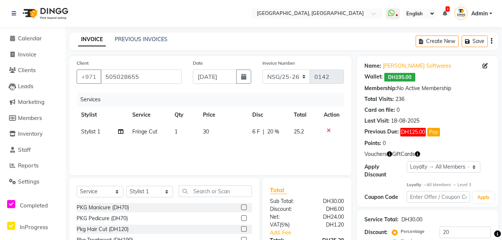
click at [428, 173] on div "Apply Discount Select Loyalty → All Members → Level 3" at bounding box center [428, 170] width 126 height 18
click at [434, 171] on select "Select Loyalty → All Members → Level 3" at bounding box center [444, 167] width 74 height 12
select select "0:"
click at [407, 161] on select "Select Loyalty → All Members → Level 3" at bounding box center [444, 167] width 74 height 12
type input "0"
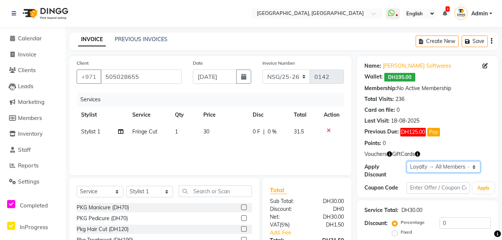
scroll to position [62, 0]
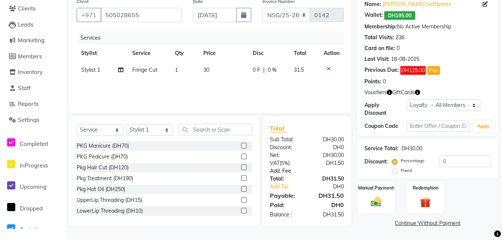
click at [291, 173] on link "Add. Fee" at bounding box center [307, 171] width 86 height 8
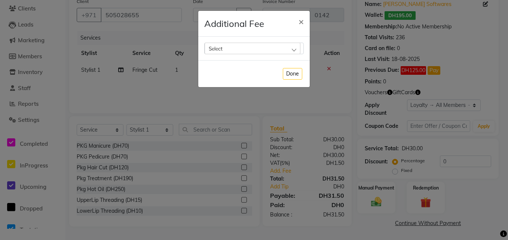
drag, startPoint x: 296, startPoint y: 55, endPoint x: 295, endPoint y: 47, distance: 7.2
click at [295, 47] on div "Select Select All UnSelect All Bank Charge 3.5% BANK FEE" at bounding box center [253, 49] width 111 height 24
click at [295, 47] on div "Select" at bounding box center [253, 48] width 96 height 11
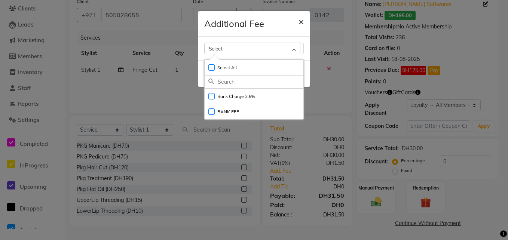
click at [303, 21] on span "×" at bounding box center [300, 21] width 5 height 11
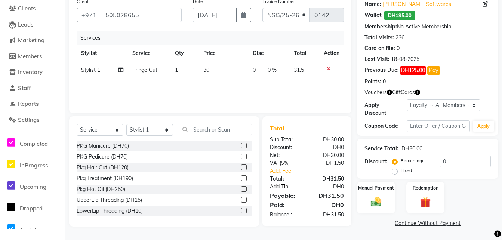
click at [282, 186] on link "Add Tip" at bounding box center [289, 187] width 50 height 8
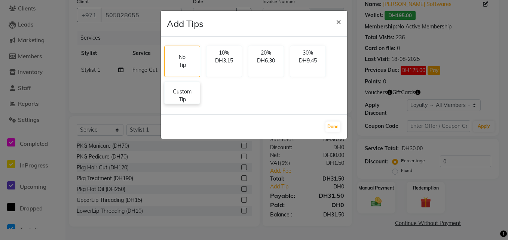
click at [193, 92] on p "Custom Tip" at bounding box center [182, 96] width 26 height 16
select select "7201"
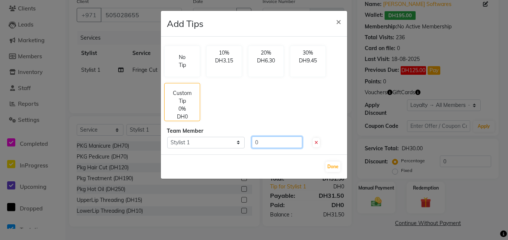
click at [259, 145] on input "0" at bounding box center [277, 142] width 50 height 12
type input "10"
click at [338, 166] on button "Done" at bounding box center [332, 167] width 15 height 10
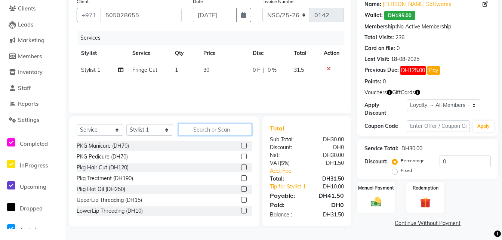
click at [229, 129] on input "text" at bounding box center [215, 130] width 73 height 12
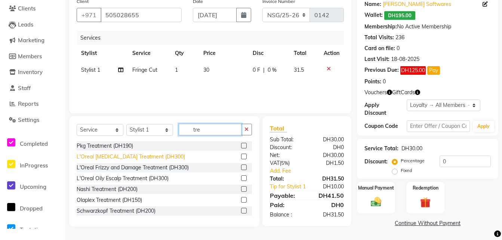
type input "tre"
click at [126, 158] on div "L'Oreal Dandruff Treatment (DH300)" at bounding box center [131, 157] width 108 height 8
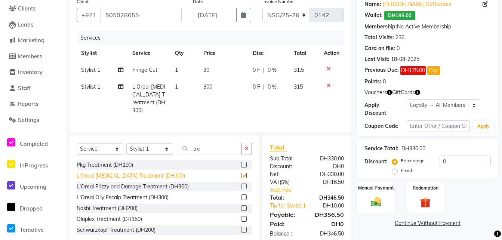
checkbox input "false"
click at [120, 89] on icon at bounding box center [120, 86] width 5 height 5
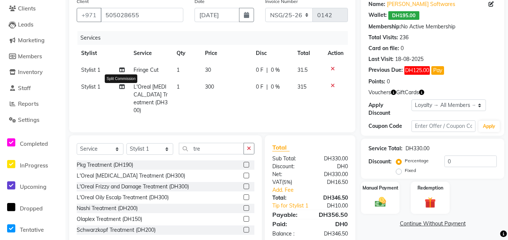
select select "7201"
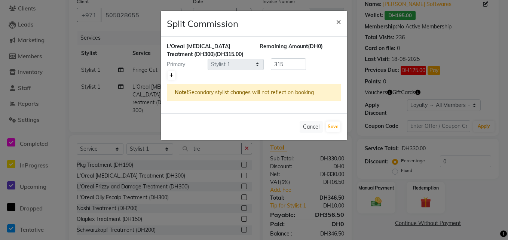
click at [173, 74] on link at bounding box center [171, 75] width 8 height 9
type input "157.5"
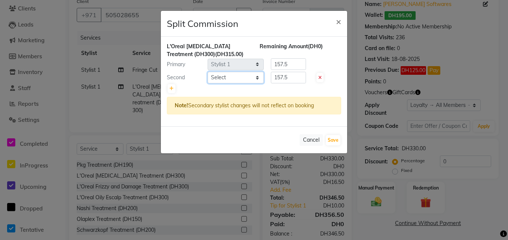
click at [236, 79] on select "Select Advance Basic Papillon Premium Reception Stylist 1 Stylist 2 Stylist 3 S…" at bounding box center [236, 78] width 56 height 12
select select "12088"
click at [208, 72] on select "Select Advance Basic Papillon Premium Reception Stylist 1 Stylist 2 Stylist 3 S…" at bounding box center [236, 78] width 56 height 12
click at [295, 64] on input "157.5" at bounding box center [288, 64] width 35 height 12
click at [292, 77] on input "157.5" at bounding box center [288, 78] width 35 height 12
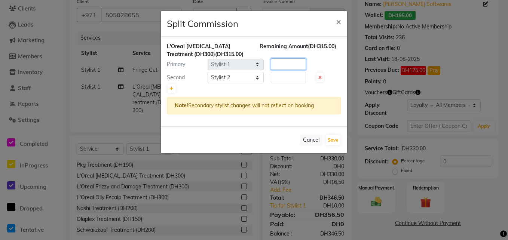
click at [285, 62] on input "number" at bounding box center [288, 64] width 35 height 12
type input "200"
click at [285, 82] on input "number" at bounding box center [288, 78] width 35 height 12
type input "3"
type input "115"
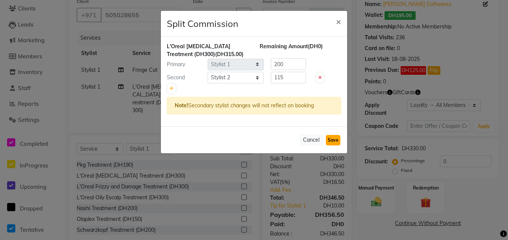
click at [335, 142] on button "Save" at bounding box center [333, 140] width 15 height 10
select select "Select"
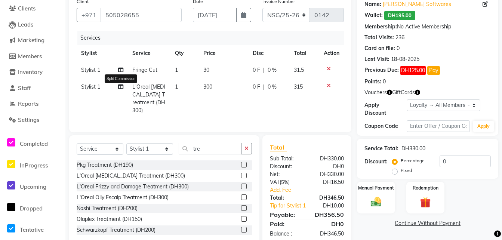
click at [121, 86] on icon at bounding box center [120, 86] width 5 height 5
select select "7201"
select select "12088"
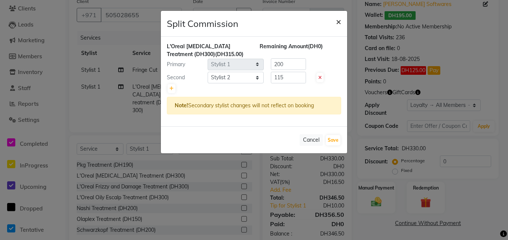
click at [336, 16] on span "×" at bounding box center [338, 21] width 5 height 11
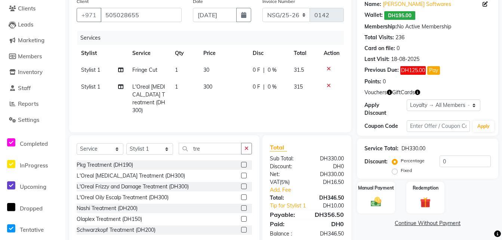
scroll to position [76, 0]
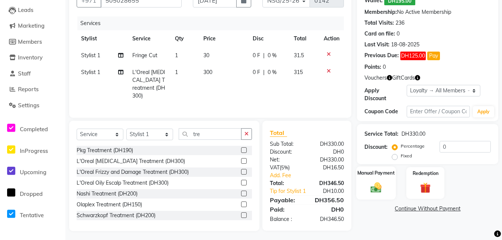
click at [384, 187] on img at bounding box center [376, 187] width 18 height 13
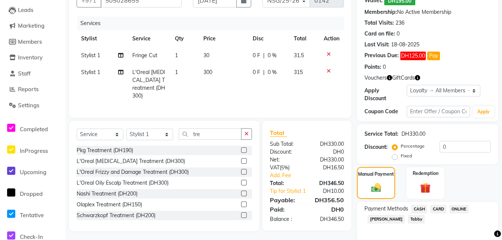
scroll to position [107, 0]
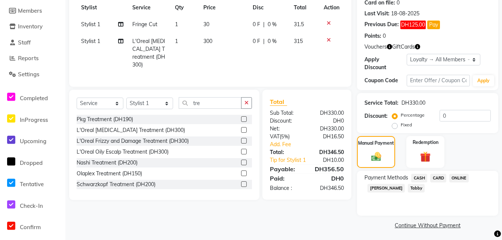
click at [417, 178] on span "CASH" at bounding box center [419, 178] width 16 height 9
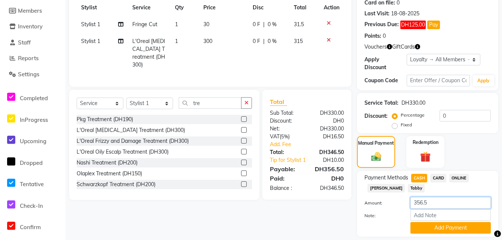
click at [426, 202] on input "356.5" at bounding box center [451, 203] width 80 height 12
type input "150"
click at [428, 222] on button "Add Payment" at bounding box center [451, 228] width 80 height 12
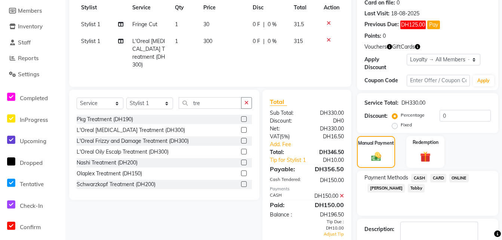
scroll to position [152, 0]
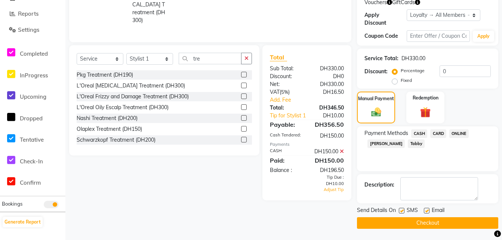
click at [438, 133] on span "CARD" at bounding box center [438, 133] width 16 height 9
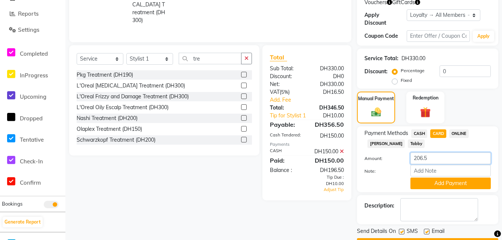
click at [428, 156] on input "206.5" at bounding box center [451, 159] width 80 height 12
type input "2"
type input "100"
click at [432, 186] on button "Add Payment" at bounding box center [451, 184] width 80 height 12
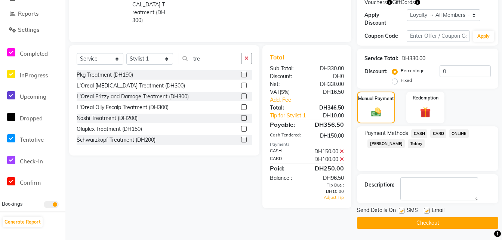
click at [468, 134] on span "ONLINE" at bounding box center [458, 133] width 19 height 9
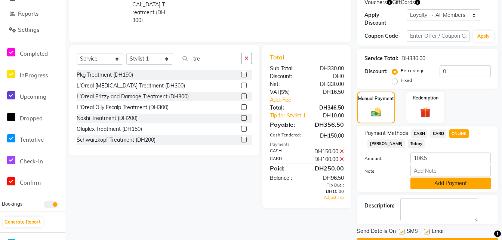
click at [442, 180] on button "Add Payment" at bounding box center [451, 184] width 80 height 12
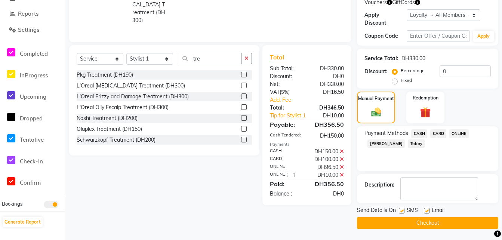
click at [400, 224] on button "Checkout" at bounding box center [427, 223] width 141 height 12
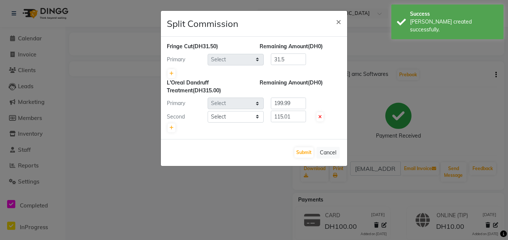
select select "7201"
select select "12088"
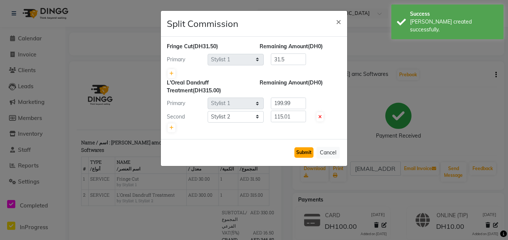
click at [301, 148] on button "Submit" at bounding box center [303, 152] width 19 height 10
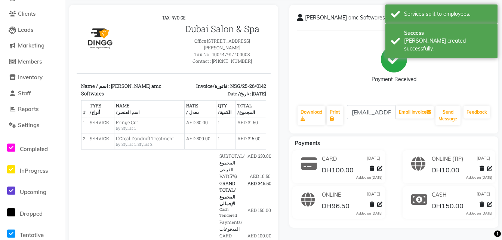
scroll to position [55, 0]
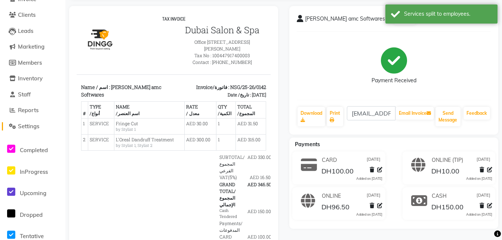
click at [28, 125] on span "Settings" at bounding box center [28, 126] width 21 height 7
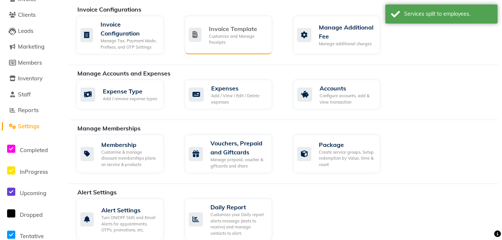
click at [255, 41] on div "Customize and Manage Receipts" at bounding box center [237, 39] width 57 height 12
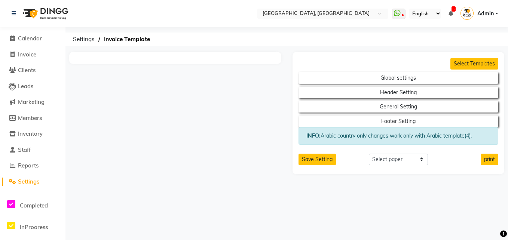
select select "thermal"
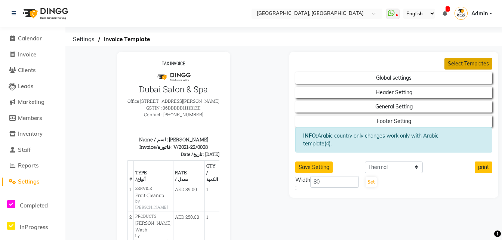
click at [454, 63] on button "Select Templates" at bounding box center [469, 64] width 48 height 12
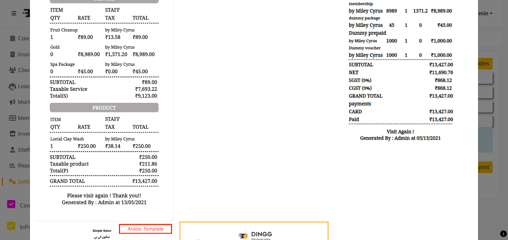
scroll to position [280, 0]
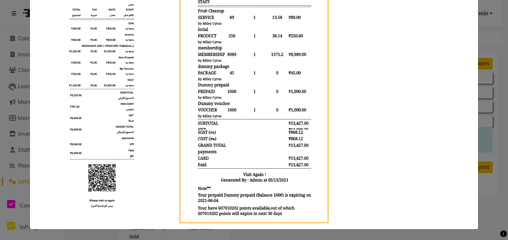
scroll to position [0, 0]
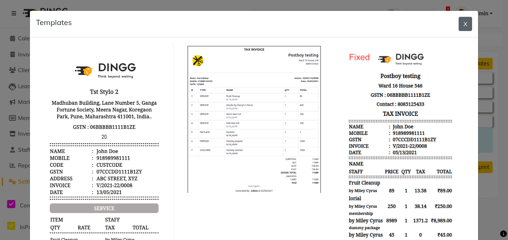
click at [460, 24] on button "X" at bounding box center [464, 24] width 13 height 14
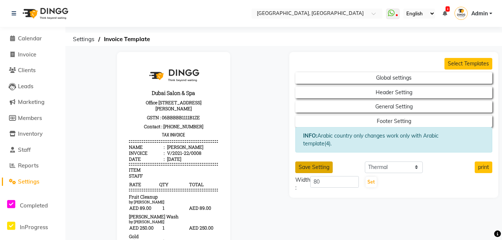
click at [304, 167] on button "Save Setting" at bounding box center [313, 168] width 37 height 12
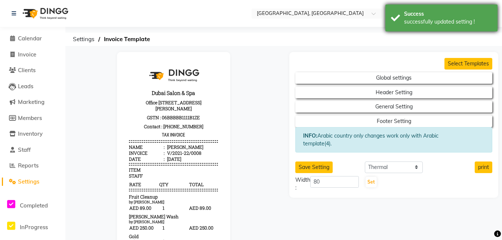
click at [421, 28] on div "Success successfully updated setting !" at bounding box center [441, 17] width 112 height 27
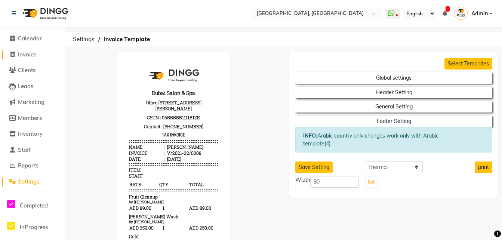
click at [27, 51] on span "Invoice" at bounding box center [27, 54] width 18 height 7
select select "service"
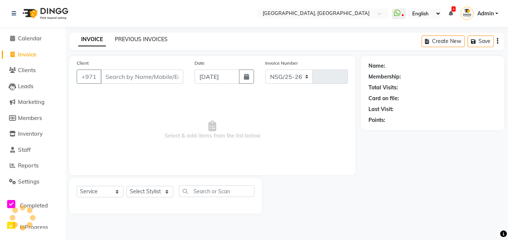
select select "3551"
type input "0143"
click at [129, 39] on link "PREVIOUS INVOICES" at bounding box center [141, 39] width 53 height 7
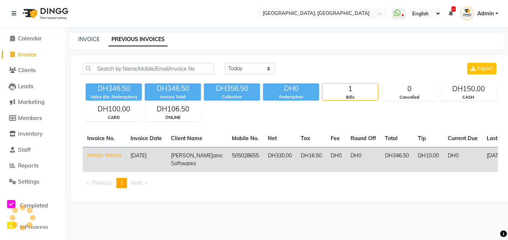
click at [227, 159] on td "505028655" at bounding box center [245, 159] width 36 height 25
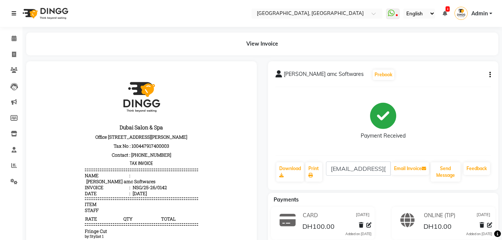
click at [14, 14] on icon at bounding box center [14, 13] width 4 height 5
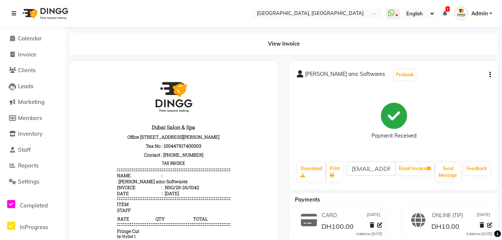
click at [14, 14] on icon at bounding box center [14, 13] width 4 height 5
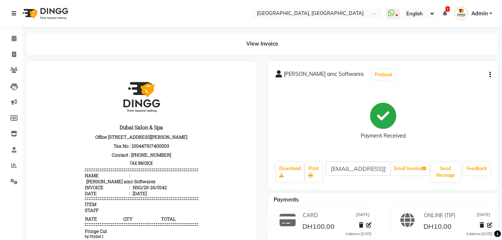
click at [14, 14] on icon at bounding box center [14, 13] width 4 height 5
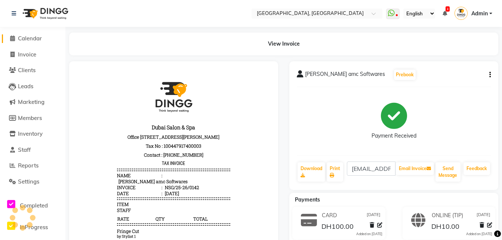
click at [21, 37] on span "Calendar" at bounding box center [30, 38] width 24 height 7
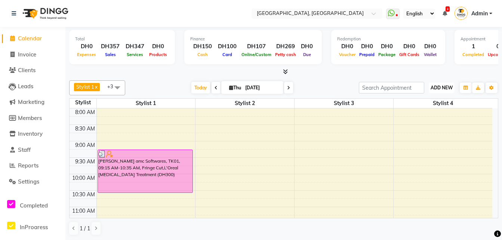
click at [431, 86] on span "ADD NEW" at bounding box center [442, 88] width 22 height 6
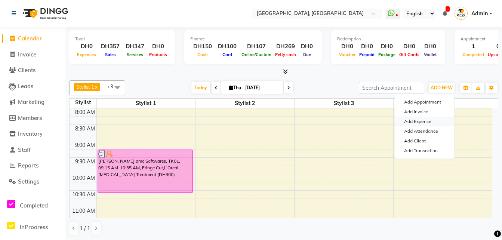
click at [413, 125] on link "Add Expense" at bounding box center [424, 122] width 59 height 10
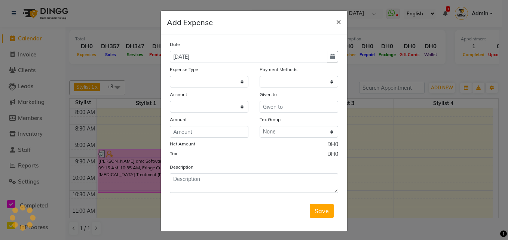
select select
select select "1"
select select "2047"
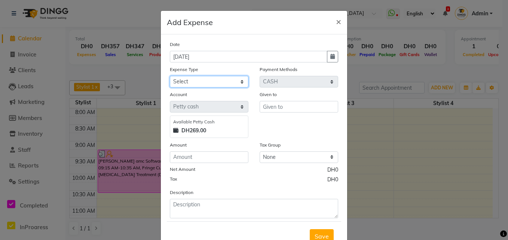
click at [226, 78] on select "Select Advance Salary Bank charges Car maintenance Cash transfer to bank Cash t…" at bounding box center [209, 82] width 79 height 12
click at [170, 76] on select "Select Advance Salary Bank charges Car maintenance Cash transfer to bank Cash t…" at bounding box center [209, 82] width 79 height 12
click at [239, 80] on select "Select Advance Salary Bank charges Car maintenance Cash transfer to bank Cash t…" at bounding box center [209, 82] width 79 height 12
click at [170, 76] on select "Select Advance Salary Bank charges Car maintenance Cash transfer to bank Cash t…" at bounding box center [209, 82] width 79 height 12
click at [223, 84] on select "Select Advance Salary Bank charges Car maintenance Cash transfer to bank Cash t…" at bounding box center [209, 82] width 79 height 12
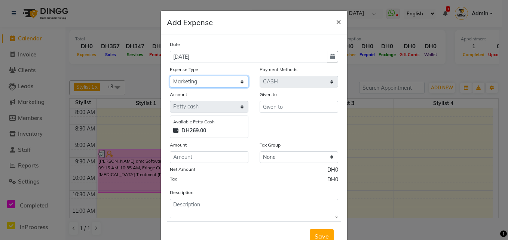
select select "781"
click at [170, 76] on select "Select Advance Salary Bank charges Car maintenance Cash transfer to bank Cash t…" at bounding box center [209, 82] width 79 height 12
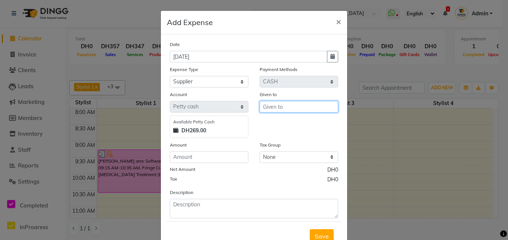
click at [290, 110] on input "text" at bounding box center [298, 107] width 79 height 12
type input "Cosmo"
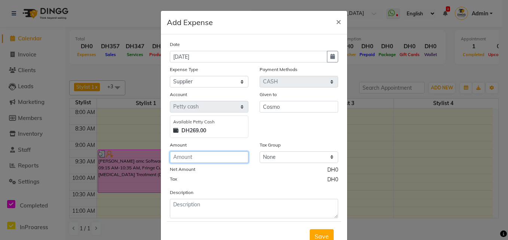
click at [211, 157] on input "number" at bounding box center [209, 157] width 79 height 12
type input "200"
click at [339, 23] on button "×" at bounding box center [338, 21] width 17 height 21
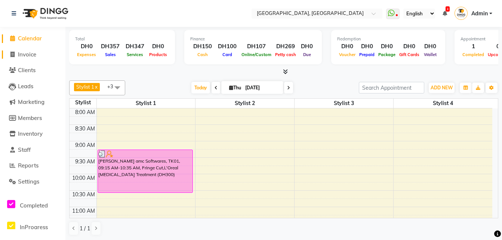
click at [28, 57] on span "Invoice" at bounding box center [27, 54] width 18 height 7
select select "service"
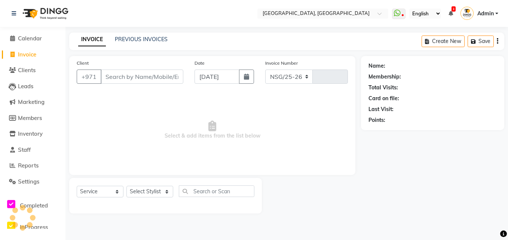
select select "3551"
type input "0143"
click at [116, 72] on input "Client" at bounding box center [142, 77] width 83 height 14
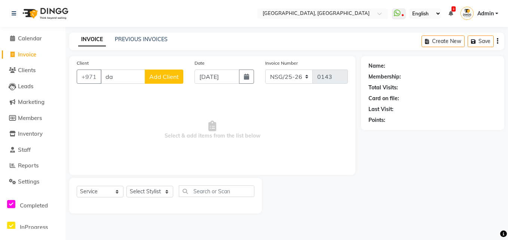
type input "d"
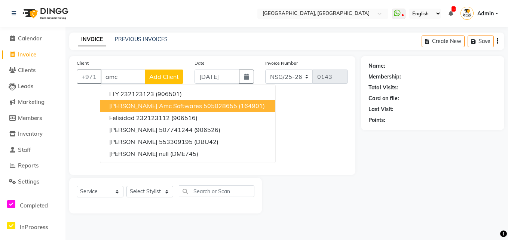
click at [137, 110] on button "[PERSON_NAME] amc Softwares 505028655 (164901)" at bounding box center [187, 106] width 175 height 12
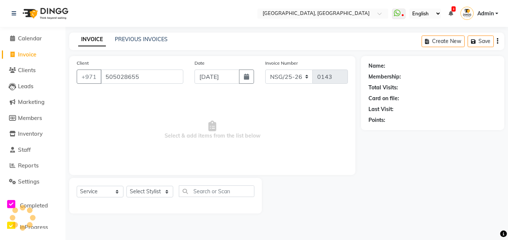
type input "505028655"
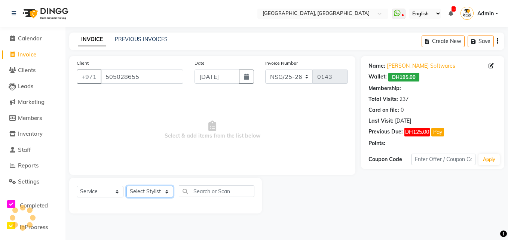
click at [147, 191] on select "Select Stylist Advance Basic Papillon Premium Reception Stylist 1 Stylist 2 Sty…" at bounding box center [149, 192] width 47 height 12
select select "1: Object"
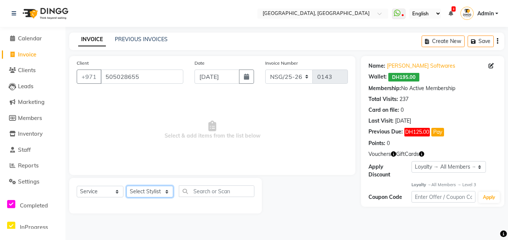
select select "12088"
click at [126, 186] on select "Select Stylist Advance Basic Papillon Premium Reception Stylist 1 Stylist 2 Sty…" at bounding box center [149, 192] width 47 height 12
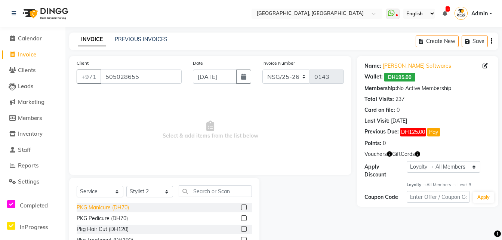
click at [118, 209] on div "PKG Manicure (DH70)" at bounding box center [103, 208] width 52 height 8
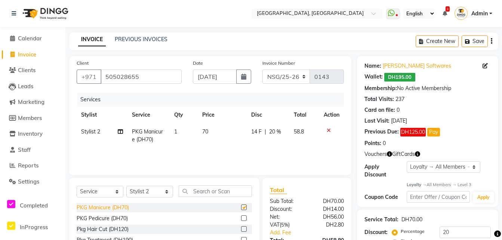
checkbox input "false"
click at [221, 129] on td "70" at bounding box center [222, 135] width 49 height 25
select select "12088"
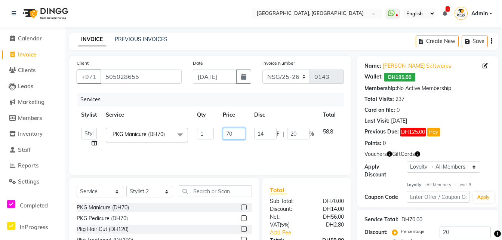
click at [229, 134] on input "70" at bounding box center [234, 134] width 22 height 12
type input "1"
type input "6200"
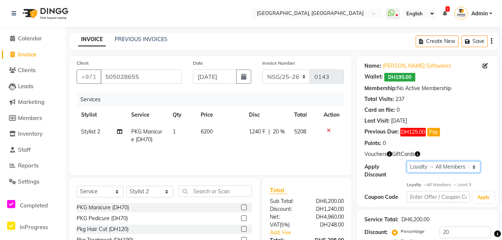
click at [441, 172] on select "Select Loyalty → All Members → Level 3" at bounding box center [444, 167] width 74 height 12
select select "0:"
click at [407, 161] on select "Select Loyalty → All Members → Level 3" at bounding box center [444, 167] width 74 height 12
type input "0"
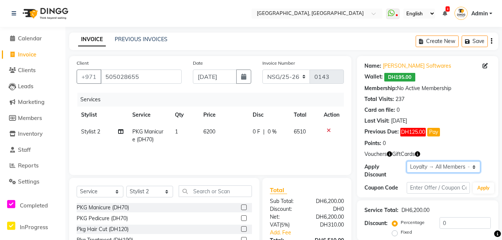
scroll to position [62, 0]
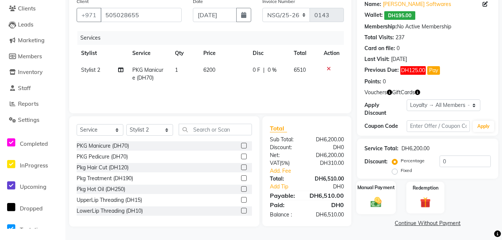
click at [368, 209] on div "Manual Payment" at bounding box center [376, 197] width 40 height 33
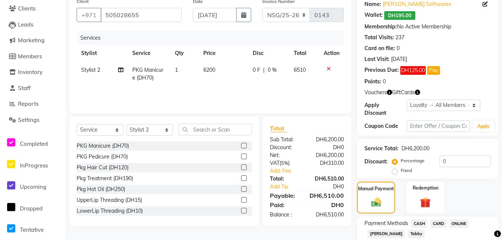
click at [424, 220] on span "CASH" at bounding box center [419, 223] width 16 height 9
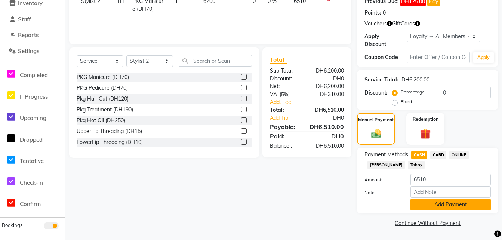
click at [447, 209] on button "Add Payment" at bounding box center [451, 205] width 80 height 12
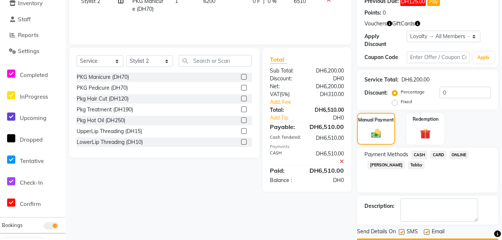
scroll to position [152, 0]
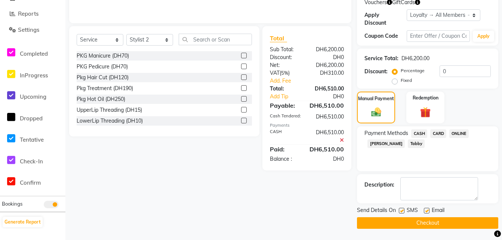
click at [435, 222] on button "Checkout" at bounding box center [427, 223] width 141 height 12
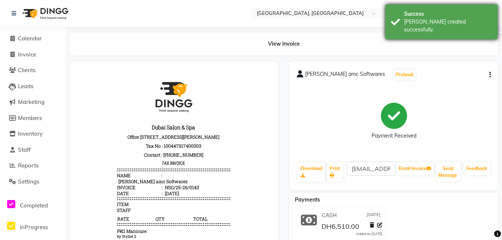
click at [411, 19] on div "[PERSON_NAME] created successfully." at bounding box center [448, 26] width 88 height 16
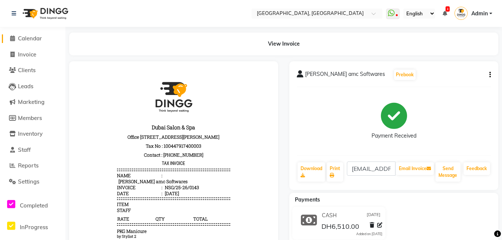
click at [45, 38] on link "Calendar" at bounding box center [33, 38] width 62 height 9
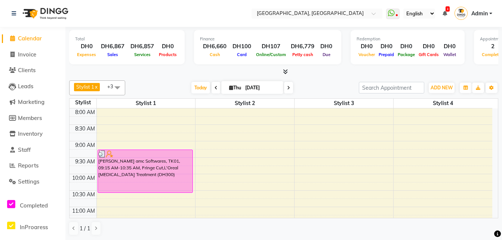
scroll to position [0, 175]
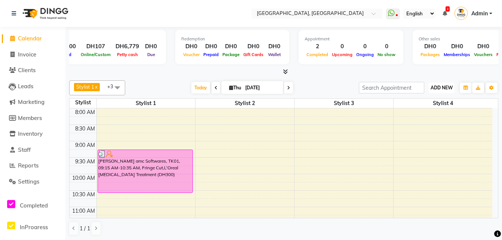
click at [440, 86] on span "ADD NEW" at bounding box center [442, 88] width 22 height 6
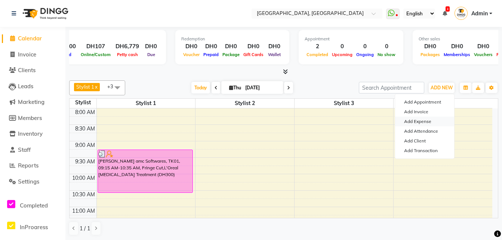
click at [426, 121] on link "Add Expense" at bounding box center [424, 122] width 59 height 10
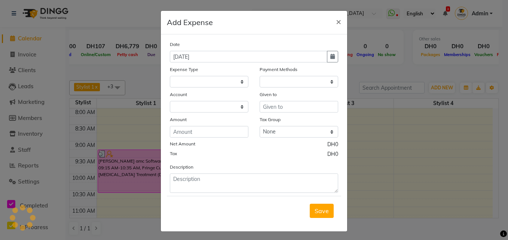
select select
select select "1"
select select "2047"
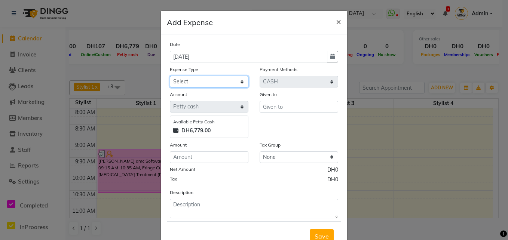
click at [222, 77] on select "Select Advance Salary Bank charges Car maintenance Cash transfer to bank Cash t…" at bounding box center [209, 82] width 79 height 12
select select "781"
click at [170, 76] on select "Select Advance Salary Bank charges Car maintenance Cash transfer to bank Cash t…" at bounding box center [209, 82] width 79 height 12
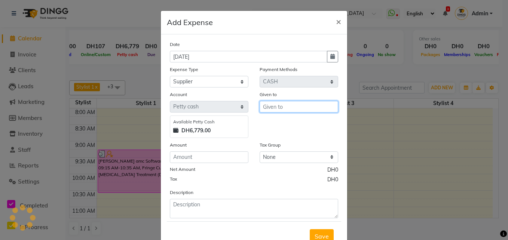
click at [302, 111] on input "text" at bounding box center [298, 107] width 79 height 12
type input "Cosmo"
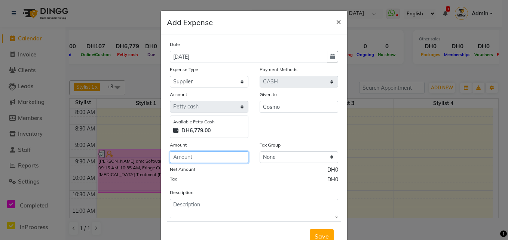
click at [212, 157] on input "number" at bounding box center [209, 157] width 79 height 12
type input "1200"
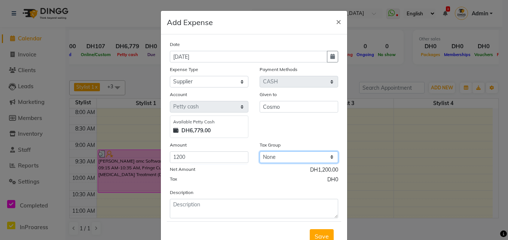
click at [272, 160] on select "None VAT" at bounding box center [298, 157] width 79 height 12
select select "1179"
click at [259, 151] on select "None VAT" at bounding box center [298, 157] width 79 height 12
click at [336, 22] on span "×" at bounding box center [338, 21] width 5 height 11
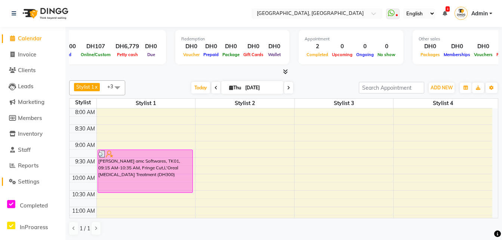
click at [30, 178] on link "Settings" at bounding box center [33, 182] width 62 height 9
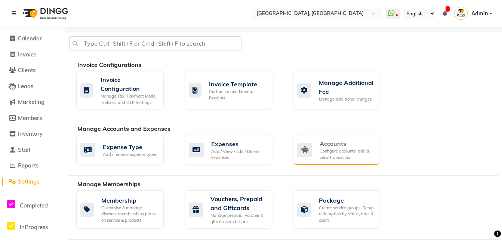
click at [314, 153] on div "Accounts Configure accounts, add & view transaction" at bounding box center [335, 149] width 77 height 21
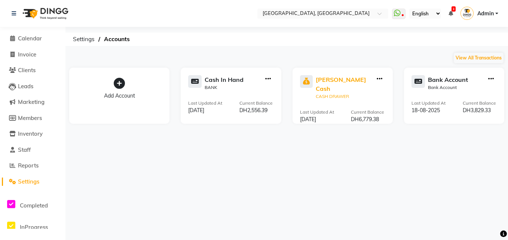
click at [331, 93] on div "CASH DRAWER" at bounding box center [345, 96] width 58 height 7
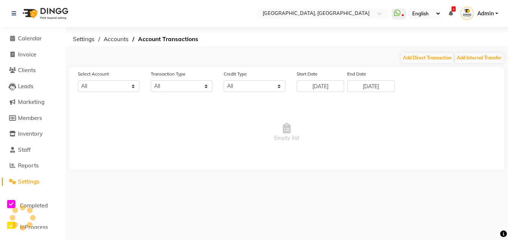
select select "2047"
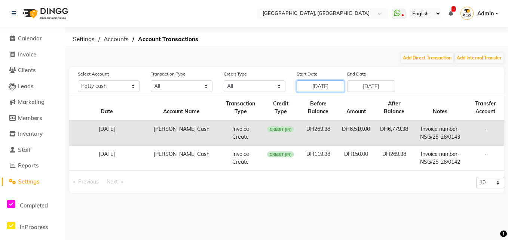
click at [332, 89] on input "[DATE]" at bounding box center [319, 86] width 47 height 12
select select "8"
select select "2025"
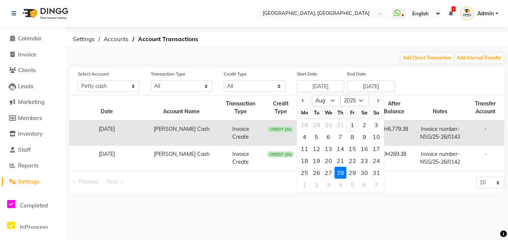
click at [353, 129] on div "1" at bounding box center [352, 125] width 12 height 12
type input "[DATE]"
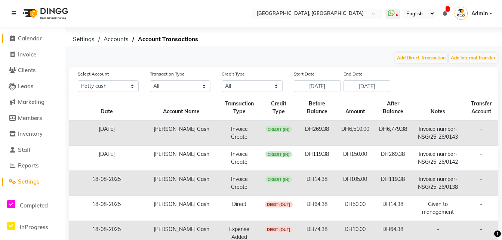
click at [39, 37] on span "Calendar" at bounding box center [30, 38] width 24 height 7
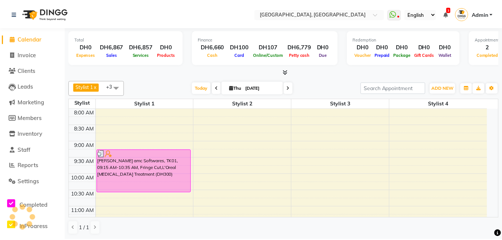
scroll to position [198, 0]
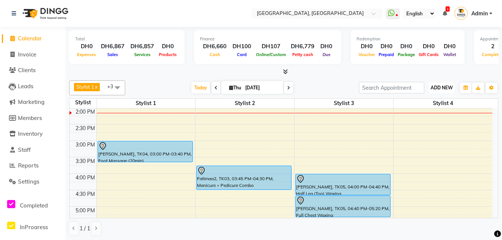
click at [433, 92] on button "ADD NEW Toggle Dropdown" at bounding box center [442, 88] width 26 height 10
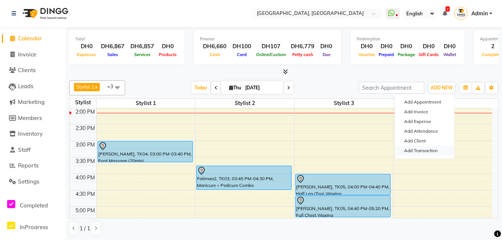
click at [421, 151] on link "Add Transaction" at bounding box center [424, 151] width 59 height 10
select select "direct"
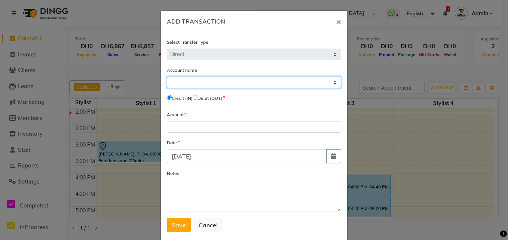
click at [260, 84] on select "Select Cash In Hand [PERSON_NAME] Cash Bank Account" at bounding box center [254, 83] width 174 height 12
select select "2047"
click at [167, 77] on select "Select Cash In Hand [PERSON_NAME] Cash Bank Account" at bounding box center [254, 83] width 174 height 12
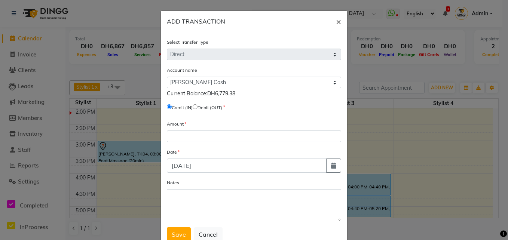
click at [197, 108] on input "radio" at bounding box center [195, 106] width 5 height 5
radio input "true"
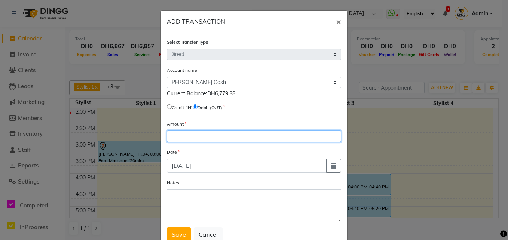
click at [198, 136] on input "number" at bounding box center [254, 136] width 174 height 12
type input "6000"
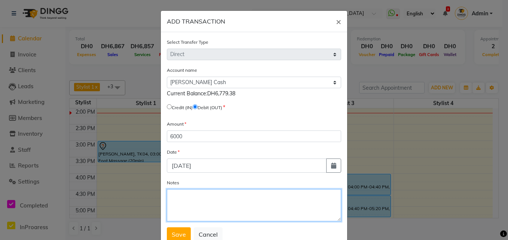
click at [205, 192] on textarea "Notes" at bounding box center [254, 205] width 174 height 32
type textarea "Remit sales to management"
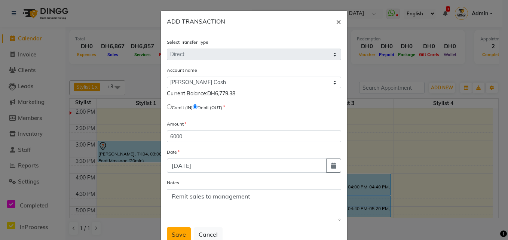
click at [174, 234] on span "Save" at bounding box center [179, 234] width 14 height 7
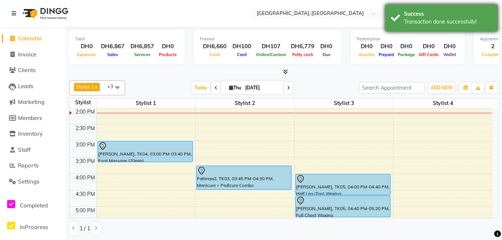
click at [415, 29] on div "Success Transaction done successfully!" at bounding box center [441, 17] width 112 height 27
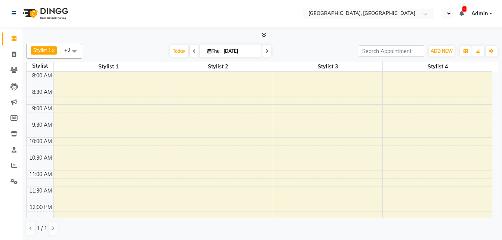
select select "en"
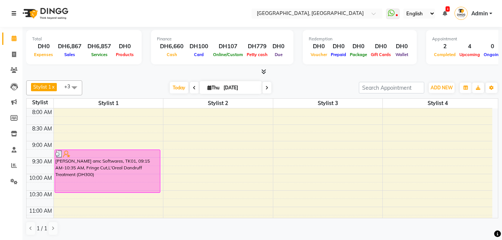
click at [15, 15] on icon at bounding box center [14, 13] width 4 height 5
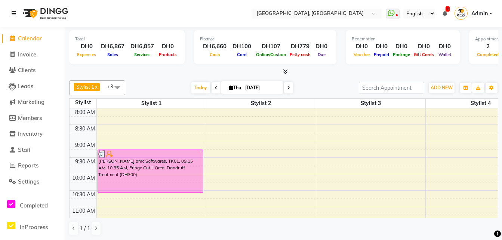
click at [15, 15] on icon at bounding box center [14, 13] width 4 height 5
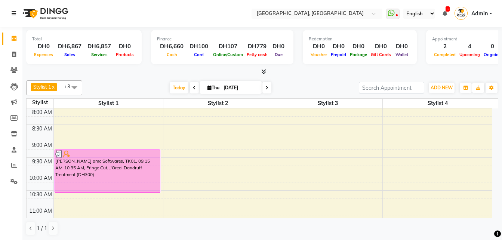
click at [15, 15] on icon at bounding box center [14, 13] width 4 height 5
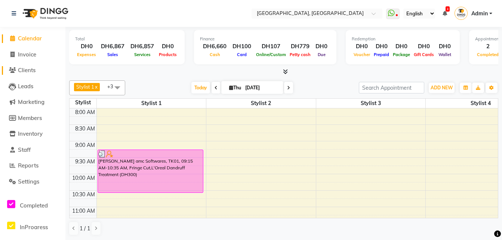
click at [28, 70] on span "Clients" at bounding box center [27, 70] width 18 height 7
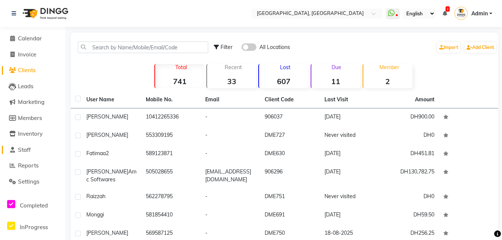
click at [30, 151] on span "Staff" at bounding box center [24, 149] width 13 height 7
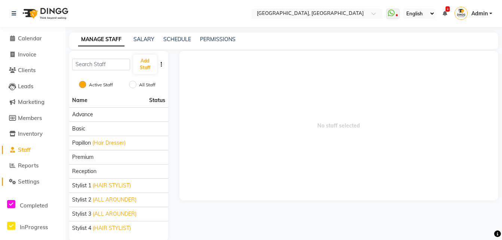
click at [36, 179] on span "Settings" at bounding box center [28, 181] width 21 height 7
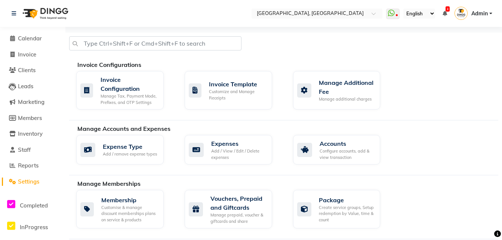
click at [20, 143] on li "Staff" at bounding box center [32, 150] width 65 height 16
click at [29, 38] on span "Calendar" at bounding box center [30, 38] width 24 height 7
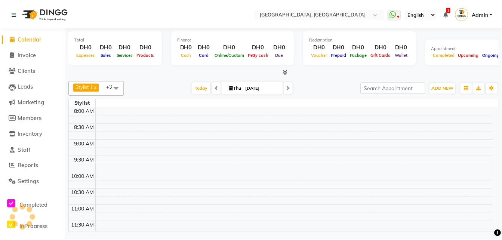
scroll to position [198, 0]
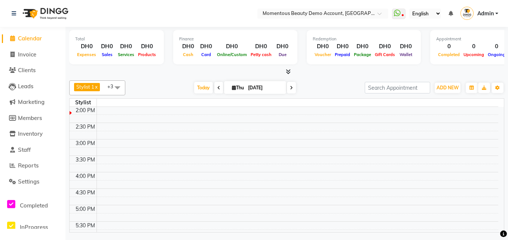
click at [22, 19] on img at bounding box center [44, 13] width 51 height 21
click at [16, 15] on icon at bounding box center [14, 13] width 4 height 5
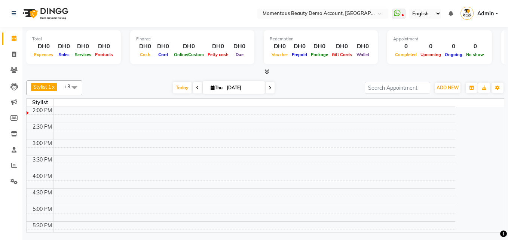
click at [73, 86] on span at bounding box center [74, 87] width 15 height 14
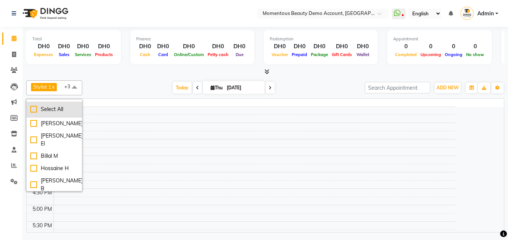
click at [49, 113] on div "Select All" at bounding box center [54, 109] width 48 height 8
checkbox input "true"
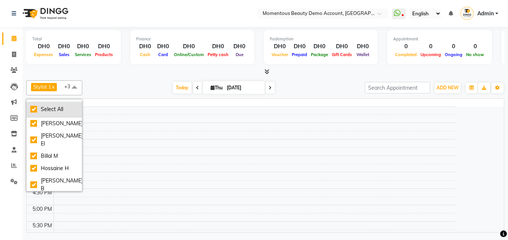
checkbox input "true"
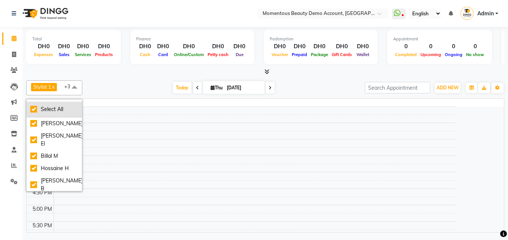
checkbox input "true"
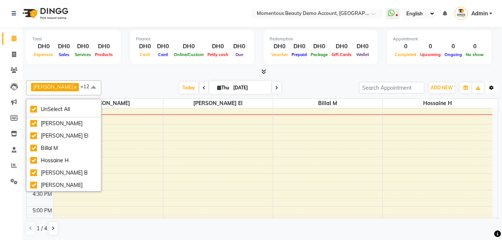
click at [491, 83] on button "Toggle Dropdown" at bounding box center [492, 88] width 12 height 10
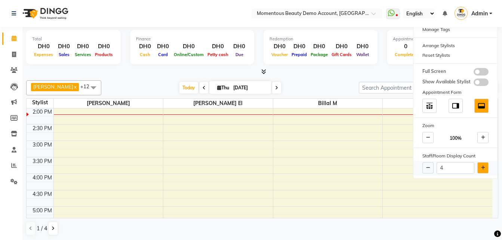
click at [480, 163] on button at bounding box center [482, 167] width 11 height 11
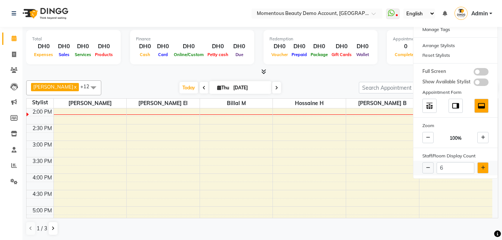
click at [480, 163] on button at bounding box center [482, 167] width 11 height 11
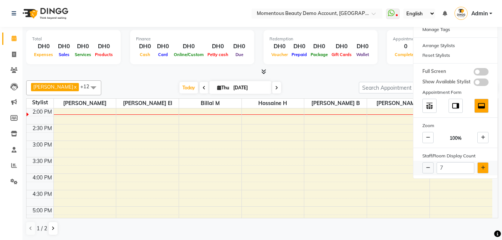
click at [480, 163] on button at bounding box center [482, 167] width 11 height 11
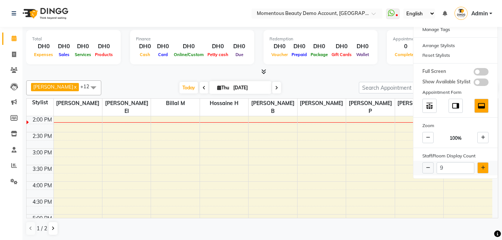
click at [480, 163] on button at bounding box center [482, 167] width 11 height 11
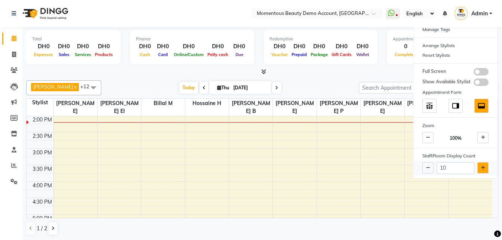
click at [480, 163] on button at bounding box center [482, 167] width 11 height 11
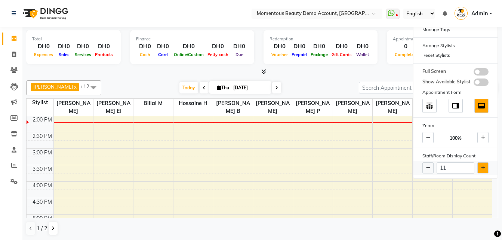
click at [480, 163] on button at bounding box center [482, 167] width 11 height 11
type input "13"
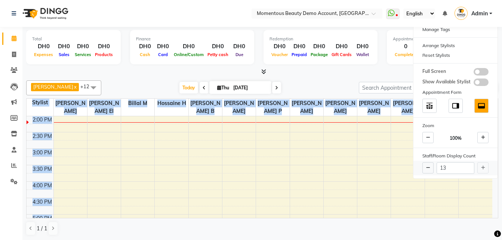
click at [480, 163] on div "13" at bounding box center [456, 168] width 84 height 15
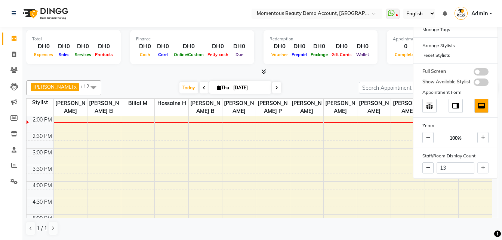
click at [311, 79] on div "[PERSON_NAME] C x [PERSON_NAME] El x Billal M x Hossaine H x [PERSON_NAME] B x …" at bounding box center [262, 157] width 472 height 161
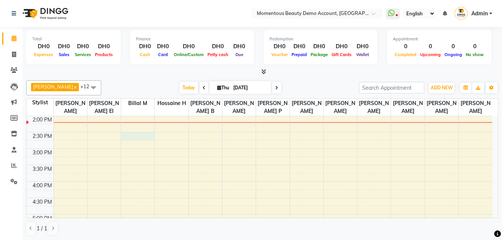
click at [136, 128] on div "8:00 AM 8:30 AM 9:00 AM 9:30 AM 10:00 AM 10:30 AM 11:00 AM 11:30 AM 12:00 PM 12…" at bounding box center [260, 131] width 466 height 427
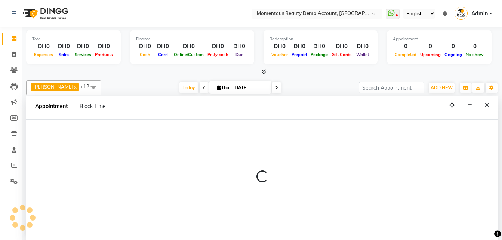
scroll to position [0, 0]
select select "90818"
select select "870"
select select "tentative"
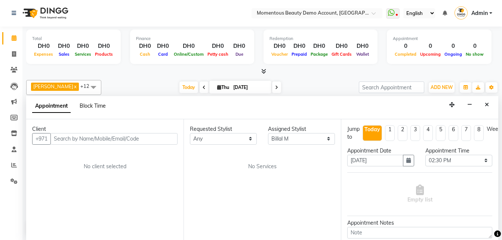
click at [90, 104] on span "Block Time" at bounding box center [93, 105] width 26 height 7
select select "90818"
select select "870"
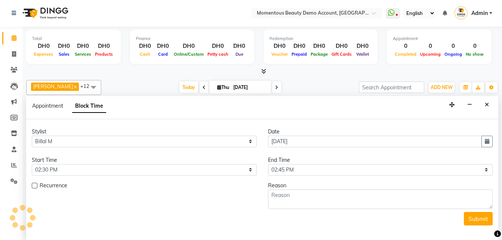
scroll to position [198, 0]
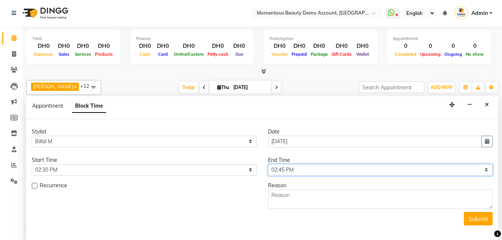
click at [318, 172] on select "Select 09:00 AM 09:15 AM 09:30 AM 09:45 AM 10:00 AM 10:15 AM 10:30 AM 10:45 AM …" at bounding box center [380, 170] width 225 height 12
select select "900"
click at [268, 164] on select "Select 09:00 AM 09:15 AM 09:30 AM 09:45 AM 10:00 AM 10:15 AM 10:30 AM 10:45 AM …" at bounding box center [380, 170] width 225 height 12
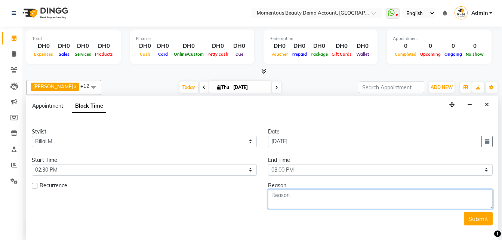
click at [357, 194] on textarea at bounding box center [380, 199] width 225 height 19
type textarea "LUNCH"
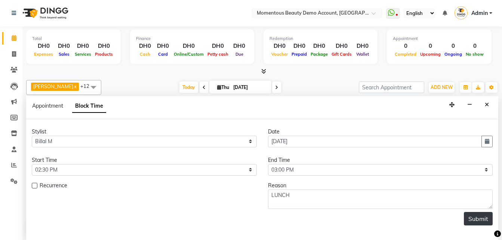
click at [482, 219] on button "Submit" at bounding box center [478, 218] width 29 height 13
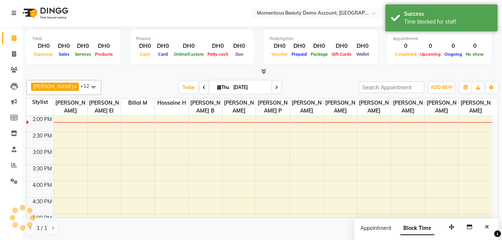
scroll to position [0, 0]
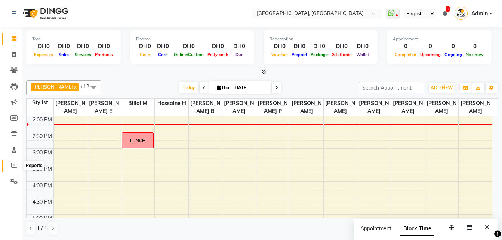
click at [9, 164] on span at bounding box center [13, 166] width 13 height 9
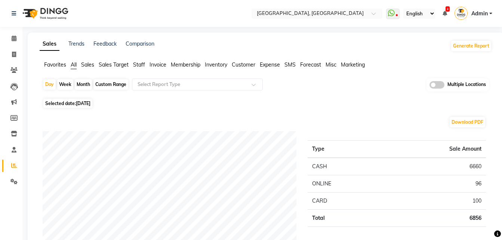
click at [142, 67] on span "Staff" at bounding box center [139, 64] width 12 height 7
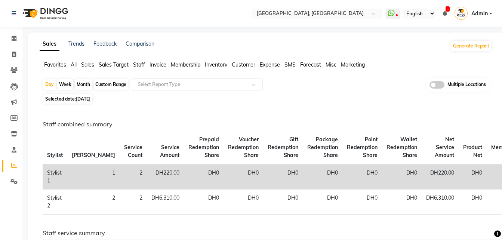
click at [87, 84] on div "Month" at bounding box center [83, 84] width 17 height 10
select select "9"
select select "2025"
click at [83, 83] on div "Month" at bounding box center [83, 84] width 17 height 10
select select "9"
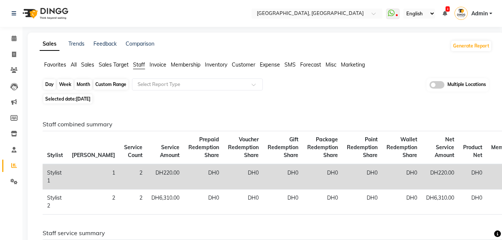
select select "2025"
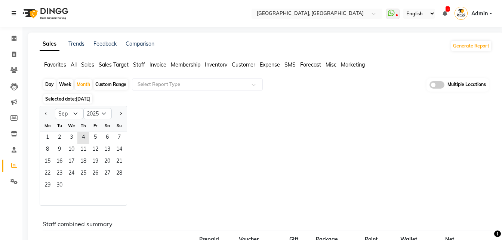
click at [18, 15] on link at bounding box center [15, 13] width 7 height 21
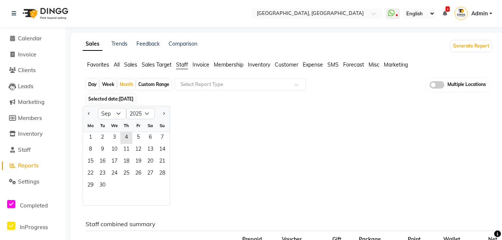
click at [19, 166] on span "Reports" at bounding box center [28, 165] width 21 height 7
click at [120, 148] on span "10" at bounding box center [114, 150] width 12 height 12
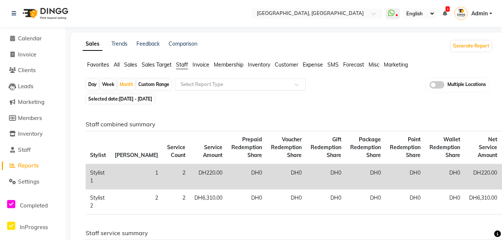
click at [248, 87] on input "text" at bounding box center [233, 84] width 108 height 7
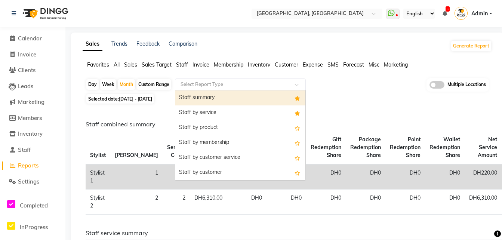
click at [240, 95] on div "Staff summary" at bounding box center [240, 97] width 130 height 15
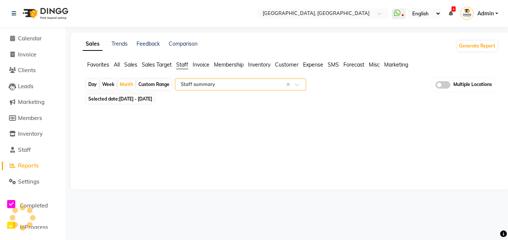
select select "full_report"
select select "pdf"
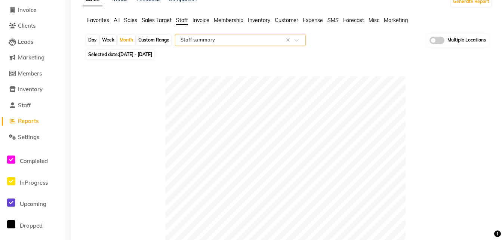
scroll to position [37, 0]
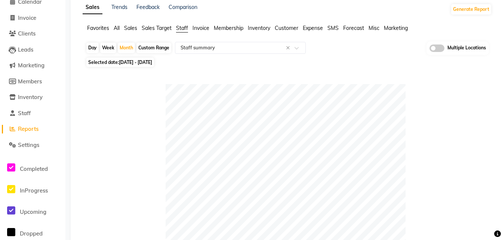
click at [163, 51] on div "Custom Range" at bounding box center [153, 48] width 35 height 10
select select "9"
select select "2025"
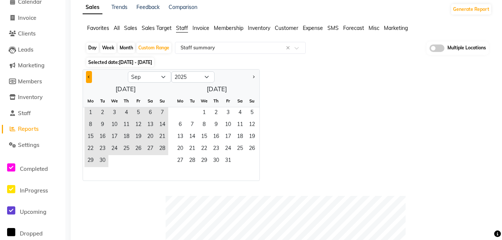
click at [89, 77] on span "Previous month" at bounding box center [89, 76] width 3 height 3
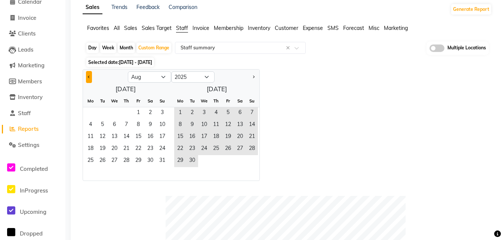
click at [89, 77] on span "Previous month" at bounding box center [89, 76] width 3 height 3
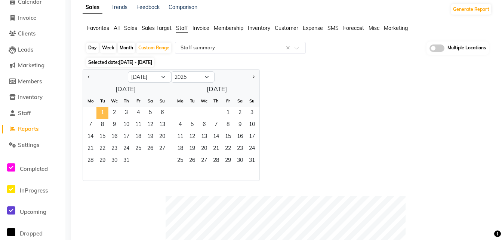
click at [99, 110] on span "1" at bounding box center [102, 113] width 12 height 12
click at [256, 76] on button "Next month" at bounding box center [254, 77] width 6 height 12
select select "8"
click at [194, 159] on span "30" at bounding box center [192, 161] width 12 height 12
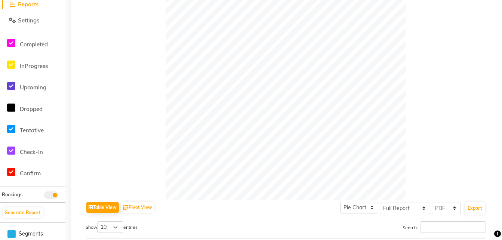
scroll to position [0, 0]
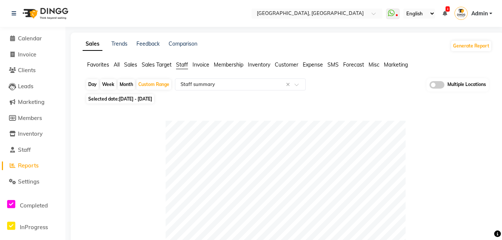
click at [201, 65] on span "Invoice" at bounding box center [201, 64] width 17 height 7
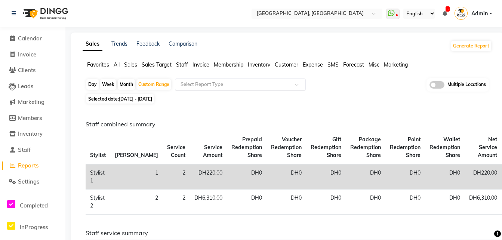
click at [208, 84] on input "text" at bounding box center [233, 84] width 108 height 7
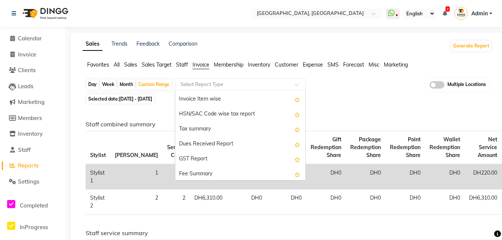
scroll to position [89, 0]
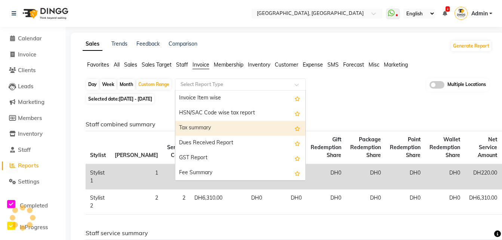
click at [232, 132] on div "Tax summary" at bounding box center [240, 128] width 130 height 15
select select "full_report"
select select "pdf"
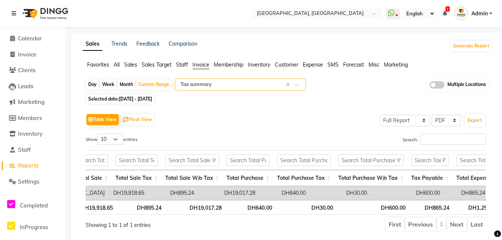
scroll to position [0, 0]
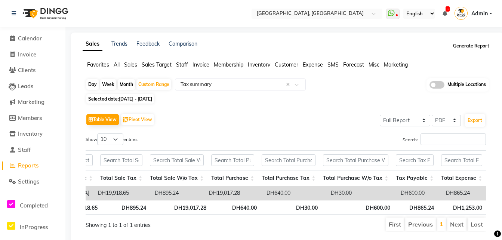
click at [465, 48] on button "Generate Report" at bounding box center [471, 46] width 40 height 10
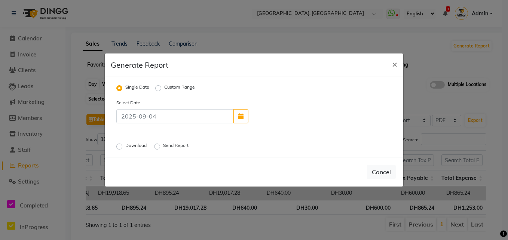
click at [116, 147] on div "Download Send Report" at bounding box center [206, 146] width 191 height 10
click at [125, 147] on label "Download" at bounding box center [136, 146] width 23 height 9
click at [118, 147] on input "Download" at bounding box center [120, 146] width 5 height 5
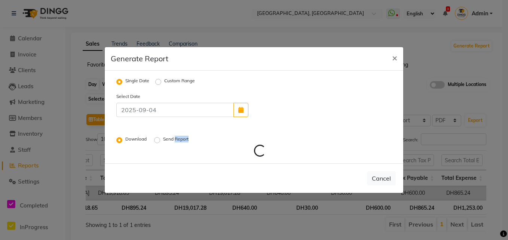
drag, startPoint x: 116, startPoint y: 147, endPoint x: 191, endPoint y: 140, distance: 74.8
click at [191, 140] on div "Select Date Download Send Report Loading..." at bounding box center [254, 124] width 286 height 65
click at [309, 82] on div "Single Date Custom Range" at bounding box center [254, 82] width 286 height 10
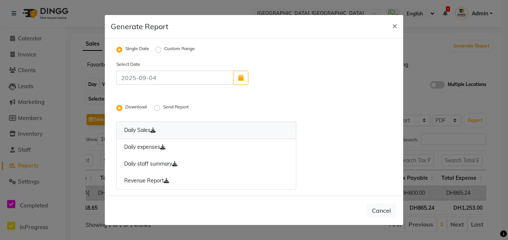
click at [153, 129] on icon at bounding box center [152, 129] width 5 height 5
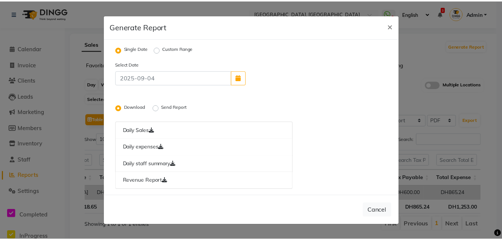
scroll to position [0, 110]
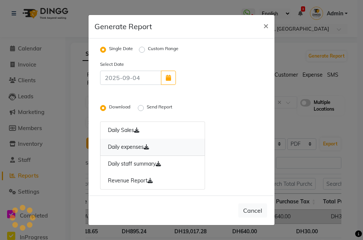
click at [149, 148] on icon at bounding box center [146, 146] width 5 height 5
click at [160, 163] on icon at bounding box center [158, 163] width 5 height 5
click at [150, 180] on icon at bounding box center [150, 180] width 5 height 5
click at [269, 28] on button "×" at bounding box center [266, 25] width 17 height 21
radio input "false"
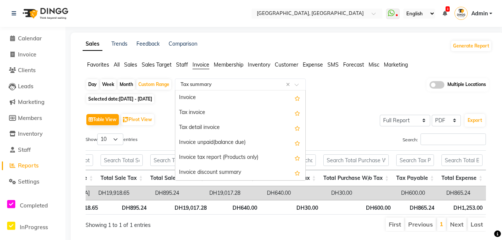
click at [219, 83] on input "text" at bounding box center [233, 84] width 108 height 7
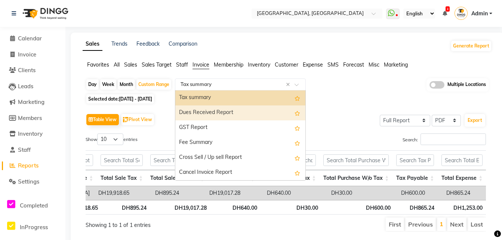
click at [360, 115] on div "Table View Pivot View Select Full Report Filtered Report Select CSV PDF Export" at bounding box center [286, 120] width 400 height 16
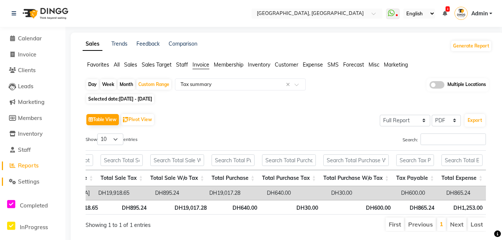
click at [16, 179] on span at bounding box center [12, 182] width 11 height 9
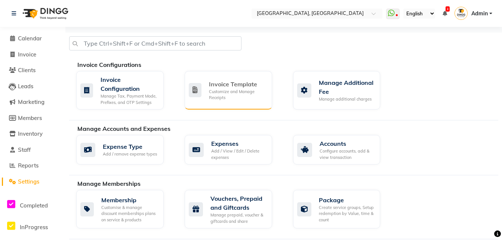
click at [209, 98] on div "Customize and Manage Receipts" at bounding box center [237, 95] width 57 height 12
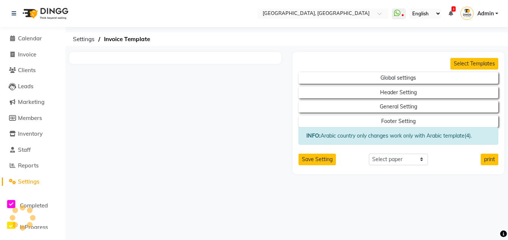
select select "thermal"
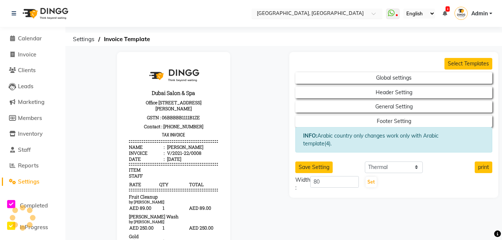
click at [339, 14] on input "text" at bounding box center [309, 13] width 108 height 7
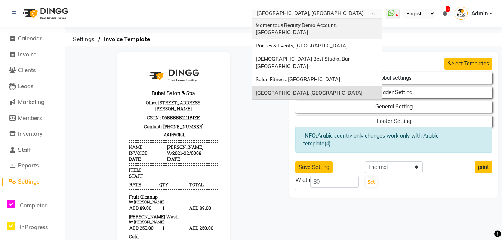
click at [327, 23] on span "Momentous Beauty Demo Account, [GEOGRAPHIC_DATA]" at bounding box center [297, 28] width 82 height 13
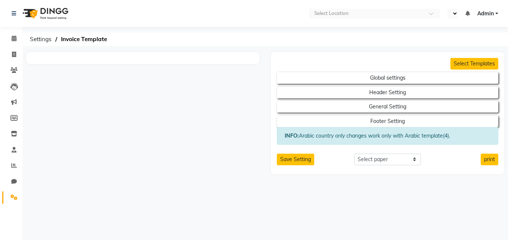
select select "en"
click at [461, 63] on button "Select Templates" at bounding box center [474, 64] width 48 height 12
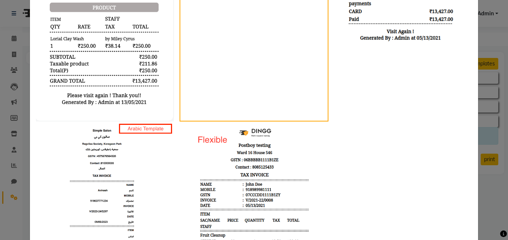
scroll to position [345, 0]
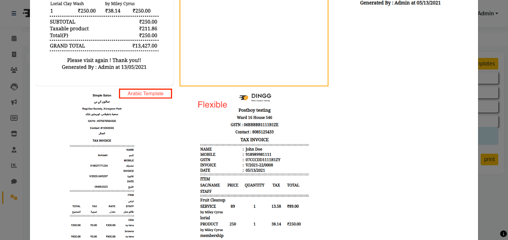
click at [246, 166] on img at bounding box center [254, 243] width 138 height 314
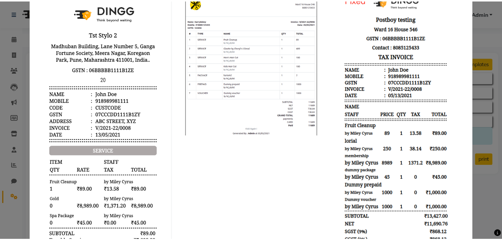
scroll to position [0, 0]
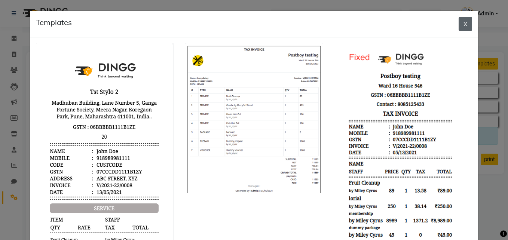
click at [461, 22] on button "X" at bounding box center [464, 24] width 13 height 14
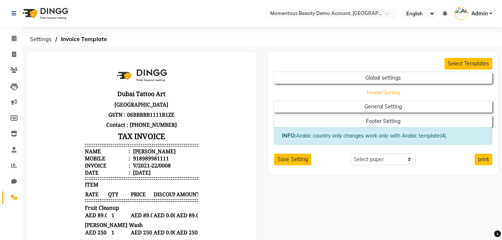
select select "end"
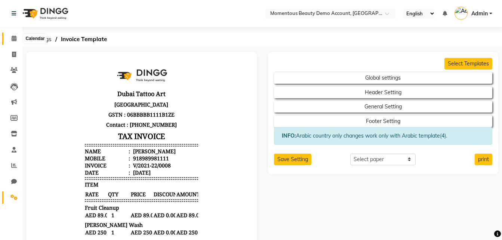
click at [16, 36] on icon at bounding box center [14, 39] width 5 height 6
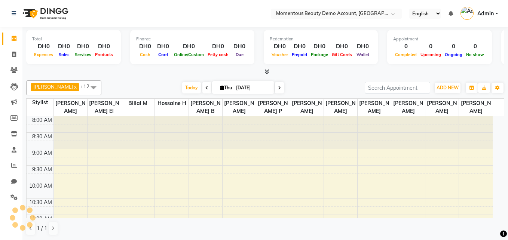
scroll to position [198, 0]
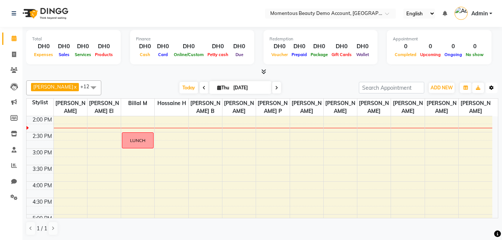
click at [496, 87] on button "Toggle Dropdown" at bounding box center [492, 88] width 12 height 10
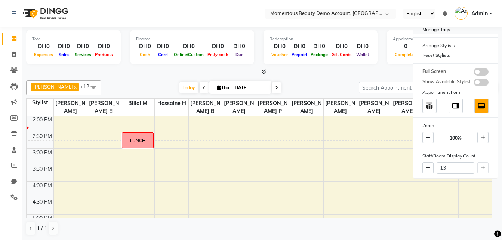
click at [445, 31] on div "Manage Tags" at bounding box center [456, 30] width 84 height 10
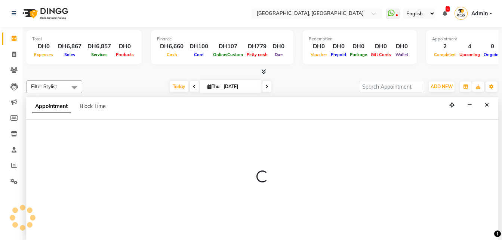
scroll to position [0, 0]
select select "12088"
select select "600"
select select "tentative"
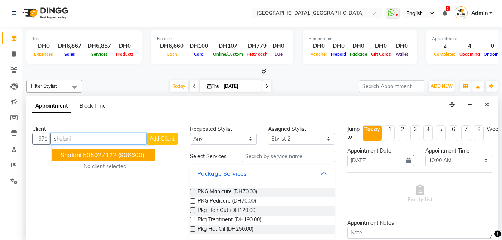
click at [115, 156] on ngb-highlight "505027122" at bounding box center [100, 154] width 34 height 7
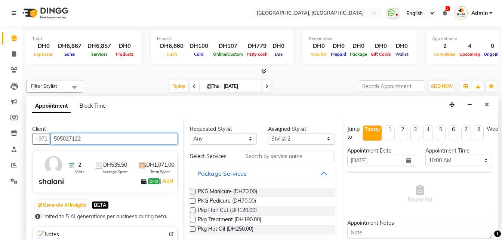
type input "505027122"
click at [288, 173] on button "Package Services" at bounding box center [262, 173] width 139 height 13
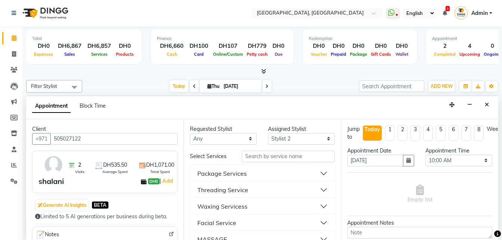
click at [296, 202] on button "Waxing Servicess" at bounding box center [262, 206] width 139 height 13
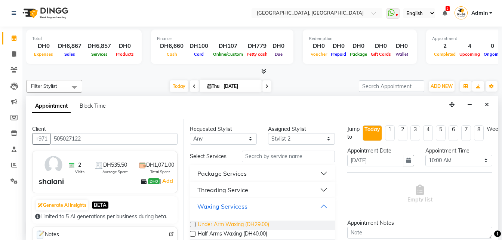
click at [235, 221] on span "Under Arm Waxing (DH29.00)" at bounding box center [233, 225] width 71 height 9
checkbox input "false"
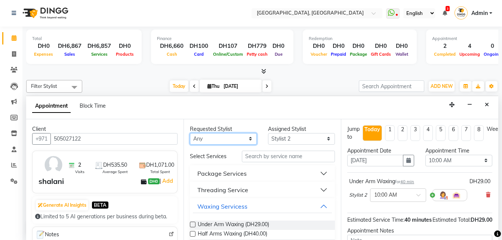
click at [236, 142] on select "Any Stylist 1 Stylist 2 Stylist 3 Stylist 4" at bounding box center [223, 139] width 67 height 12
click at [249, 134] on select "Any Stylist 1 Stylist 2 Stylist 3 Stylist 4" at bounding box center [223, 139] width 67 height 12
click at [233, 142] on select "Any Stylist 1 Stylist 2 Stylist 3 Stylist 4" at bounding box center [223, 139] width 67 height 12
select select "12088"
click at [190, 133] on select "Any Stylist 1 Stylist 2 Stylist 3 Stylist 4" at bounding box center [223, 139] width 67 height 12
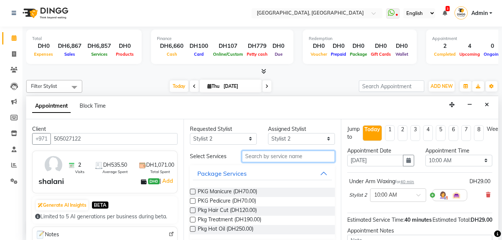
click at [275, 160] on input "text" at bounding box center [288, 157] width 93 height 12
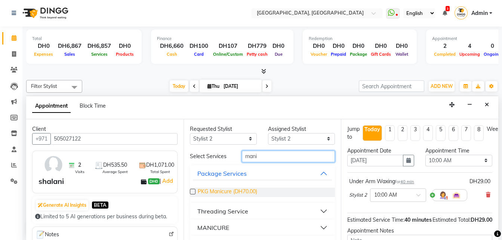
type input "mani"
click at [226, 191] on span "PKG Manicure (DH70.00)" at bounding box center [227, 192] width 59 height 9
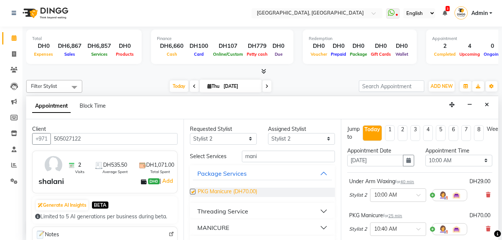
checkbox input "false"
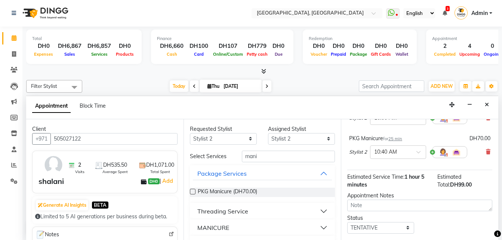
scroll to position [113, 0]
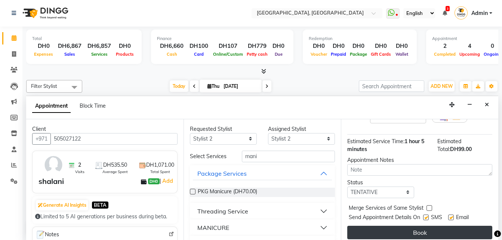
click at [417, 228] on button "Book" at bounding box center [419, 232] width 145 height 13
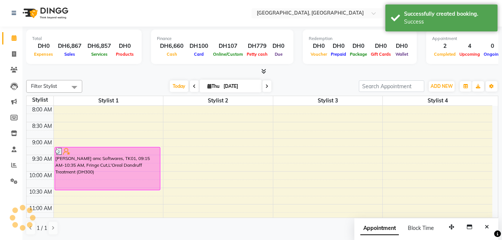
scroll to position [0, 0]
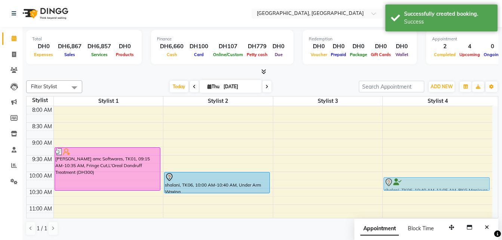
drag, startPoint x: 243, startPoint y: 200, endPoint x: 430, endPoint y: 179, distance: 187.7
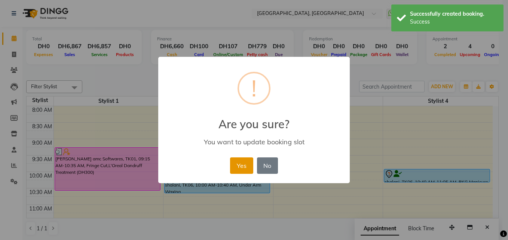
click at [236, 158] on button "Yes" at bounding box center [241, 165] width 23 height 16
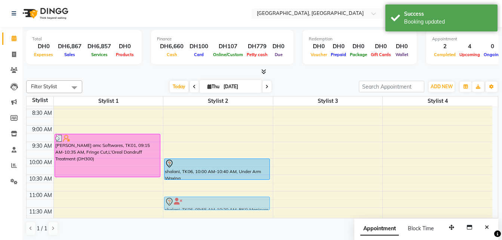
scroll to position [14, 0]
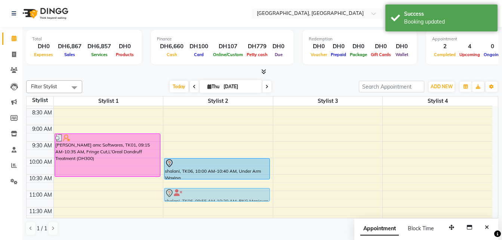
drag, startPoint x: 405, startPoint y: 179, endPoint x: 181, endPoint y: 198, distance: 224.0
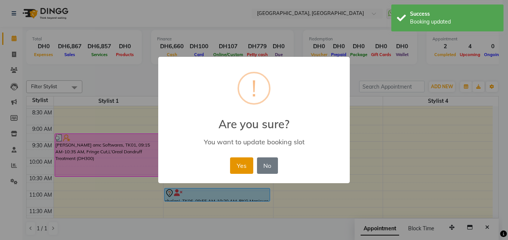
click at [237, 163] on button "Yes" at bounding box center [241, 165] width 23 height 16
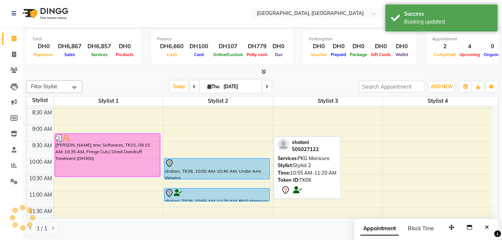
click at [228, 196] on div at bounding box center [217, 193] width 104 height 9
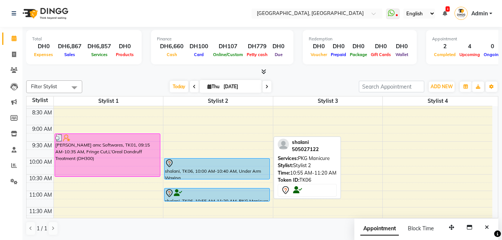
click at [228, 196] on div at bounding box center [217, 193] width 104 height 9
select select "7"
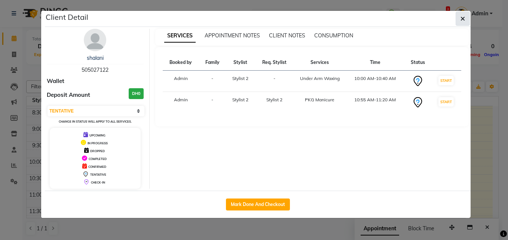
click at [460, 21] on button "button" at bounding box center [462, 19] width 14 height 14
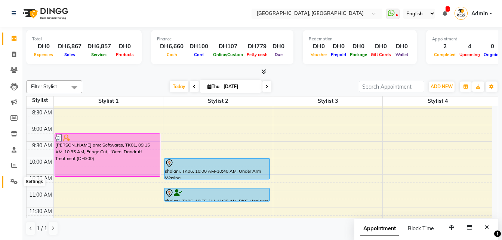
click at [11, 182] on icon at bounding box center [13, 182] width 7 height 6
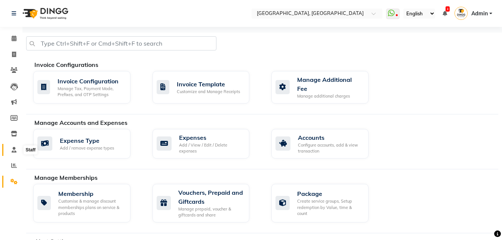
click at [15, 152] on icon at bounding box center [14, 150] width 5 height 6
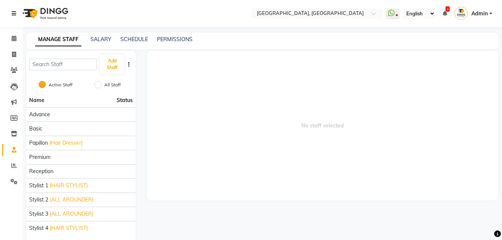
click at [16, 13] on link at bounding box center [15, 13] width 7 height 21
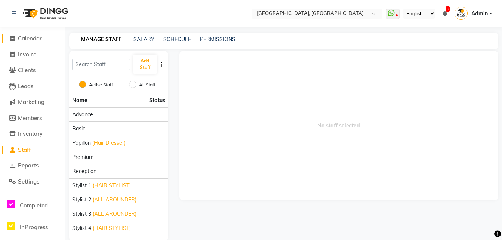
click at [27, 36] on span "Calendar" at bounding box center [30, 38] width 24 height 7
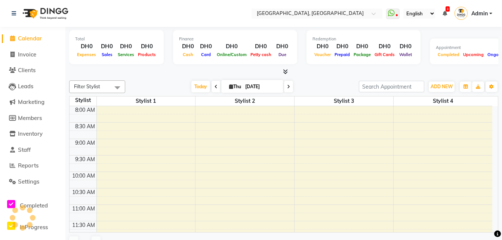
scroll to position [198, 0]
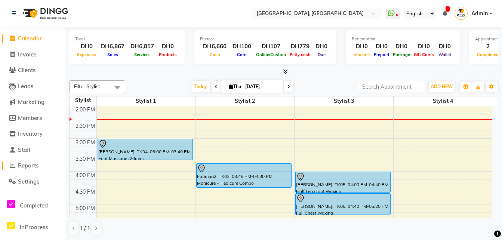
click at [29, 166] on span "Reports" at bounding box center [28, 165] width 21 height 7
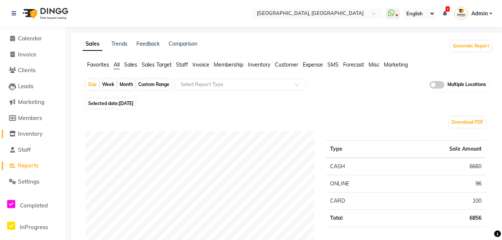
click at [42, 131] on span "Inventory" at bounding box center [30, 133] width 25 height 7
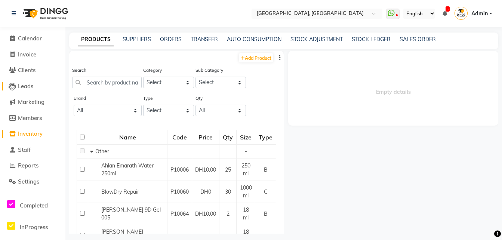
click at [29, 87] on span "Leads" at bounding box center [25, 86] width 15 height 7
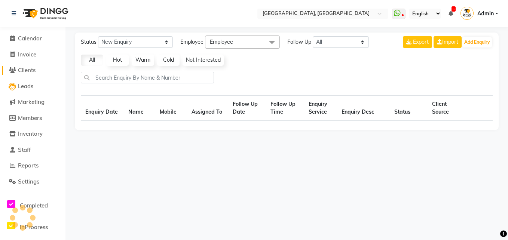
click at [27, 67] on span "Clients" at bounding box center [27, 70] width 18 height 7
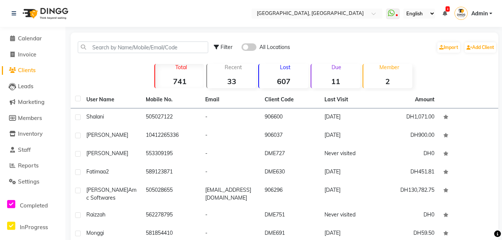
click at [242, 80] on strong "33" at bounding box center [231, 81] width 49 height 9
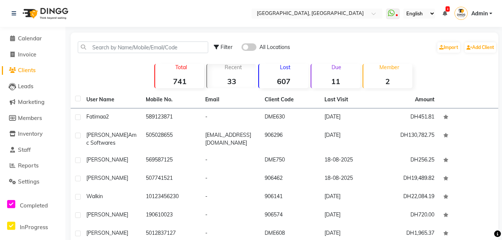
click at [290, 74] on div "Lost 607" at bounding box center [283, 76] width 50 height 24
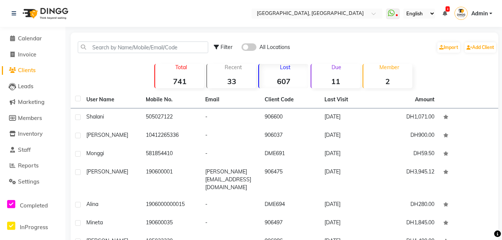
click at [349, 71] on div "Due 11" at bounding box center [336, 76] width 50 height 24
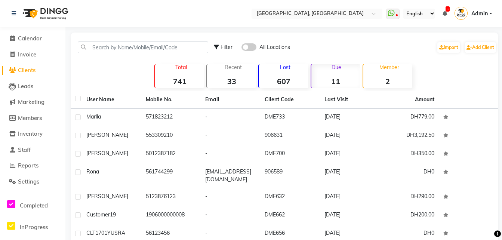
click at [378, 77] on strong "2" at bounding box center [387, 81] width 49 height 9
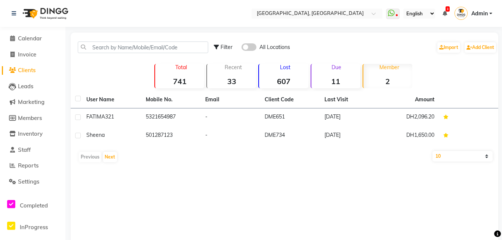
click at [231, 84] on strong "33" at bounding box center [231, 81] width 49 height 9
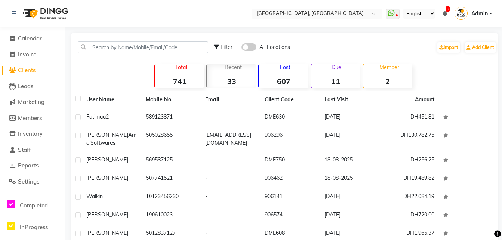
click at [158, 85] on strong "741" at bounding box center [179, 81] width 49 height 9
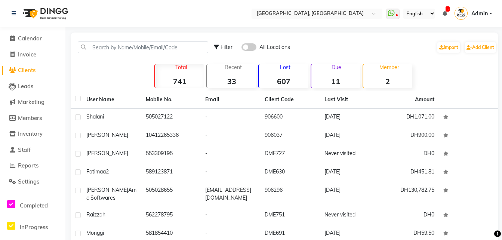
click at [36, 60] on li "Invoice" at bounding box center [32, 55] width 65 height 16
click at [31, 53] on span "Invoice" at bounding box center [27, 54] width 18 height 7
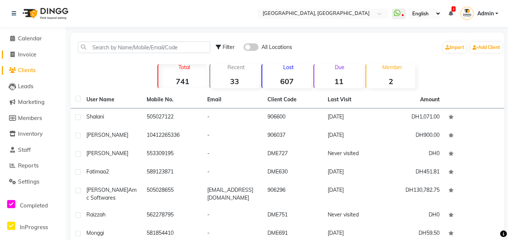
select select "service"
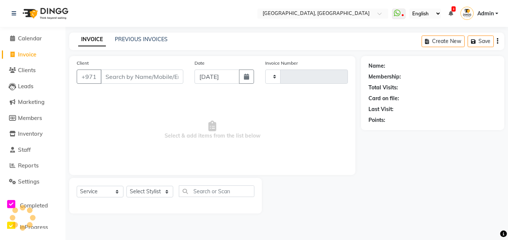
type input "0144"
select select "3551"
click at [120, 39] on link "PREVIOUS INVOICES" at bounding box center [141, 39] width 53 height 7
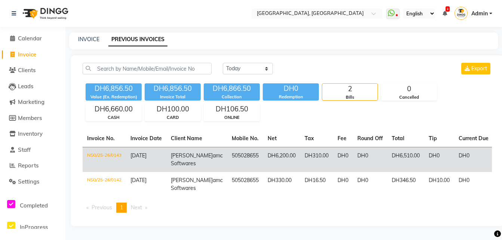
click at [157, 162] on td "[DATE]" at bounding box center [146, 159] width 40 height 25
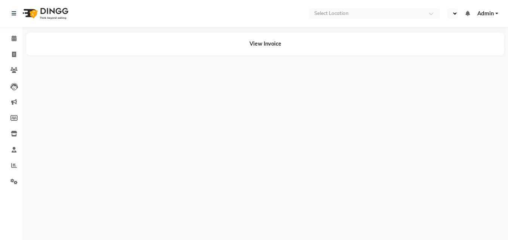
select select "en"
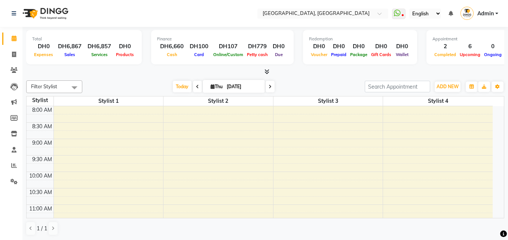
select select "en"
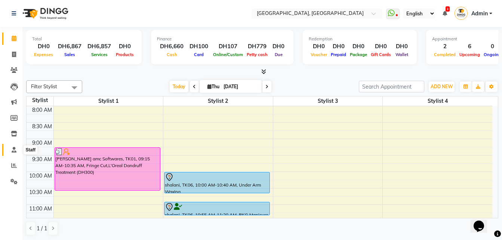
click at [12, 149] on icon at bounding box center [14, 150] width 5 height 6
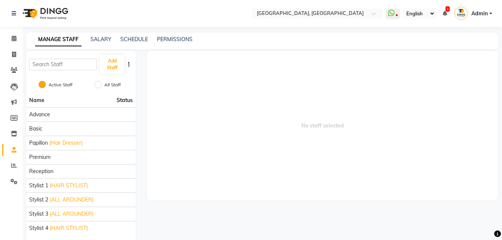
click at [324, 6] on nav "Select Location × [GEOGRAPHIC_DATA], Media City WhatsApp Status ✕ Status: Disco…" at bounding box center [251, 13] width 502 height 27
click at [322, 10] on div "× [GEOGRAPHIC_DATA], [GEOGRAPHIC_DATA]" at bounding box center [310, 13] width 107 height 7
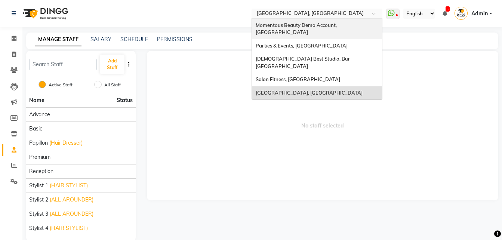
click at [307, 27] on span "Momentous Beauty Demo Account, [GEOGRAPHIC_DATA]" at bounding box center [297, 28] width 82 height 13
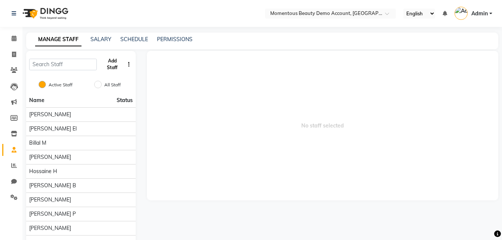
click at [111, 56] on button "Add Staff" at bounding box center [112, 64] width 25 height 19
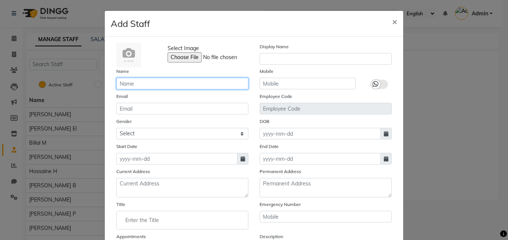
click at [168, 88] on input "text" at bounding box center [182, 84] width 132 height 12
type input "M"
type input "[PERSON_NAME]"
type input "Marsi"
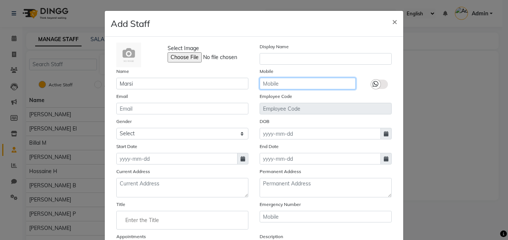
click at [282, 88] on input "text" at bounding box center [307, 84] width 96 height 12
type input "506555190"
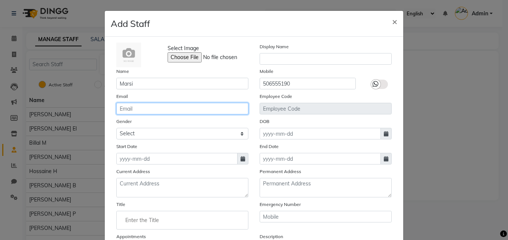
click at [208, 110] on input "email" at bounding box center [182, 109] width 132 height 12
type input "[EMAIL_ADDRESS][DOMAIN_NAME]"
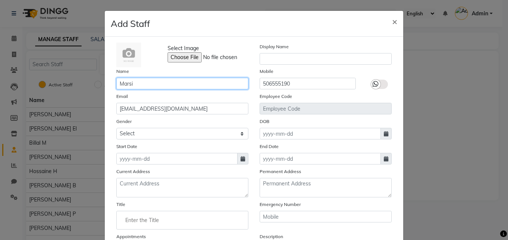
click at [167, 82] on input "Marsi" at bounding box center [182, 84] width 132 height 12
type input "Marzi"
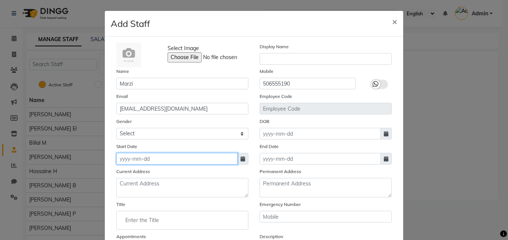
click at [213, 164] on input at bounding box center [176, 159] width 121 height 12
select select "9"
select select "2025"
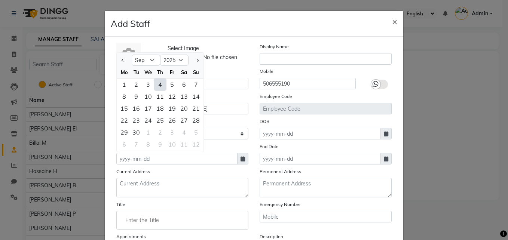
click at [155, 83] on div "4" at bounding box center [160, 85] width 12 height 12
type input "[DATE]"
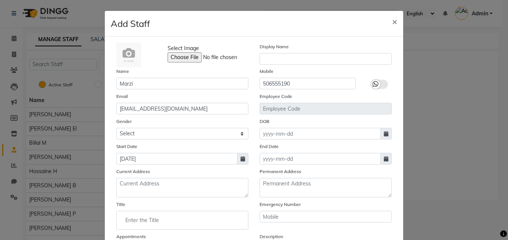
click at [204, 228] on ng-autocomplete at bounding box center [182, 220] width 132 height 19
click at [205, 224] on input "Enter the Title" at bounding box center [182, 220] width 125 height 15
type input "Owner"
click at [178, 240] on link "Owner" at bounding box center [182, 237] width 125 height 19
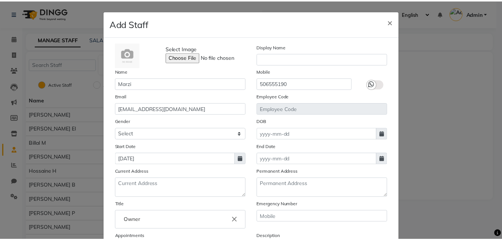
scroll to position [90, 0]
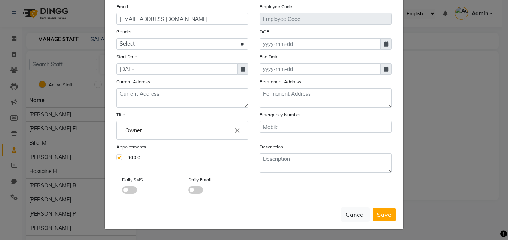
click at [117, 156] on label at bounding box center [119, 157] width 6 height 6
click at [117, 156] on input "checkbox" at bounding box center [118, 156] width 5 height 5
checkbox input "false"
click at [383, 208] on button "Save" at bounding box center [383, 214] width 23 height 13
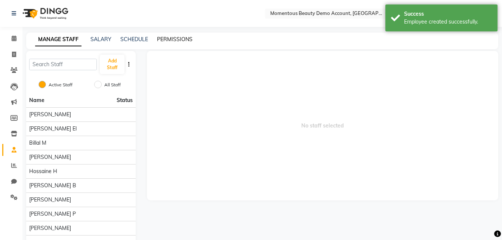
click at [174, 39] on link "PERMISSIONS" at bounding box center [175, 39] width 36 height 7
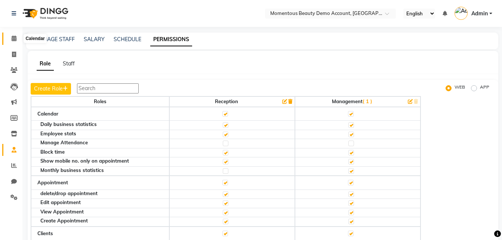
click at [9, 36] on span at bounding box center [13, 38] width 13 height 9
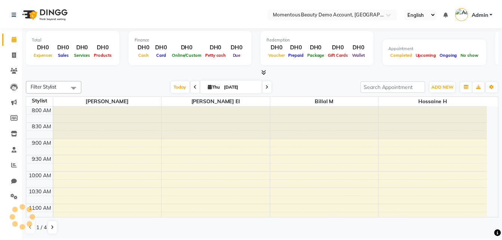
scroll to position [198, 0]
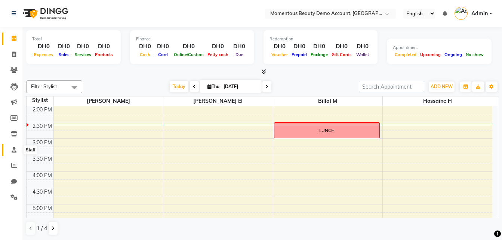
click at [14, 151] on icon at bounding box center [14, 150] width 5 height 6
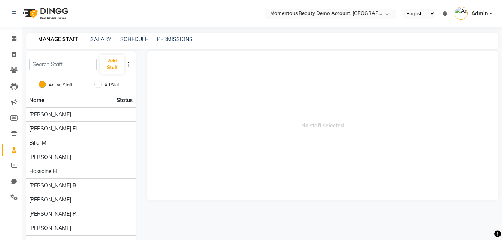
scroll to position [43, 0]
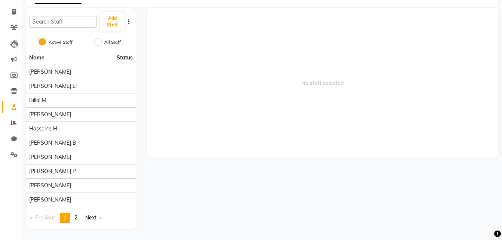
click at [490, 219] on div "No staff selected" at bounding box center [322, 118] width 363 height 221
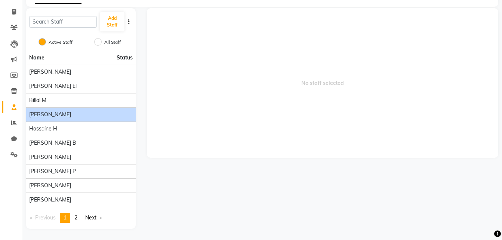
click at [86, 118] on div "[PERSON_NAME]" at bounding box center [81, 115] width 104 height 8
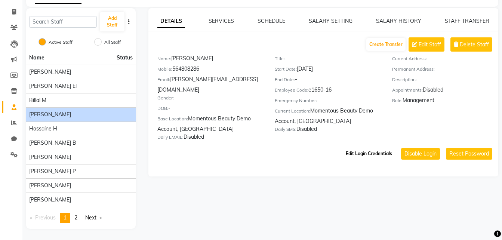
click at [349, 147] on button "Edit Login Credentials" at bounding box center [369, 153] width 52 height 13
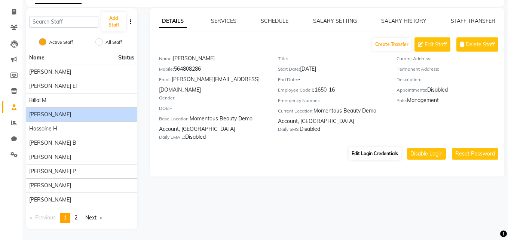
select select "5870"
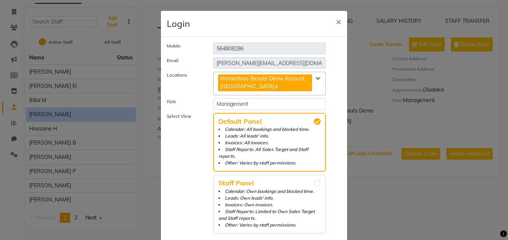
click at [267, 86] on span "Momentous Beauty Demo Account, [GEOGRAPHIC_DATA] x" at bounding box center [265, 82] width 94 height 17
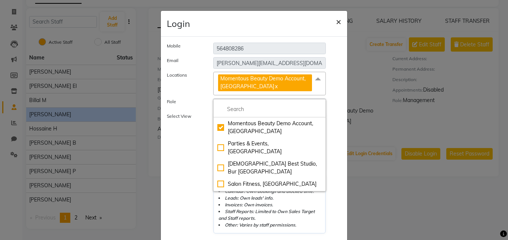
click at [336, 25] on span "×" at bounding box center [338, 21] width 5 height 11
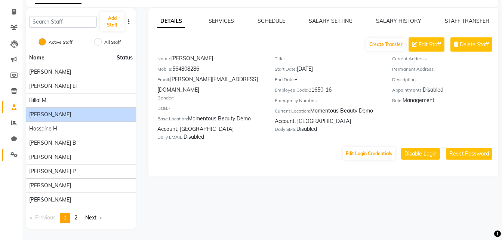
click at [14, 150] on link "Settings" at bounding box center [11, 155] width 18 height 12
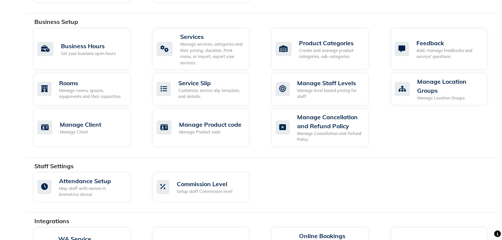
scroll to position [286, 0]
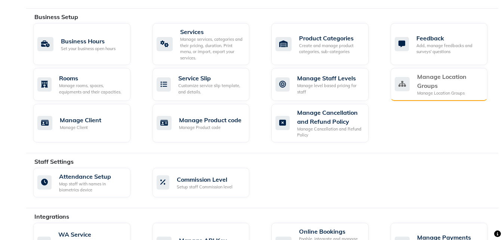
click at [435, 76] on div "Manage Location Groups" at bounding box center [449, 81] width 65 height 18
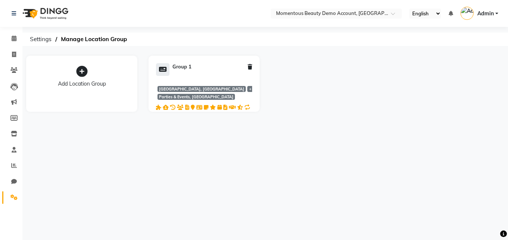
click at [249, 64] on span "Delete Location Group" at bounding box center [250, 67] width 4 height 7
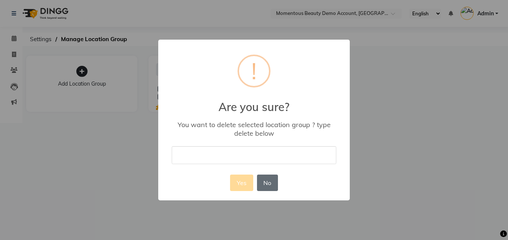
click at [265, 188] on button "No" at bounding box center [267, 183] width 21 height 16
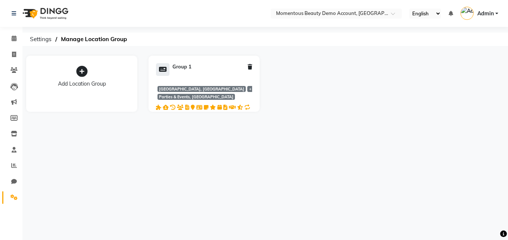
click at [252, 64] on div "Group 1 [GEOGRAPHIC_DATA], Media City Parties & Events, [GEOGRAPHIC_DATA] + 3" at bounding box center [203, 87] width 111 height 63
click at [249, 68] on icon at bounding box center [250, 66] width 4 height 5
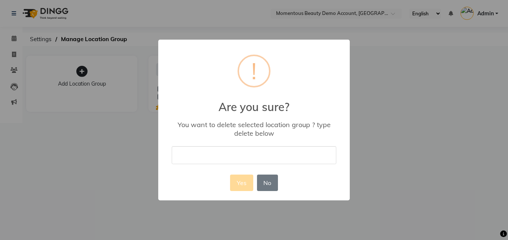
click at [229, 157] on input "text" at bounding box center [254, 155] width 165 height 18
type input "delete"
click at [245, 190] on button "Yes" at bounding box center [241, 183] width 23 height 16
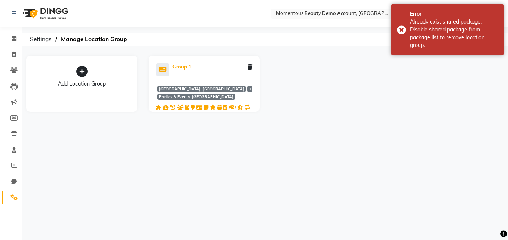
click at [175, 65] on div "Group 1" at bounding box center [181, 66] width 19 height 7
select select "906"
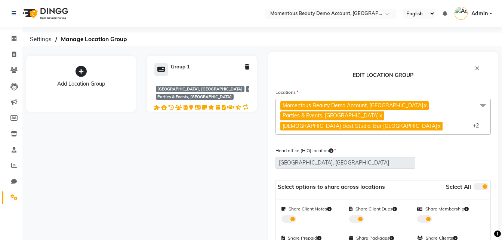
click at [423, 104] on link "x" at bounding box center [424, 105] width 3 height 7
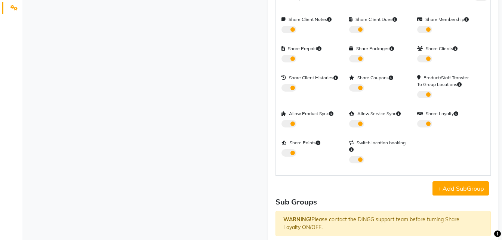
scroll to position [221, 0]
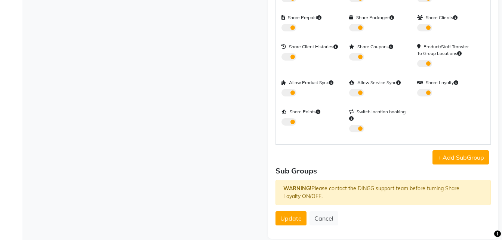
click at [281, 217] on form "Locations Parties & Events, [GEOGRAPHIC_DATA] x [DEMOGRAPHIC_DATA] Best Studio,…" at bounding box center [384, 50] width 216 height 364
click at [281, 215] on span "Update" at bounding box center [290, 218] width 21 height 7
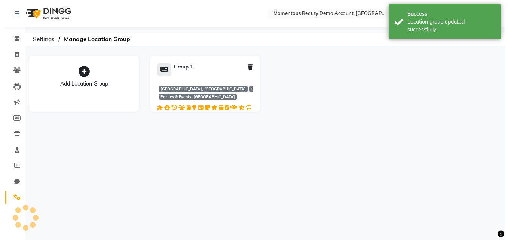
scroll to position [0, 0]
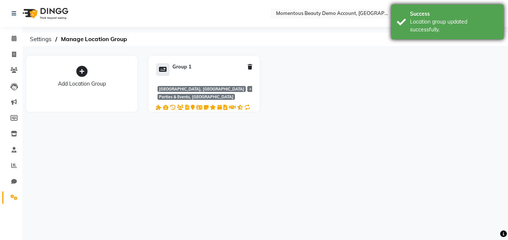
click at [442, 37] on div "Success Location group updated successfully." at bounding box center [447, 21] width 112 height 35
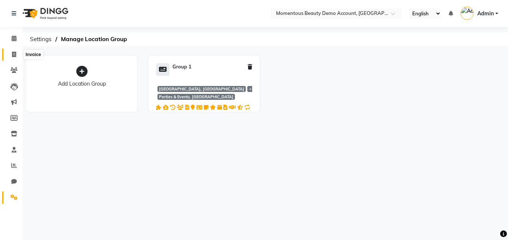
click at [14, 52] on icon at bounding box center [14, 55] width 4 height 6
select select "service"
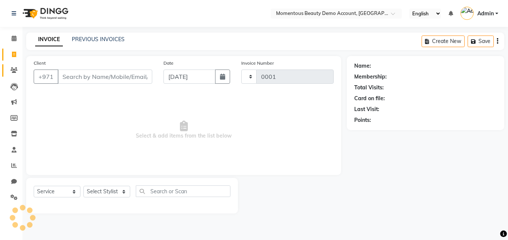
click at [16, 71] on icon at bounding box center [13, 70] width 7 height 6
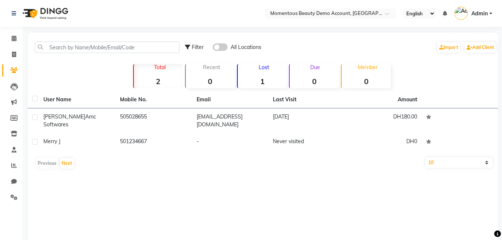
click at [12, 156] on li "Staff" at bounding box center [11, 150] width 22 height 16
click at [12, 153] on span at bounding box center [13, 150] width 13 height 9
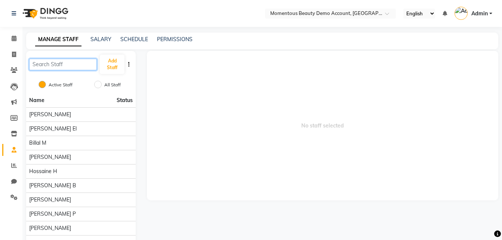
click at [76, 68] on input "text" at bounding box center [63, 65] width 68 height 12
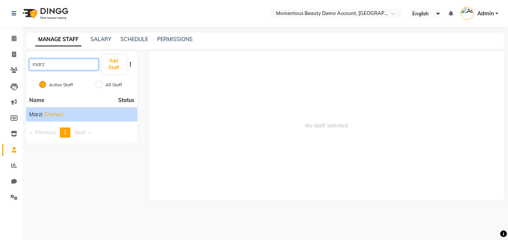
type input "marz"
click at [67, 116] on div "Marzi (Owner)" at bounding box center [81, 115] width 105 height 8
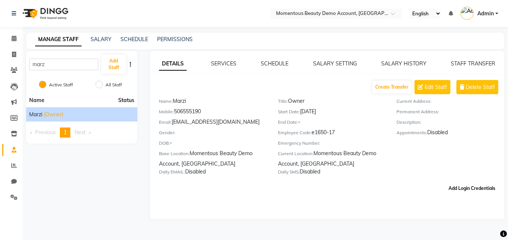
click at [467, 194] on button "Add Login Credentials" at bounding box center [471, 188] width 53 height 13
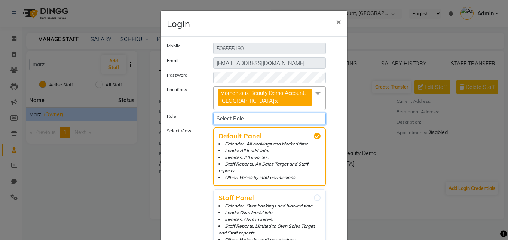
click at [256, 121] on select "Select Role Reception Management" at bounding box center [269, 119] width 113 height 12
select select "5870"
click at [213, 113] on select "Select Role Reception Management" at bounding box center [269, 119] width 113 height 12
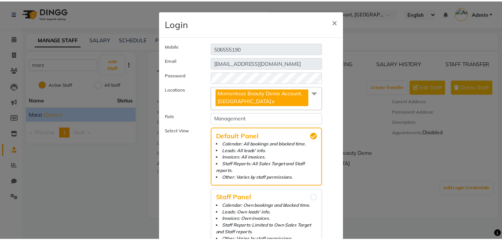
scroll to position [58, 0]
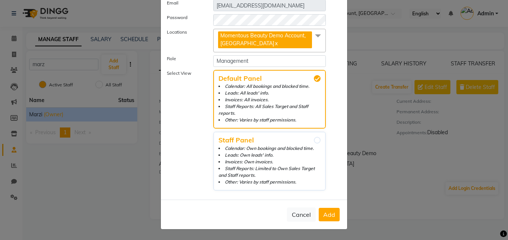
click at [325, 216] on span "Add" at bounding box center [329, 214] width 12 height 7
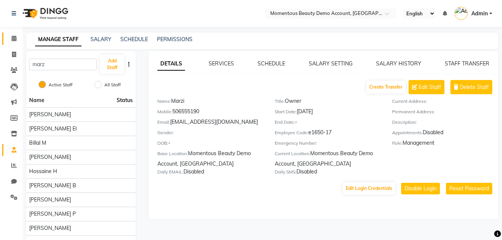
click at [5, 33] on link "Calendar" at bounding box center [11, 39] width 18 height 12
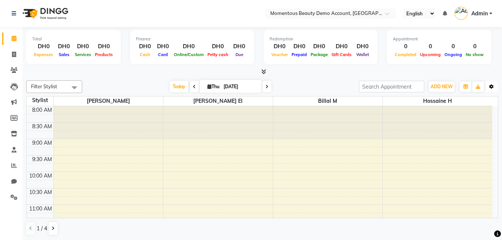
click at [491, 87] on icon "button" at bounding box center [491, 86] width 4 height 4
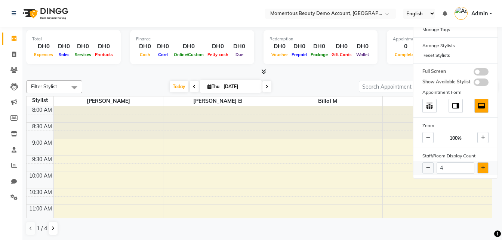
click at [480, 164] on button at bounding box center [482, 167] width 11 height 11
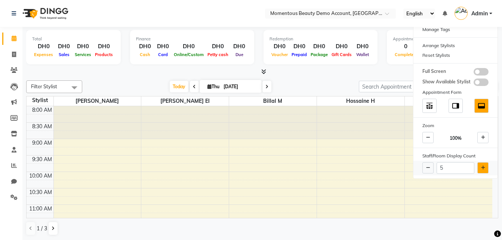
click at [480, 164] on button at bounding box center [482, 167] width 11 height 11
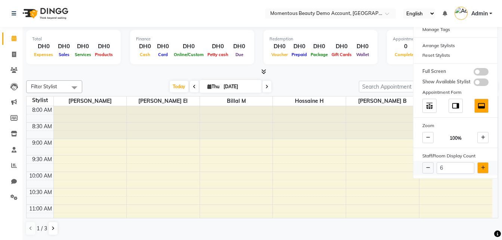
click at [480, 164] on button at bounding box center [482, 167] width 11 height 11
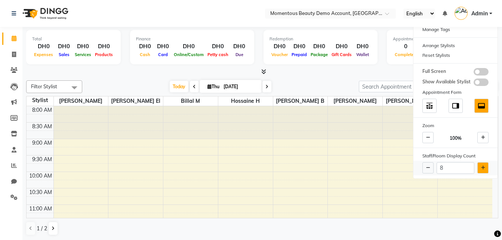
click at [480, 164] on button at bounding box center [482, 167] width 11 height 11
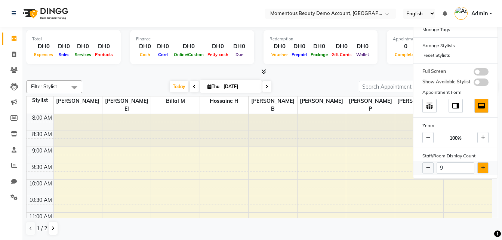
click at [480, 164] on button at bounding box center [482, 167] width 11 height 11
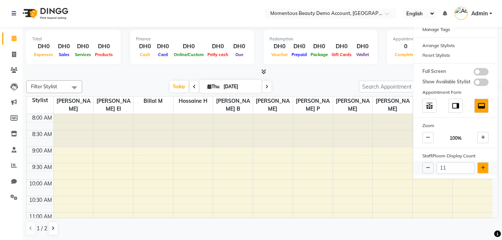
click at [480, 164] on button at bounding box center [482, 167] width 11 height 11
type input "13"
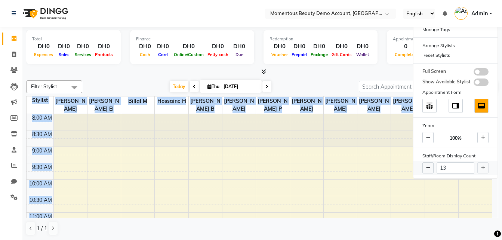
click at [480, 164] on div "13" at bounding box center [456, 168] width 84 height 15
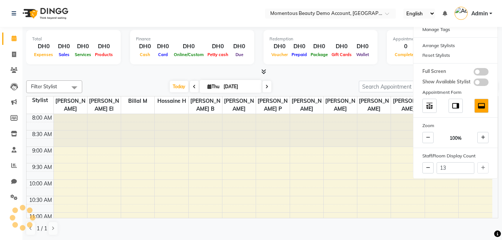
click at [310, 76] on div at bounding box center [262, 72] width 472 height 8
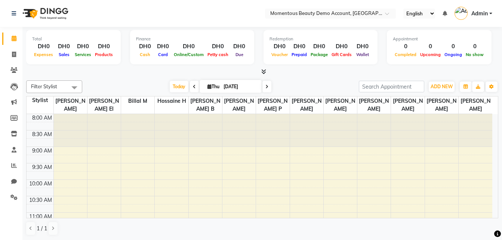
click at [310, 76] on div at bounding box center [262, 72] width 472 height 8
click at [480, 17] on span "Admin" at bounding box center [479, 14] width 16 height 8
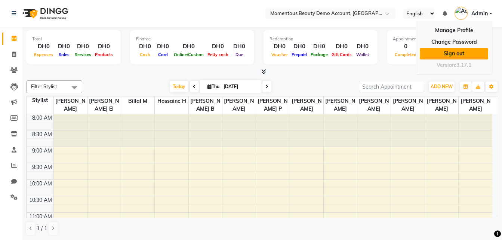
click at [452, 58] on link "Sign out" at bounding box center [454, 54] width 68 height 12
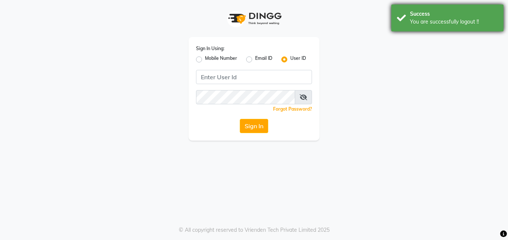
click at [464, 14] on div "Success" at bounding box center [454, 14] width 88 height 8
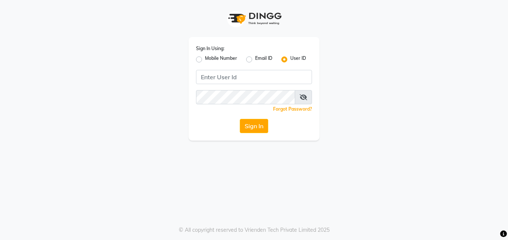
click at [178, 21] on div "Sign In Using: Mobile Number Email ID User ID Remember me Forgot Password? Sign…" at bounding box center [254, 70] width 426 height 141
click at [144, 5] on div "Sign In Using: Mobile Number Email ID User ID Remember me Forgot Password? Sign…" at bounding box center [254, 70] width 426 height 141
